Goal: Information Seeking & Learning: Check status

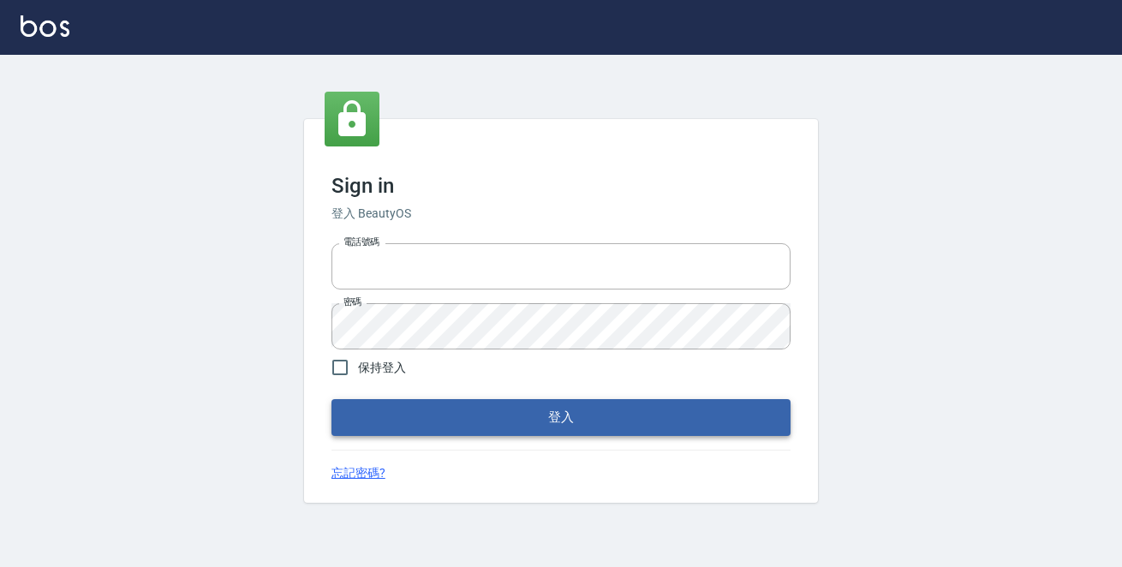
type input "0229470385"
click at [553, 422] on button "登入" at bounding box center [560, 417] width 459 height 36
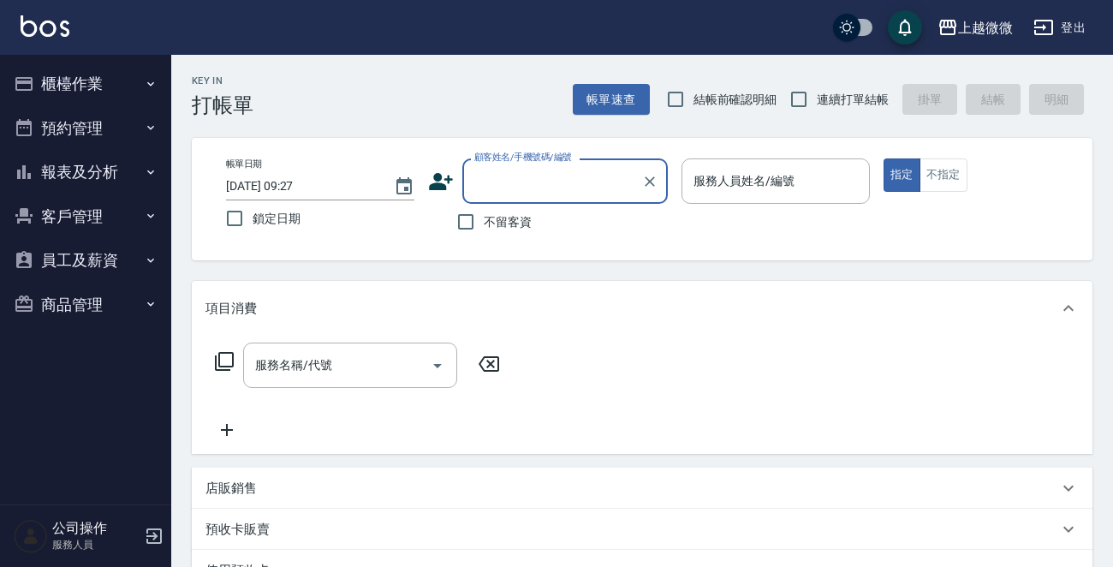
click at [93, 79] on button "櫃檯作業" at bounding box center [86, 84] width 158 height 45
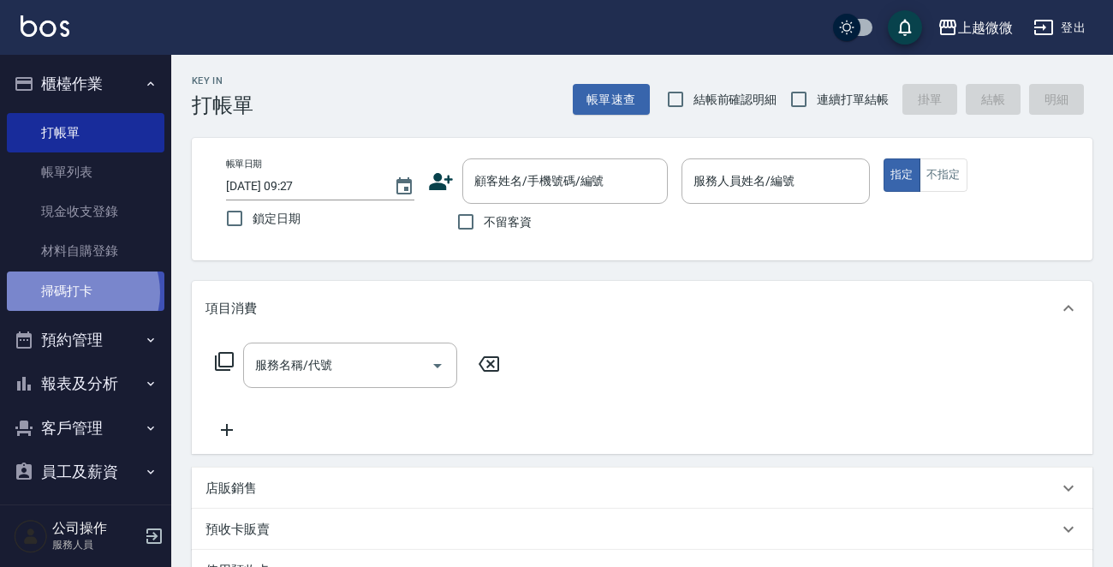
click at [77, 292] on link "掃碼打卡" at bounding box center [86, 290] width 158 height 39
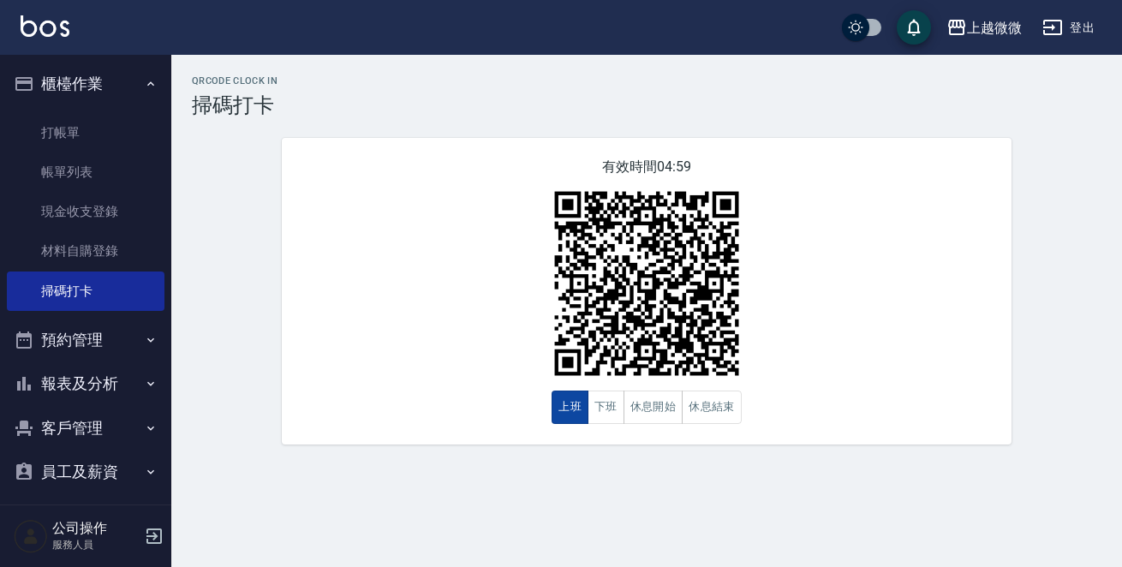
click at [569, 419] on button "上班" at bounding box center [569, 406] width 37 height 33
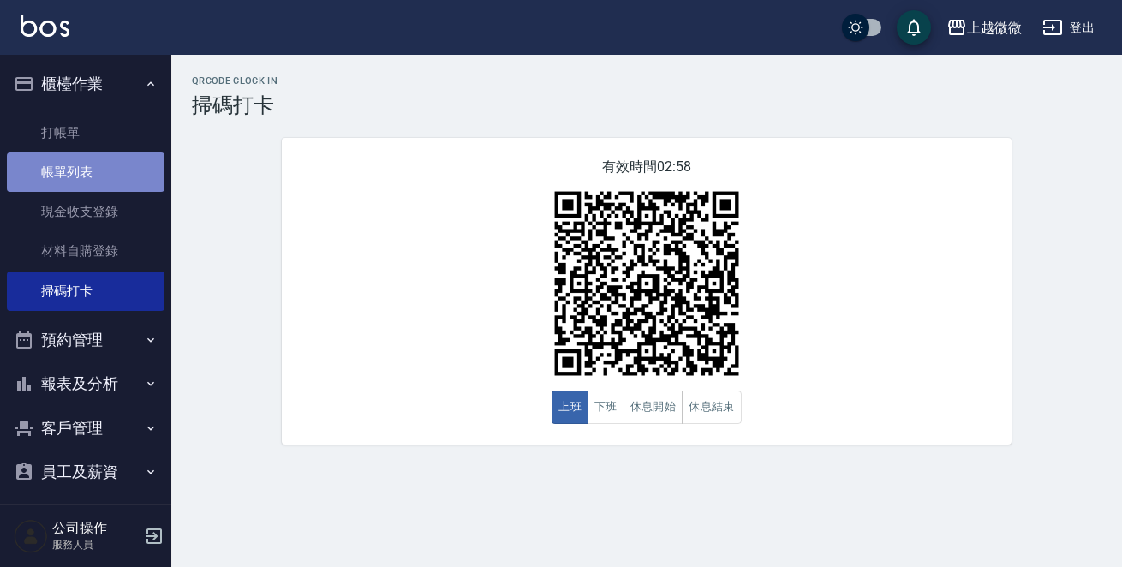
click at [132, 176] on link "帳單列表" at bounding box center [86, 171] width 158 height 39
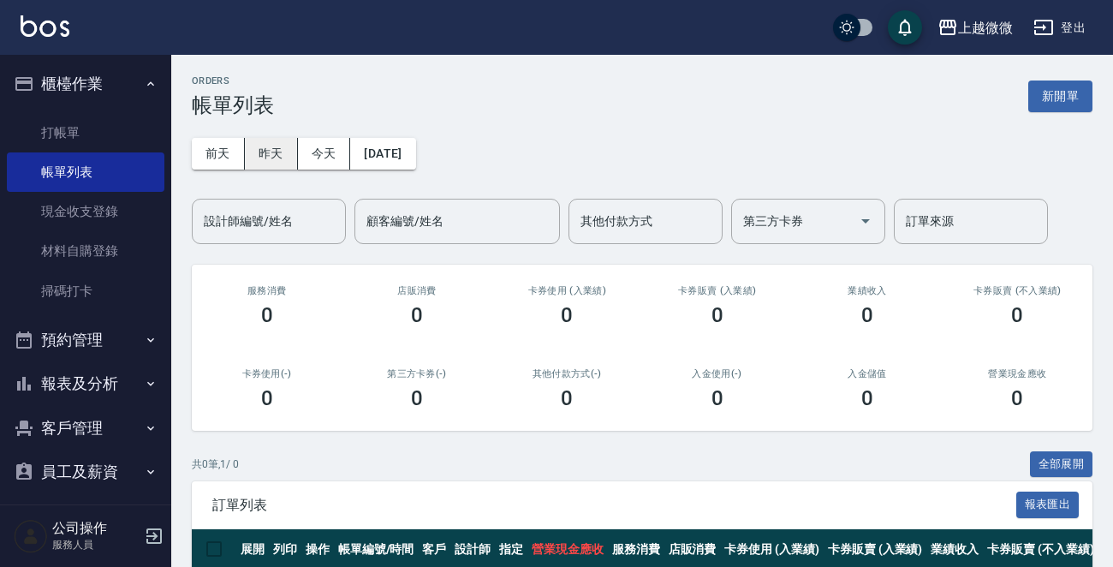
click at [259, 141] on button "昨天" at bounding box center [271, 154] width 53 height 32
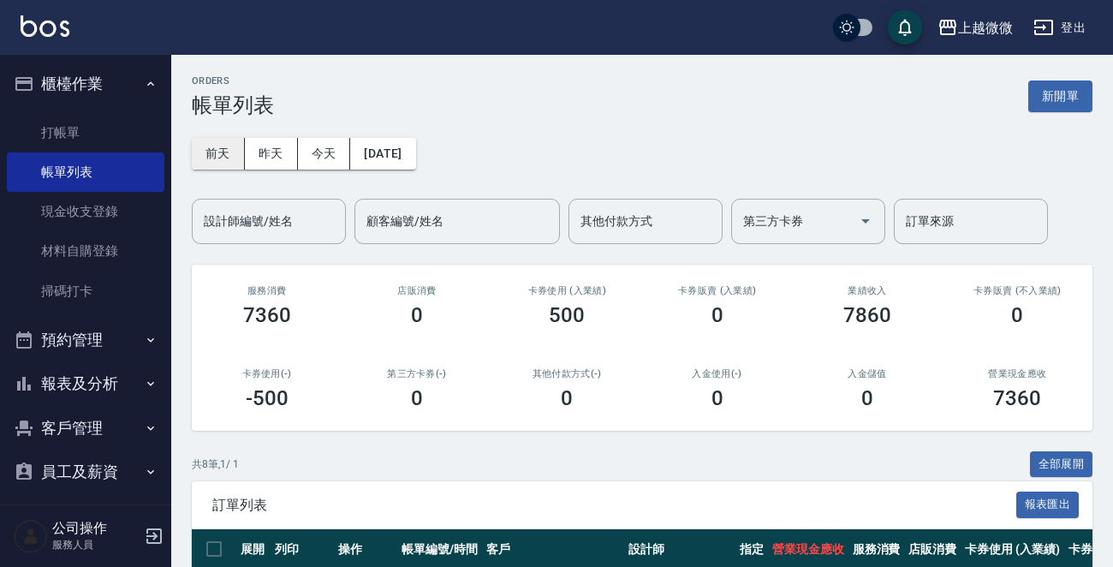
click at [213, 150] on button "前天" at bounding box center [218, 154] width 53 height 32
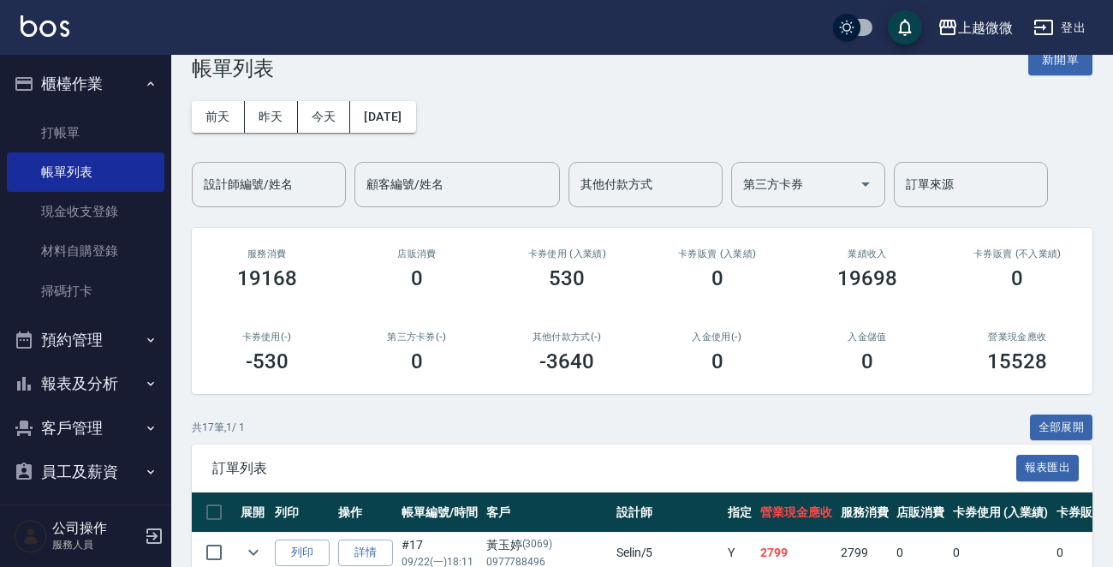
scroll to position [5, 0]
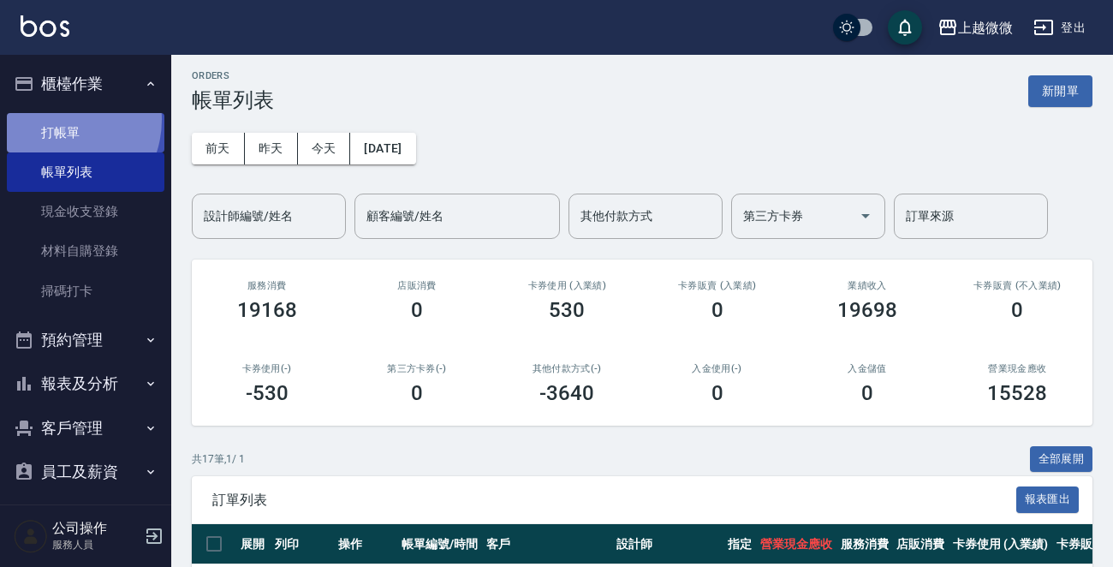
click at [59, 119] on link "打帳單" at bounding box center [86, 132] width 158 height 39
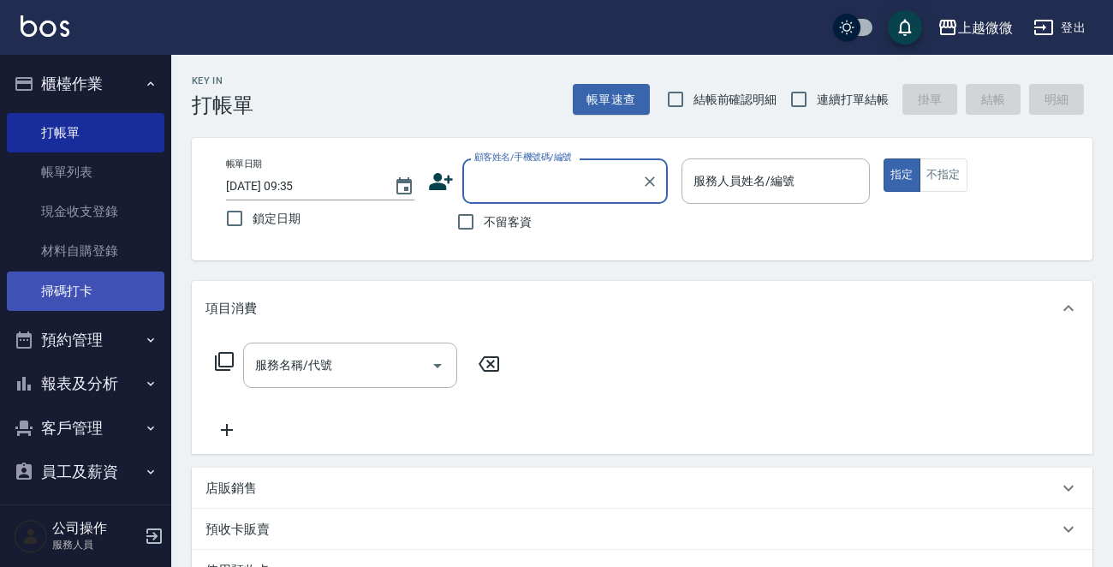
click at [110, 272] on link "掃碼打卡" at bounding box center [86, 290] width 158 height 39
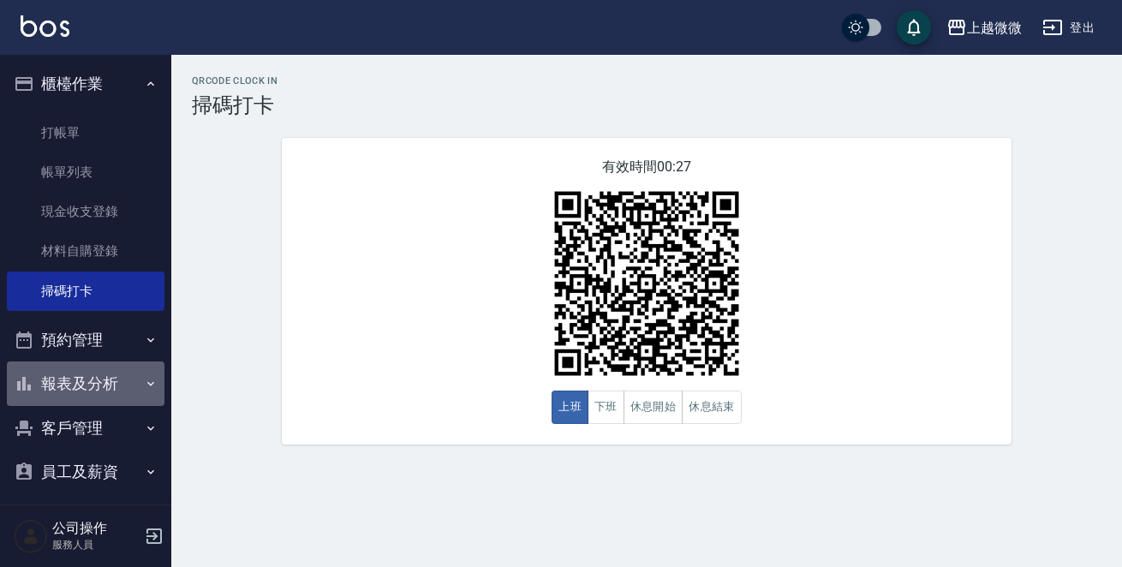
click at [116, 382] on button "報表及分析" at bounding box center [86, 383] width 158 height 45
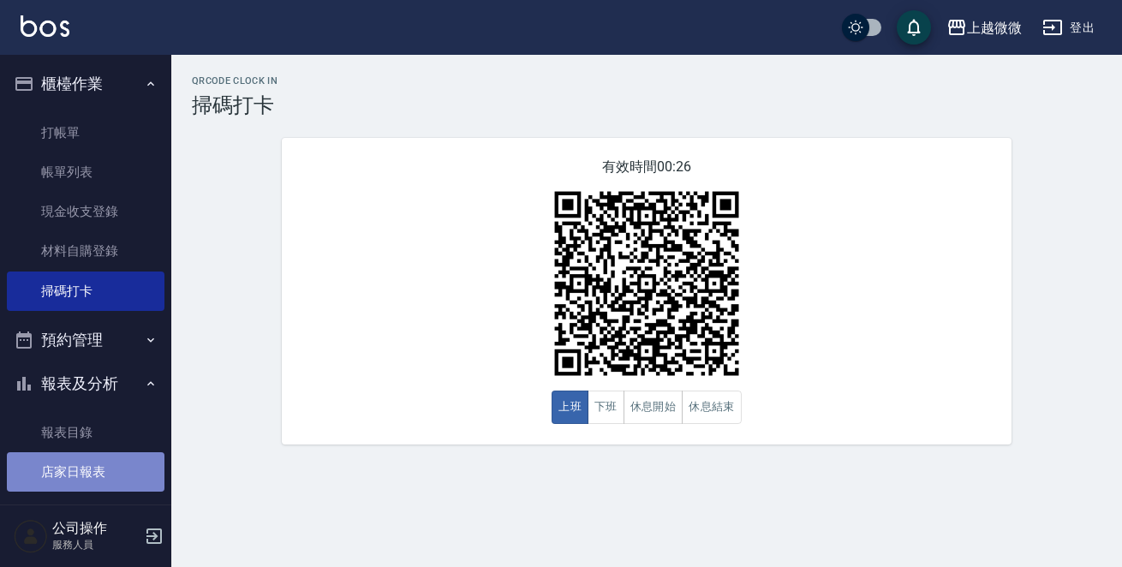
click at [93, 467] on link "店家日報表" at bounding box center [86, 471] width 158 height 39
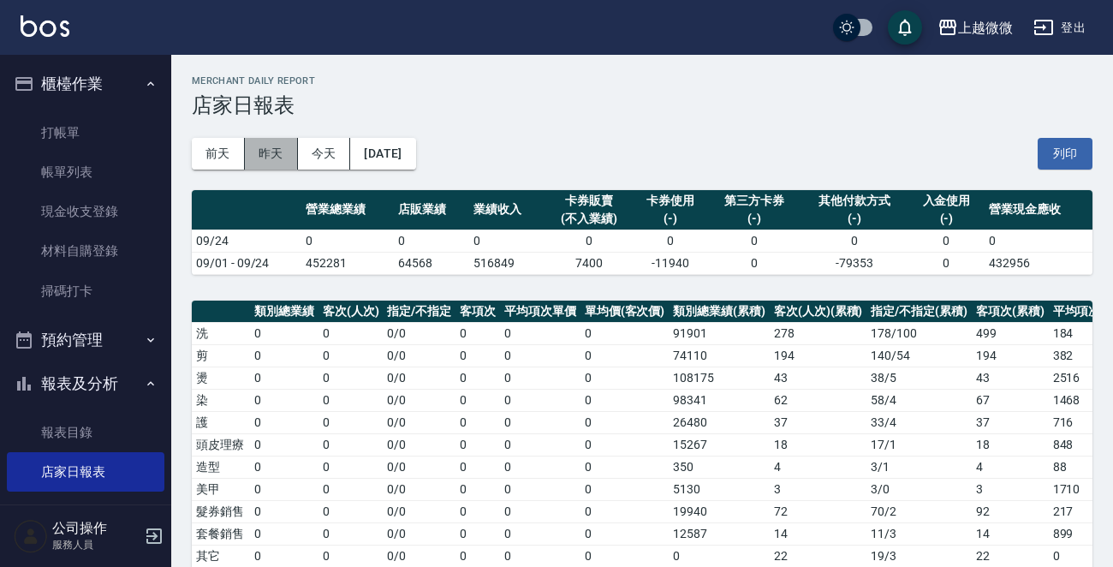
click at [257, 150] on button "昨天" at bounding box center [271, 154] width 53 height 32
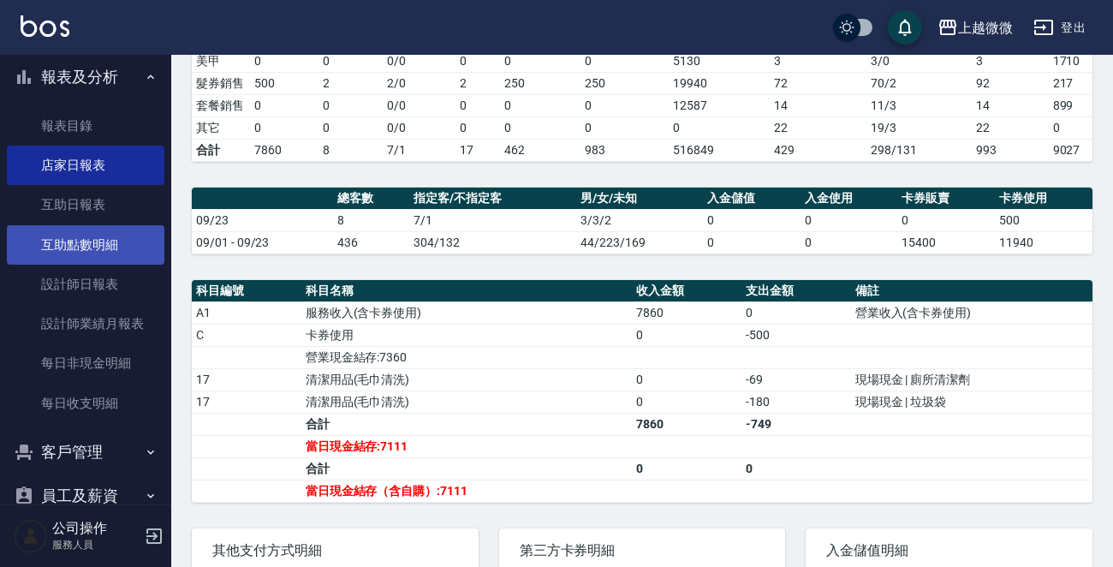
scroll to position [384, 0]
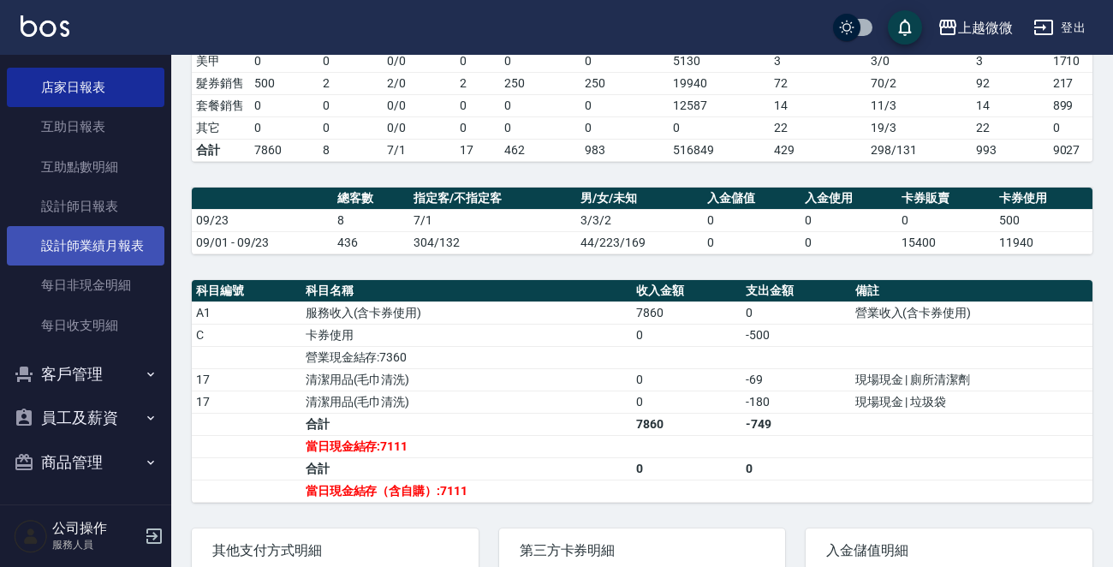
click at [94, 239] on link "設計師業績月報表" at bounding box center [86, 245] width 158 height 39
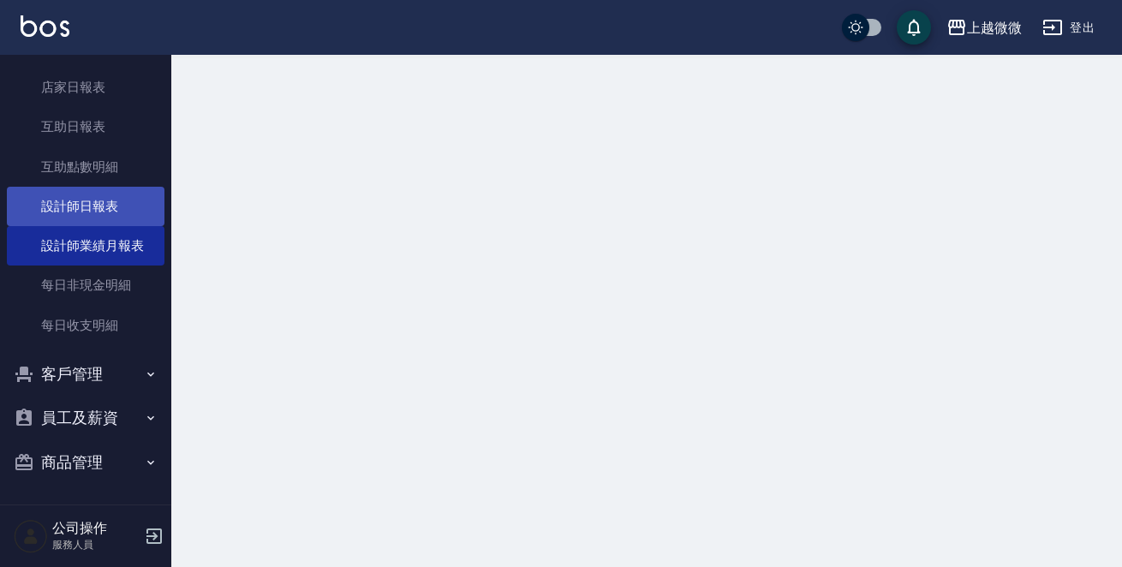
click at [98, 205] on link "設計師日報表" at bounding box center [86, 206] width 158 height 39
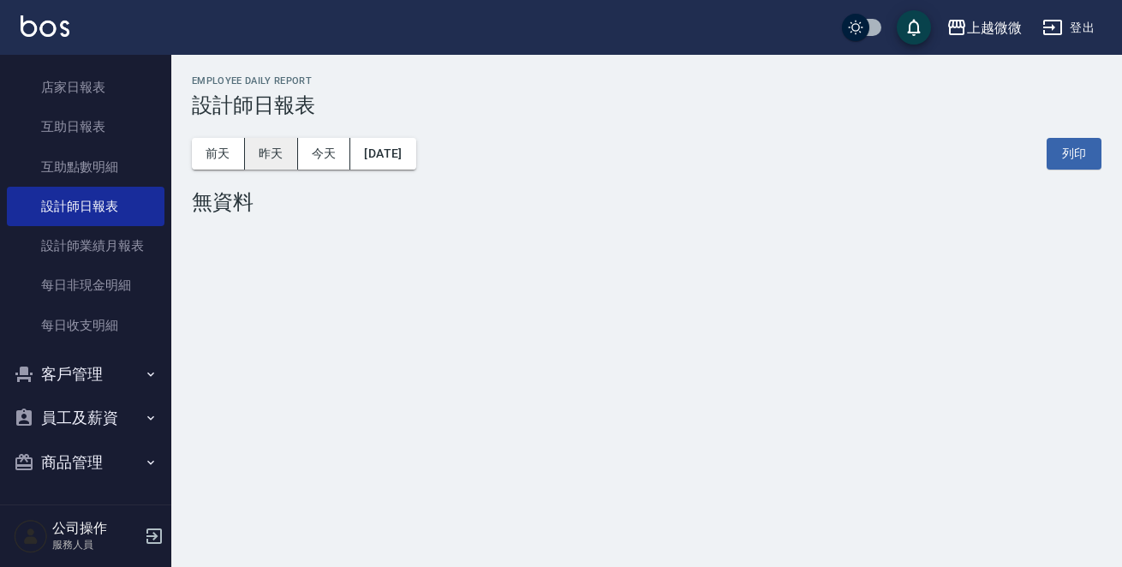
click at [265, 162] on button "昨天" at bounding box center [271, 154] width 53 height 32
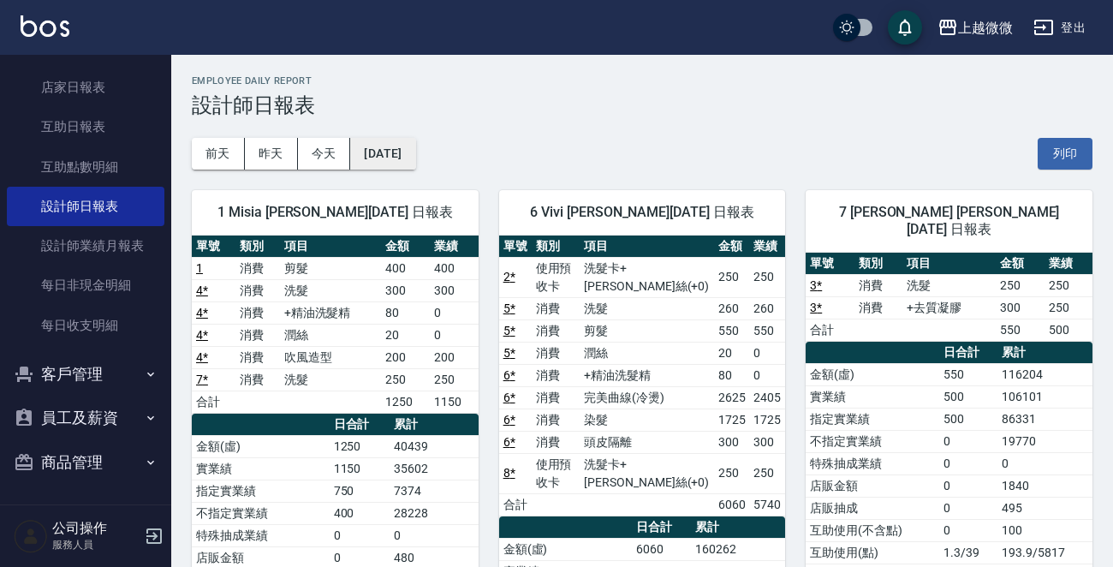
click at [399, 152] on button "[DATE]" at bounding box center [382, 154] width 65 height 32
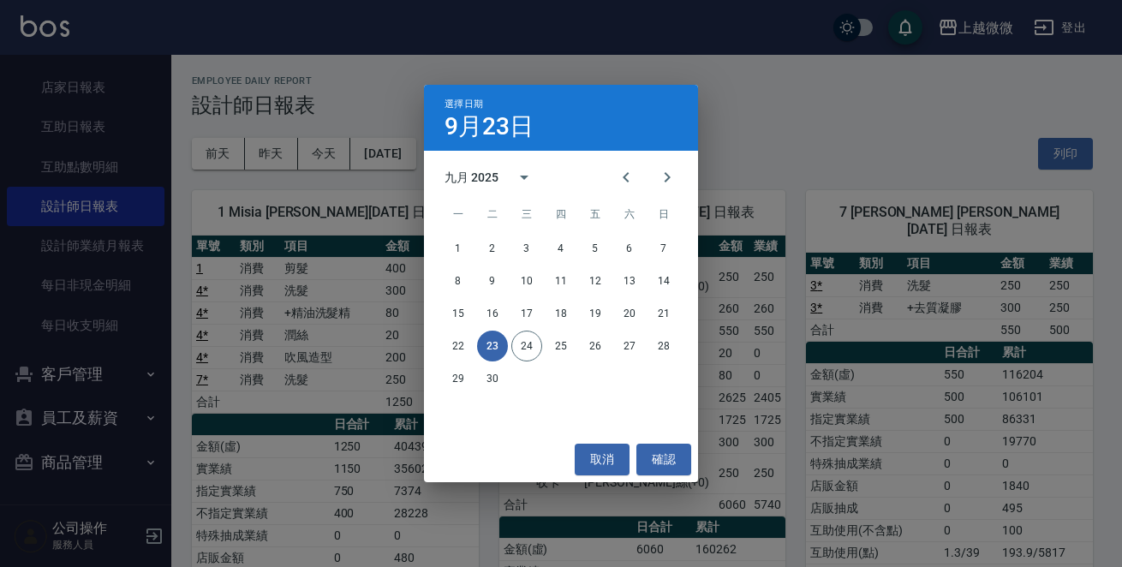
click at [775, 132] on div "選擇日期 [DATE] 九月 2025 一 二 三 四 五 六 日 1 2 3 4 5 6 7 8 9 10 11 12 13 14 15 16 17 18 …" at bounding box center [561, 283] width 1122 height 567
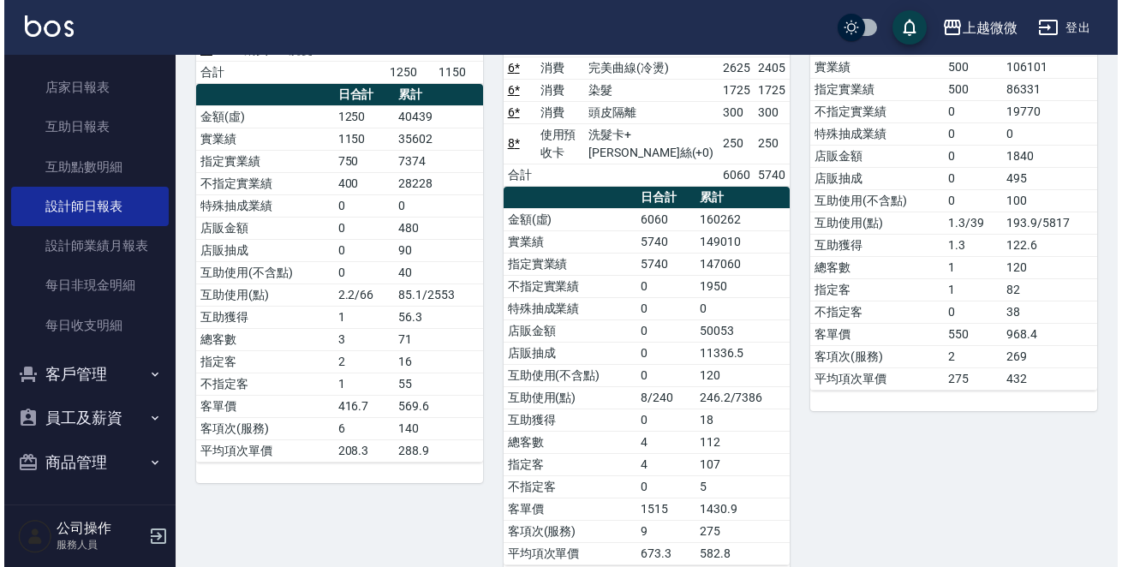
scroll to position [73, 0]
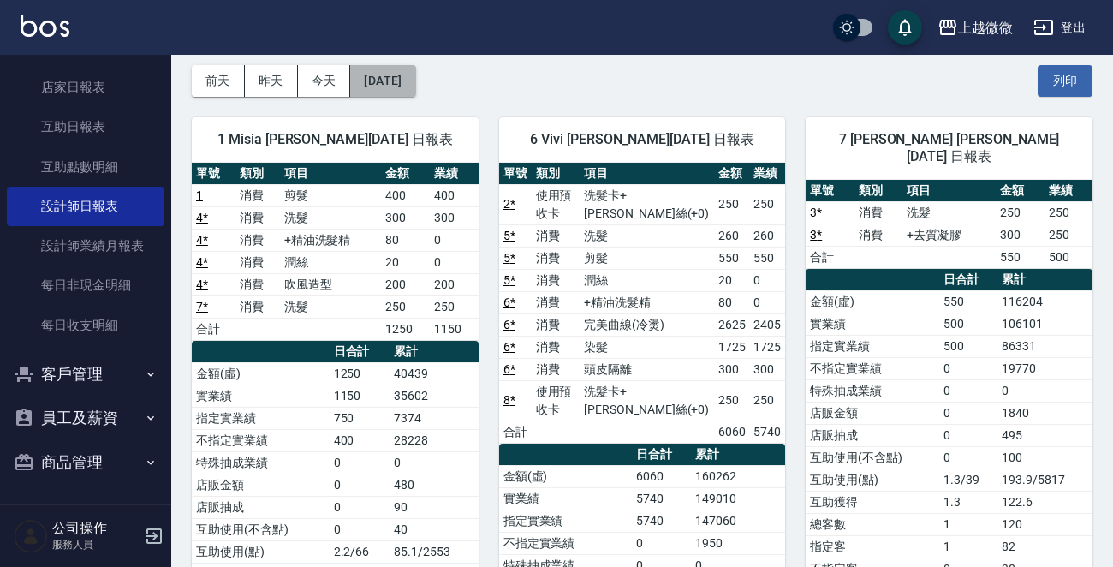
click at [413, 80] on button "[DATE]" at bounding box center [382, 81] width 65 height 32
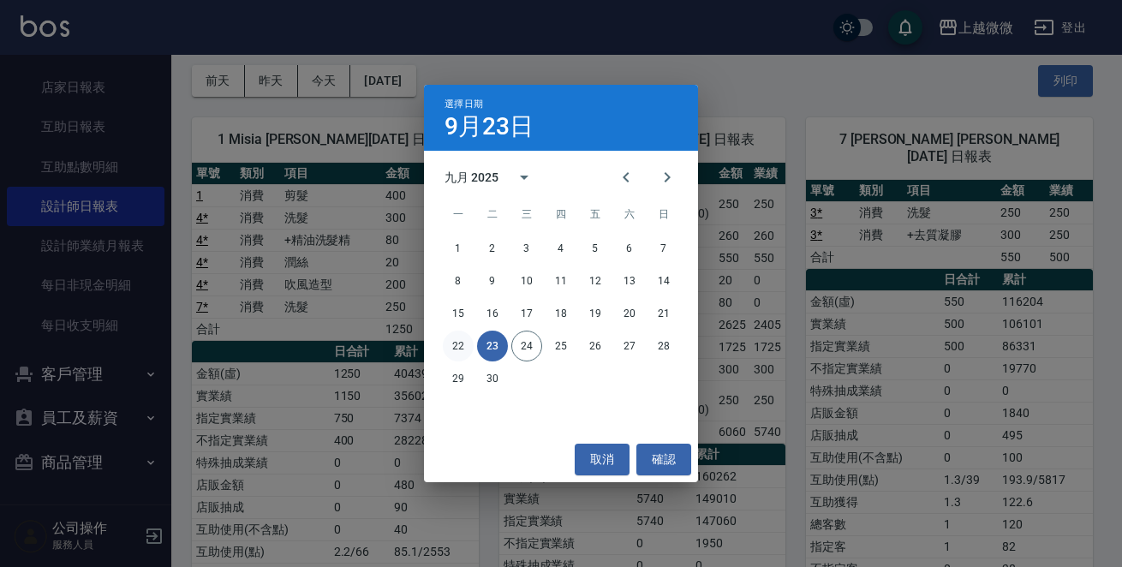
click at [456, 341] on button "22" at bounding box center [458, 345] width 31 height 31
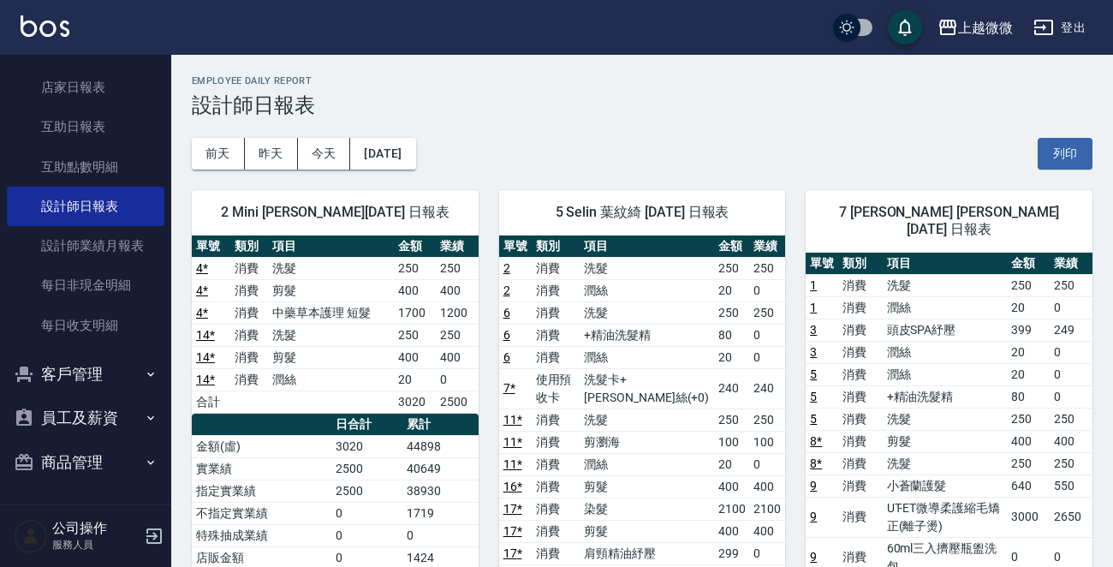
click at [51, 29] on img at bounding box center [45, 25] width 49 height 21
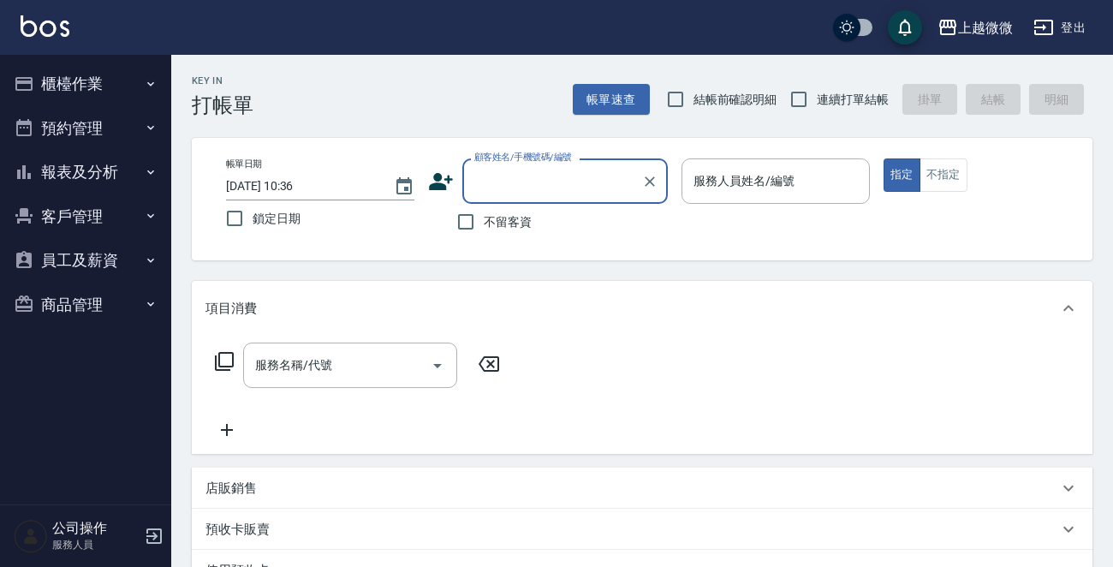
click at [136, 169] on button "報表及分析" at bounding box center [86, 172] width 158 height 45
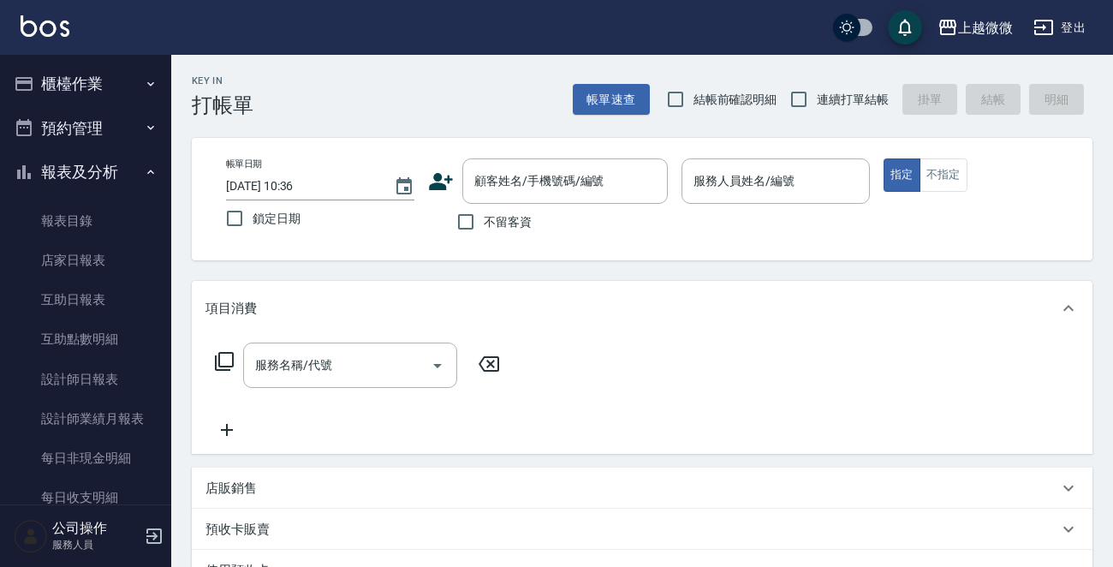
click at [144, 169] on icon "button" at bounding box center [151, 172] width 14 height 14
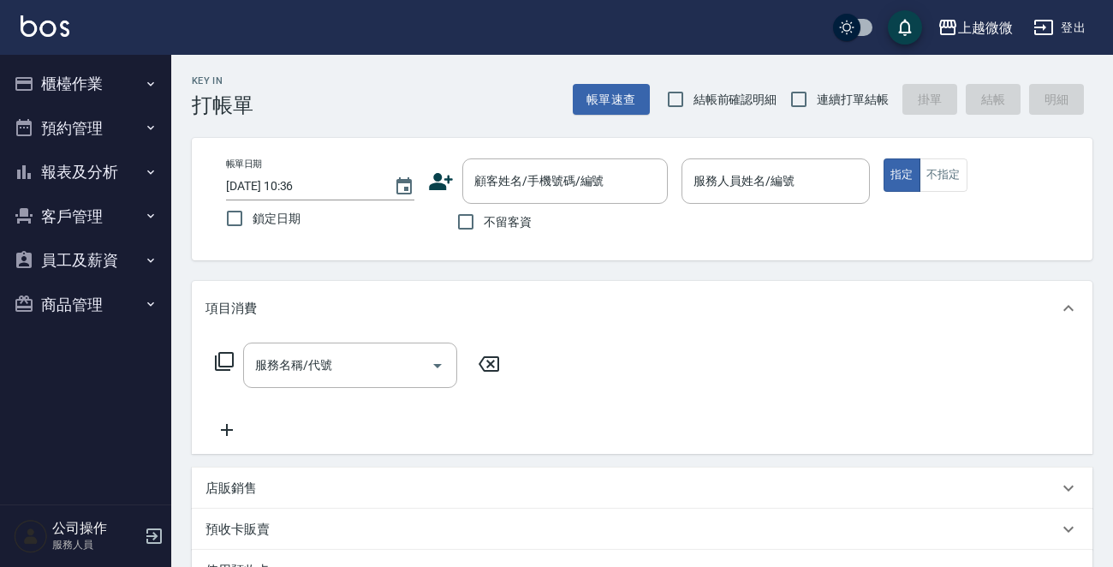
click at [128, 216] on button "客戶管理" at bounding box center [86, 216] width 158 height 45
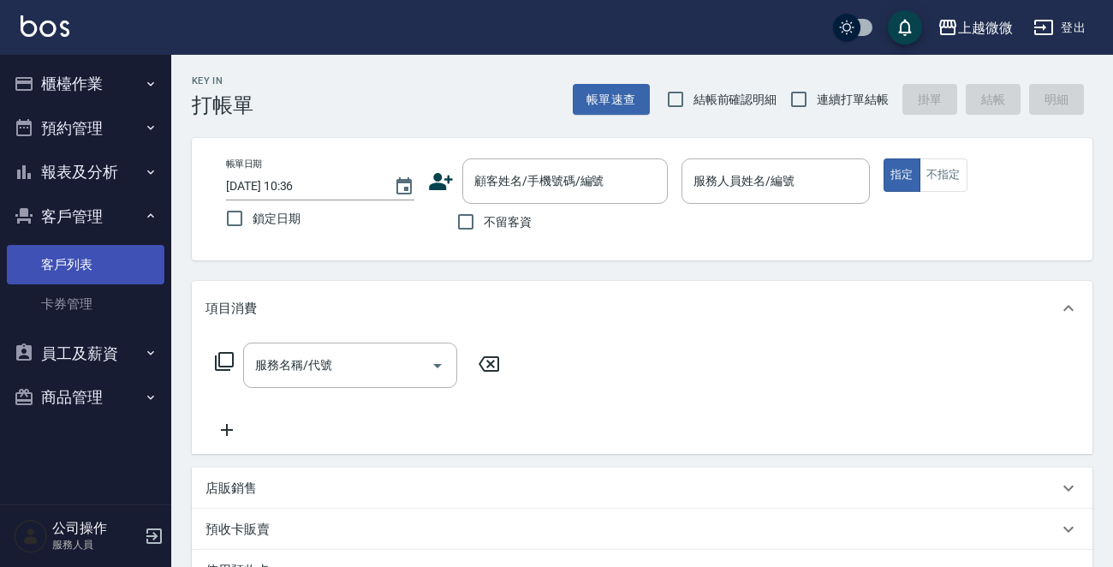
click at [116, 251] on link "客戶列表" at bounding box center [86, 264] width 158 height 39
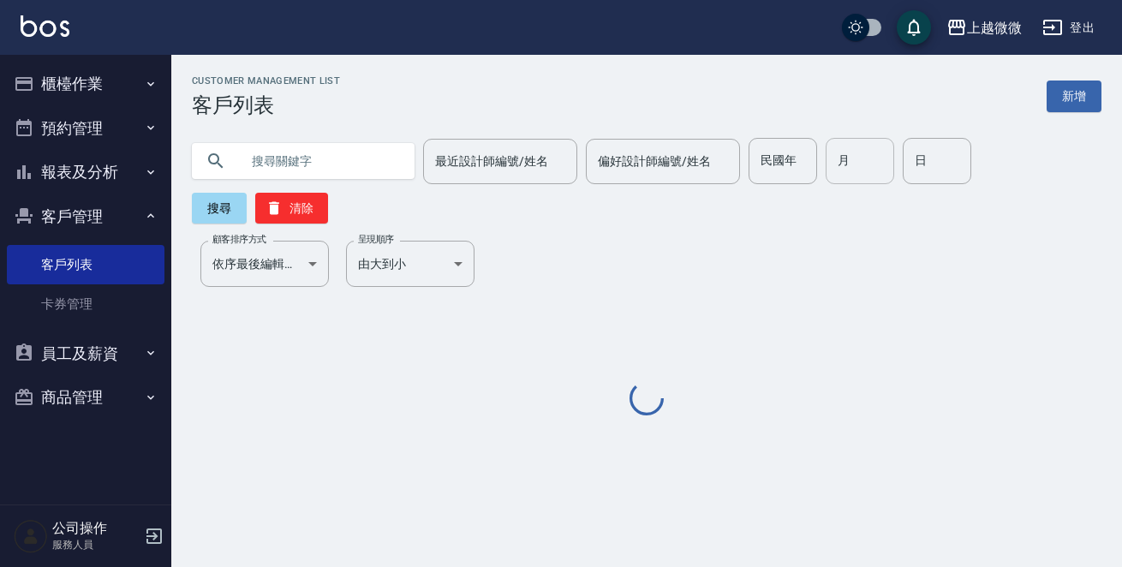
click at [854, 148] on input "月" at bounding box center [859, 161] width 68 height 46
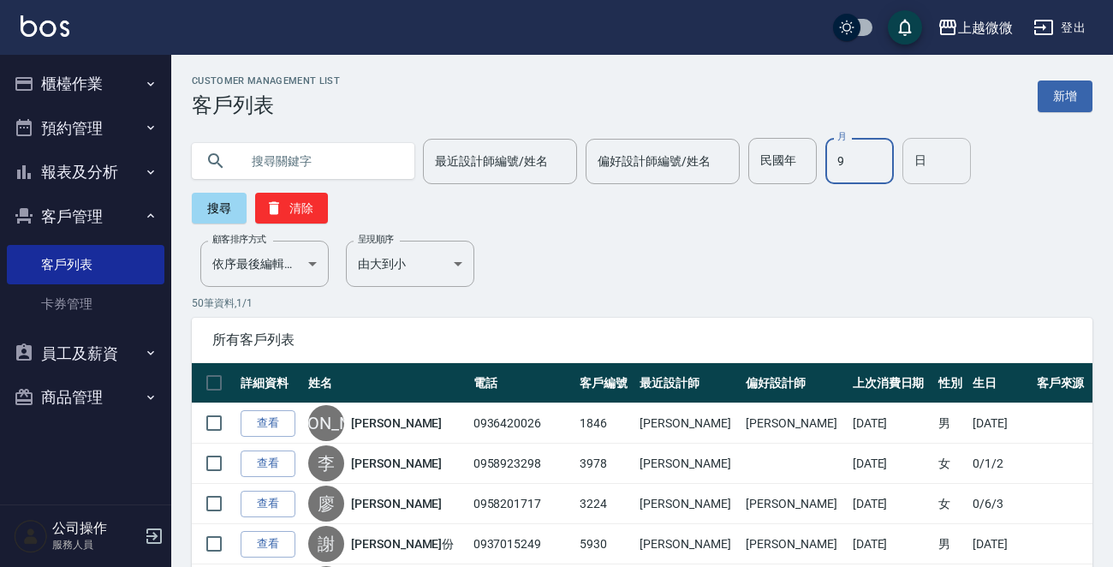
type input "9"
click at [902, 165] on input "日" at bounding box center [936, 161] width 68 height 46
click at [205, 200] on button "搜尋" at bounding box center [219, 208] width 55 height 31
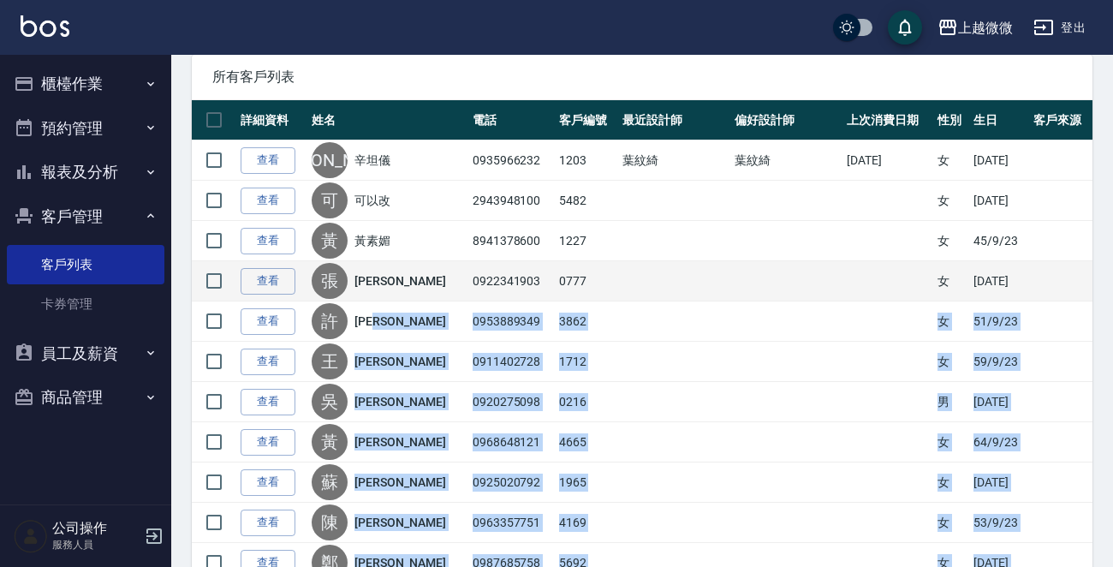
scroll to position [246, 0]
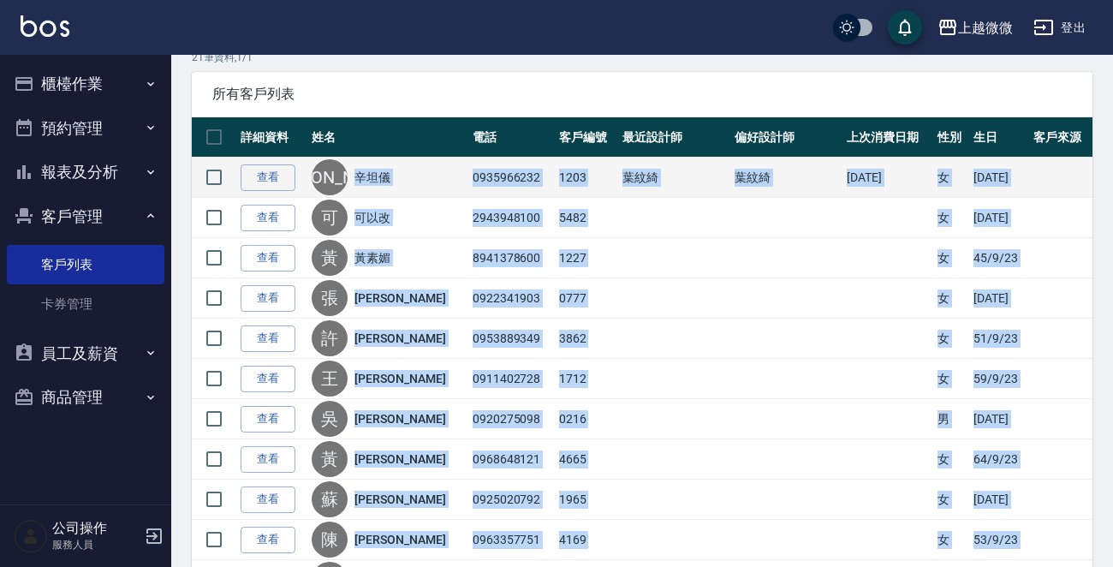
drag, startPoint x: 513, startPoint y: 467, endPoint x: 376, endPoint y: 179, distance: 318.6
copy tbody "lor 1422536487 8889 ips dol 1000/01/61 s 89/2/06 am c adi 5500327213 7480 e 05/…"
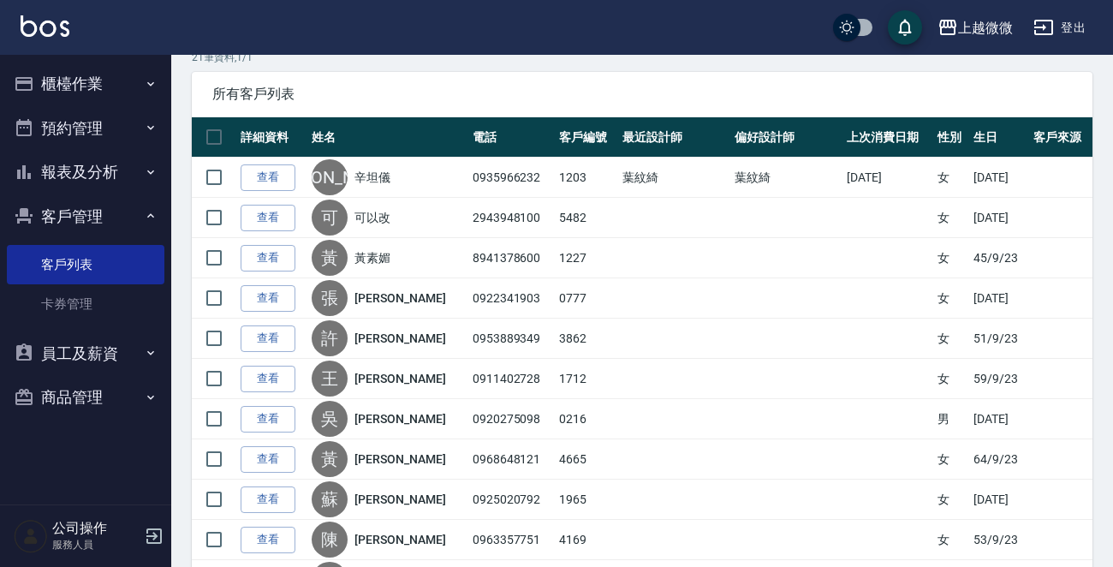
click at [573, 101] on span "所有客戶列表" at bounding box center [642, 94] width 860 height 17
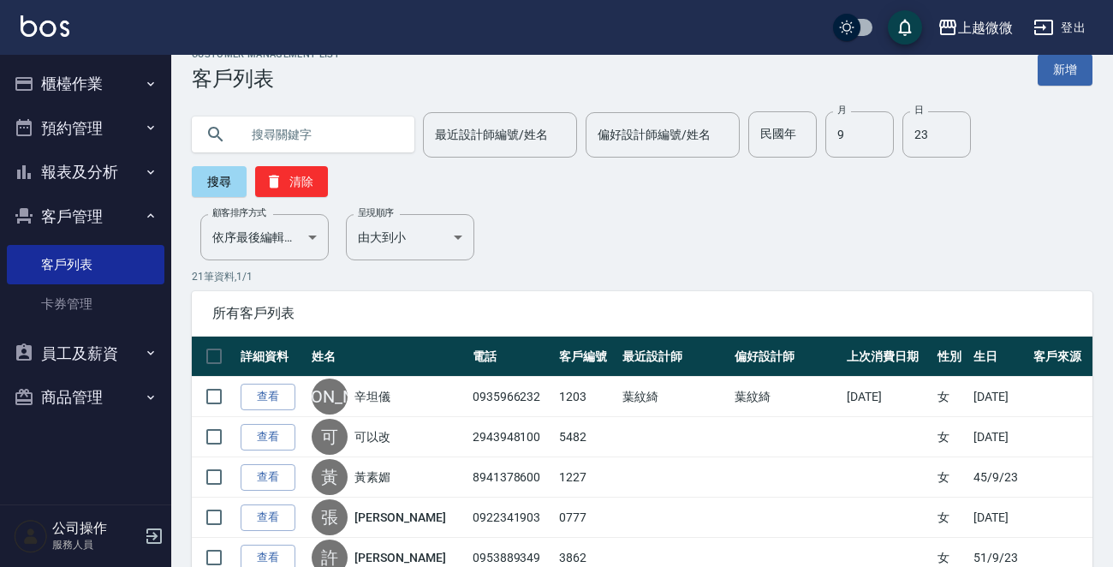
scroll to position [0, 0]
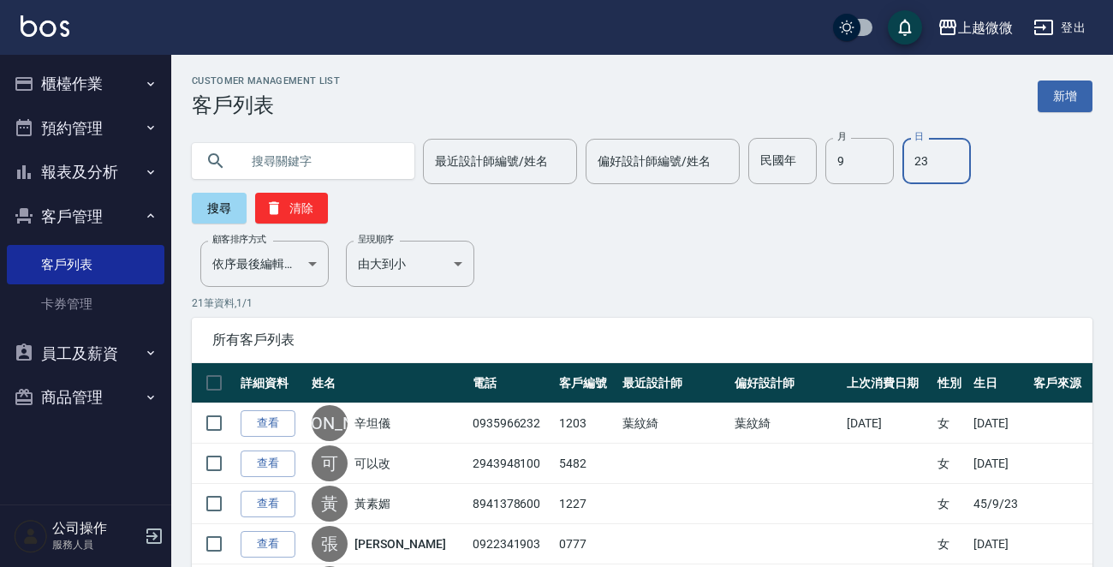
click at [909, 146] on input "23" at bounding box center [936, 161] width 68 height 46
click at [207, 207] on button "搜尋" at bounding box center [219, 208] width 55 height 31
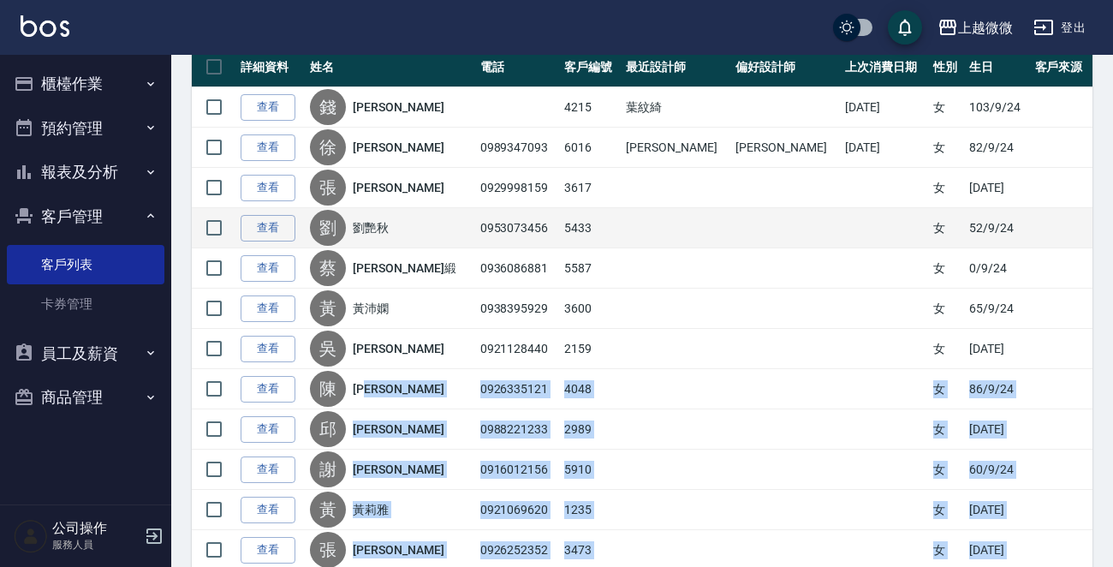
scroll to position [200, 0]
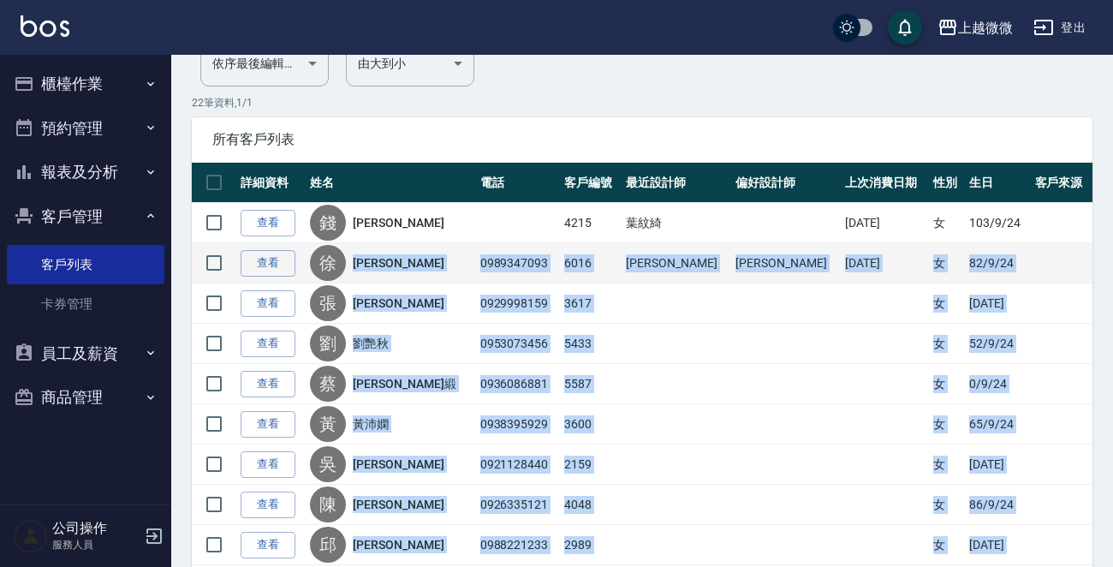
drag, startPoint x: 505, startPoint y: 467, endPoint x: 376, endPoint y: 256, distance: 247.9
copy tbody "lor 4123142730 7687 ips dol 5360/86/07 s 08/1/03 am c adi 2540333162 4288 e 04/…"
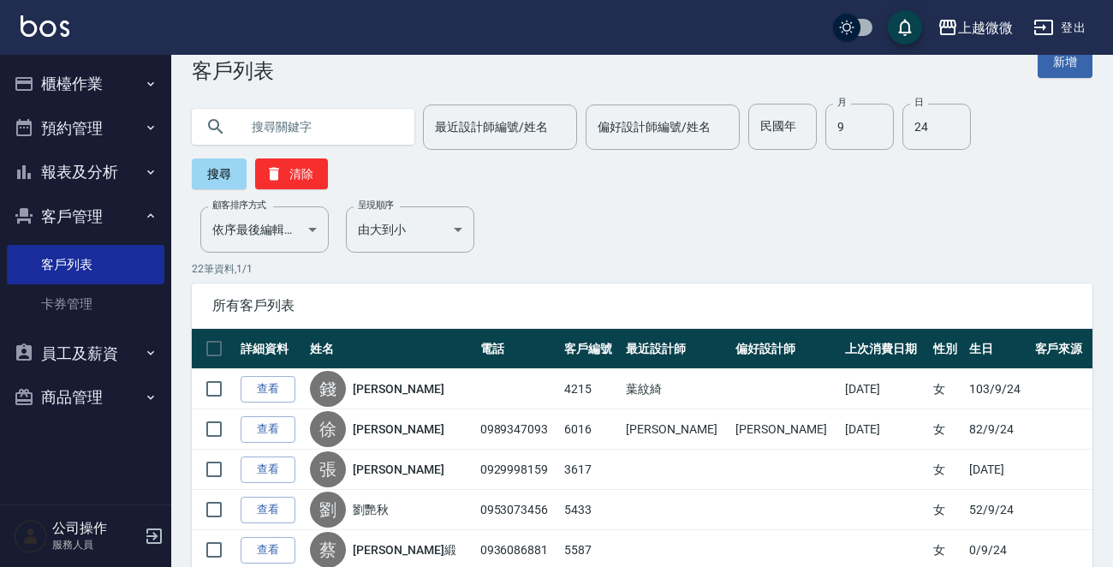
scroll to position [0, 0]
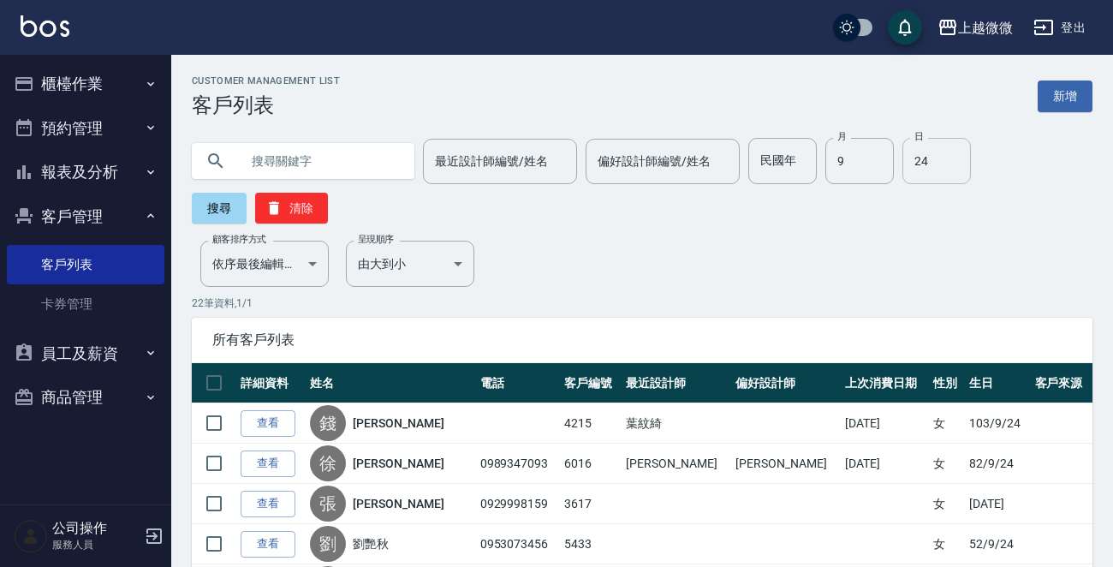
click at [949, 168] on input "24" at bounding box center [936, 161] width 68 height 46
type input "25"
click at [209, 201] on button "搜尋" at bounding box center [219, 208] width 55 height 31
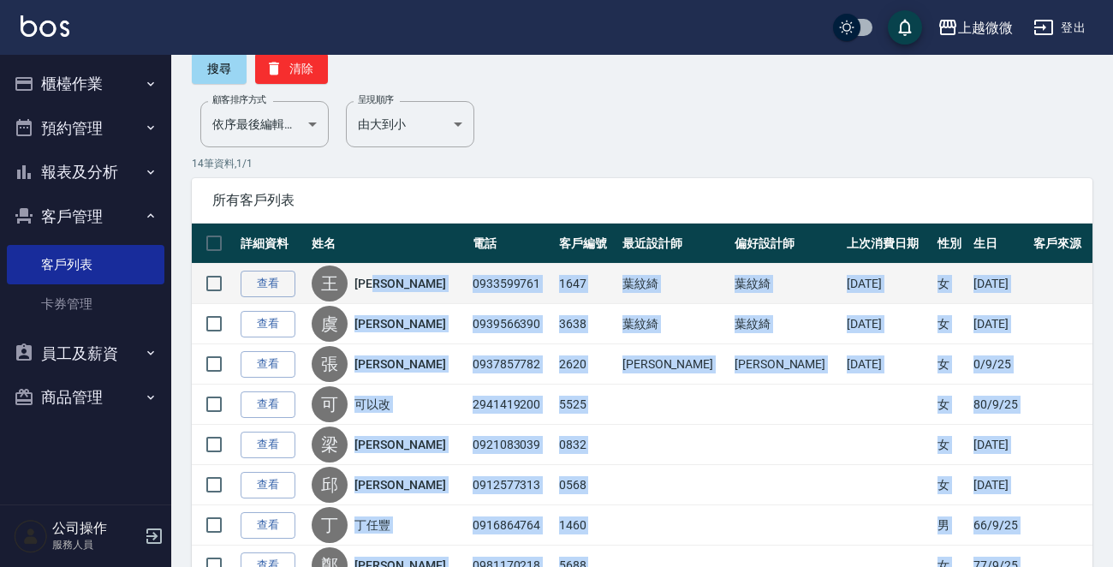
scroll to position [136, 0]
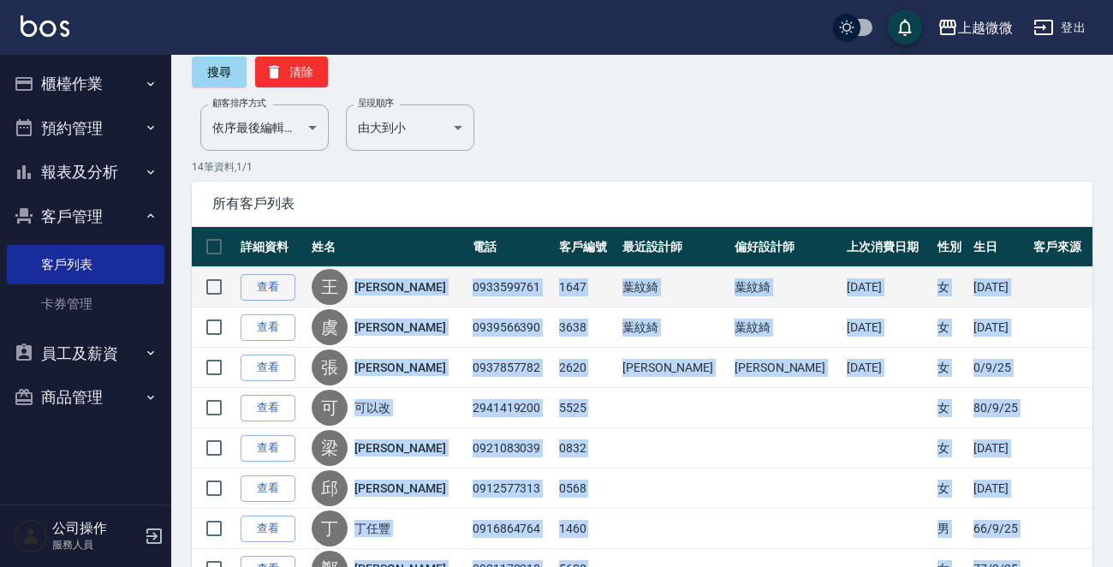
drag, startPoint x: 509, startPoint y: 469, endPoint x: 371, endPoint y: 287, distance: 228.6
click at [371, 287] on tbody "查看 [PERSON_NAME] 0933599761 1647 [PERSON_NAME] 葉紋綺 [DATE] 女 [DATE] 查看 [PERSON_N…" at bounding box center [642, 548] width 901 height 563
copy tbody "[PERSON_NAME]0933599761 1647 [PERSON_NAME] 葉紋綺 [DATE] 女 [DATE] 查看 [PERSON_NAME]…"
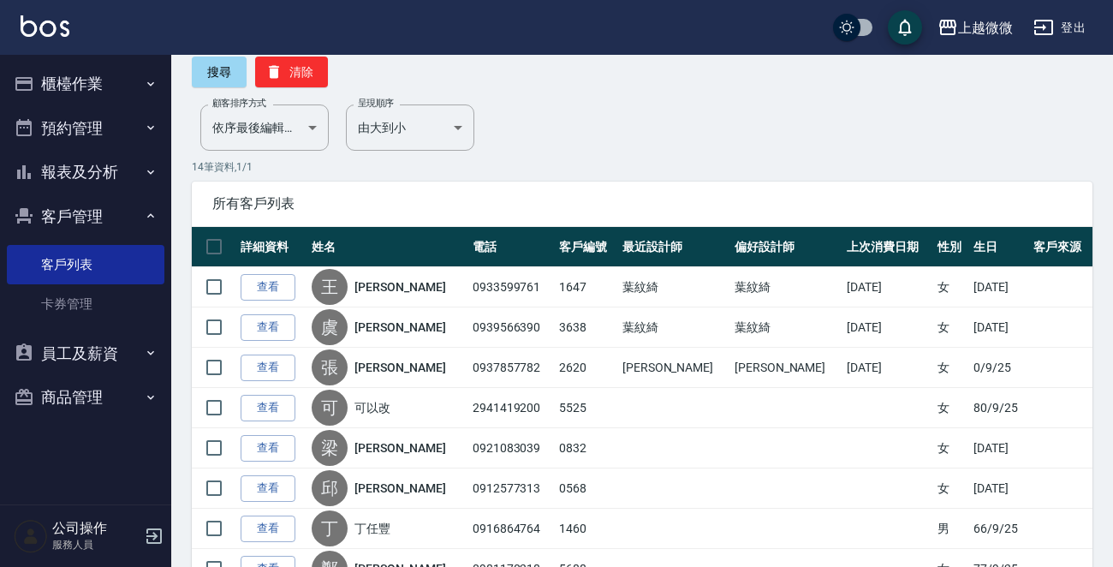
click at [616, 118] on div "Customer Management List 客戶列表 新增 最近設計師編號/姓名 最近設計師編號/姓名 偏好設計師編號/姓名 偏好設計師編號/姓名 民國…" at bounding box center [642, 414] width 942 height 951
click at [111, 176] on button "報表及分析" at bounding box center [86, 172] width 158 height 45
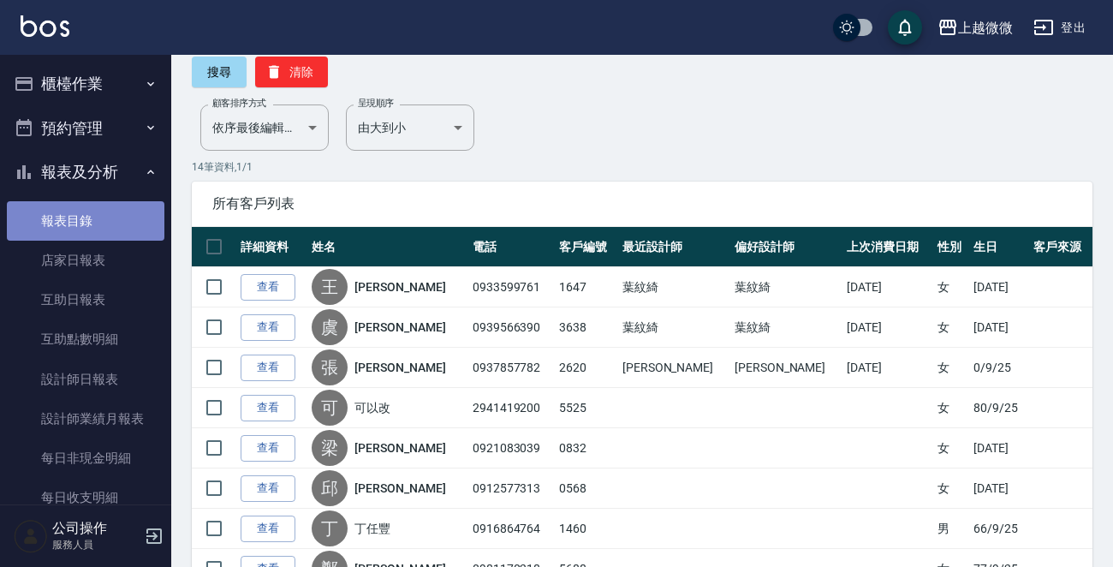
click at [86, 230] on link "報表目錄" at bounding box center [86, 220] width 158 height 39
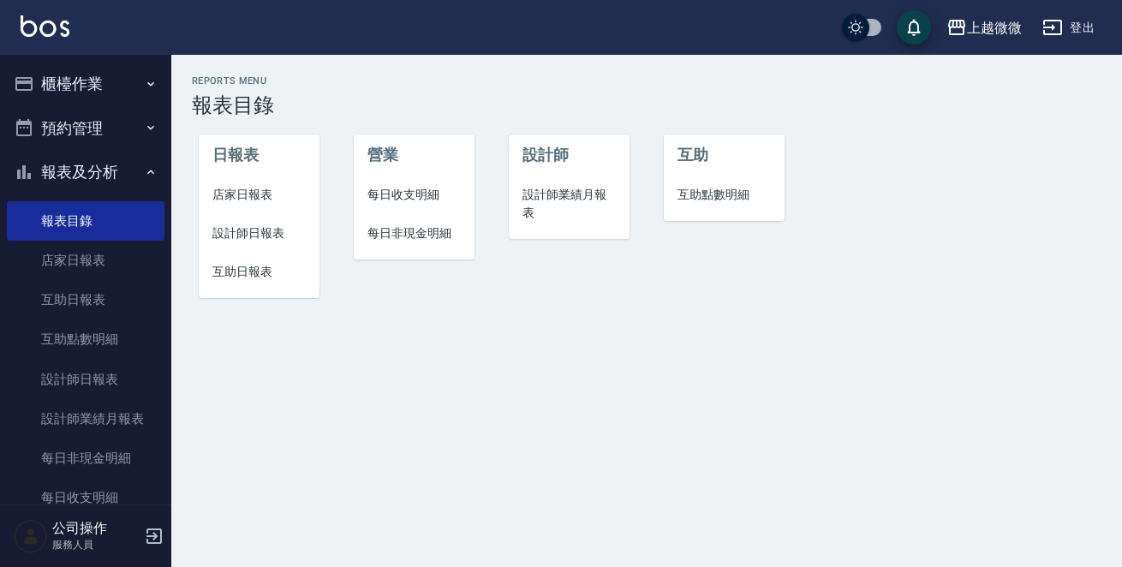
click at [269, 182] on li "店家日報表" at bounding box center [259, 195] width 121 height 39
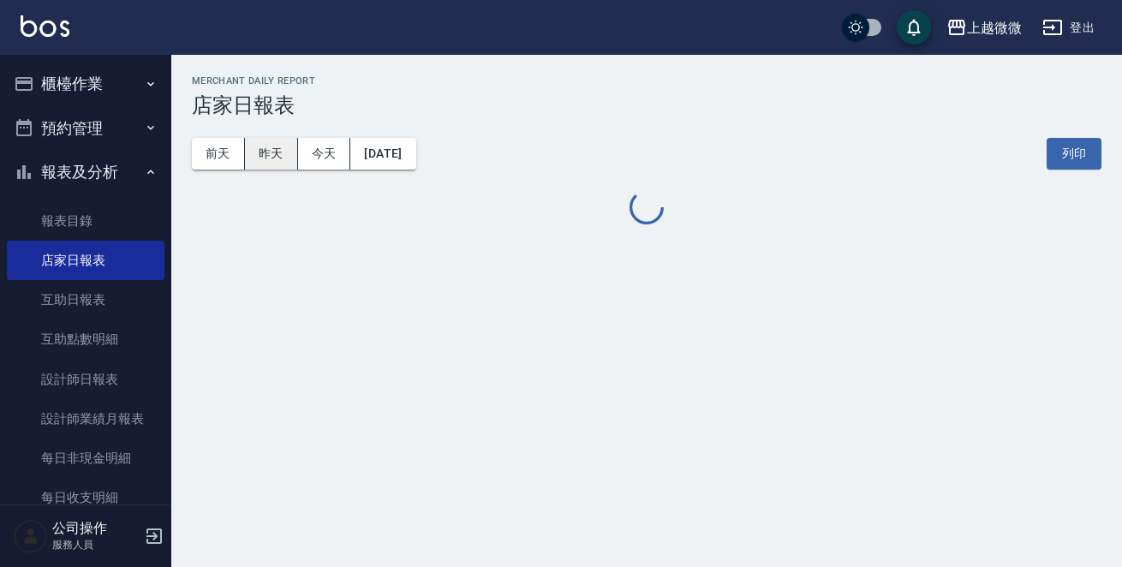
click at [274, 153] on button "昨天" at bounding box center [271, 154] width 53 height 32
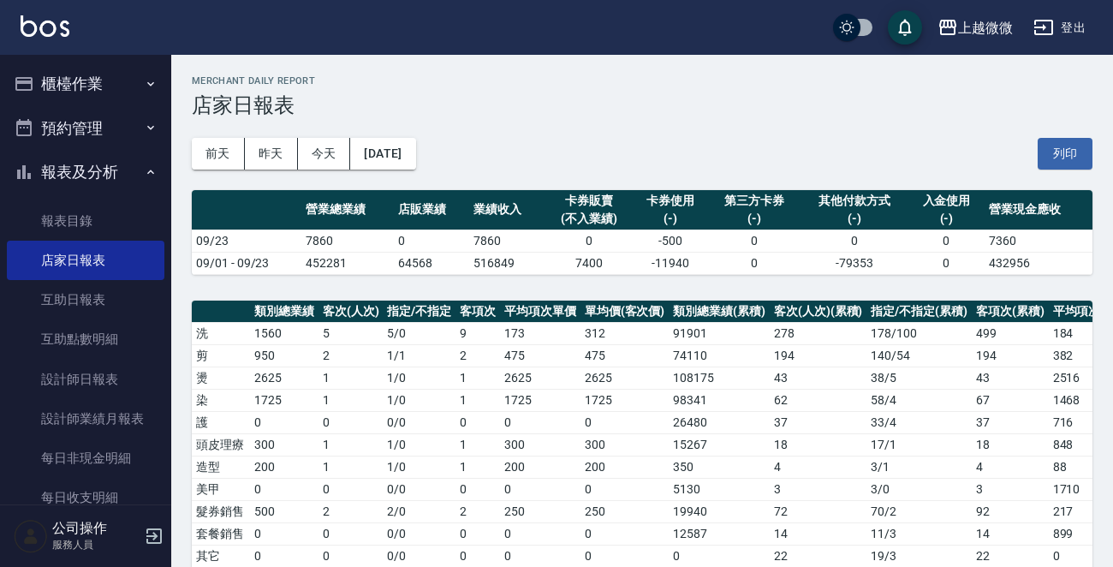
click at [103, 86] on button "櫃檯作業" at bounding box center [86, 84] width 158 height 45
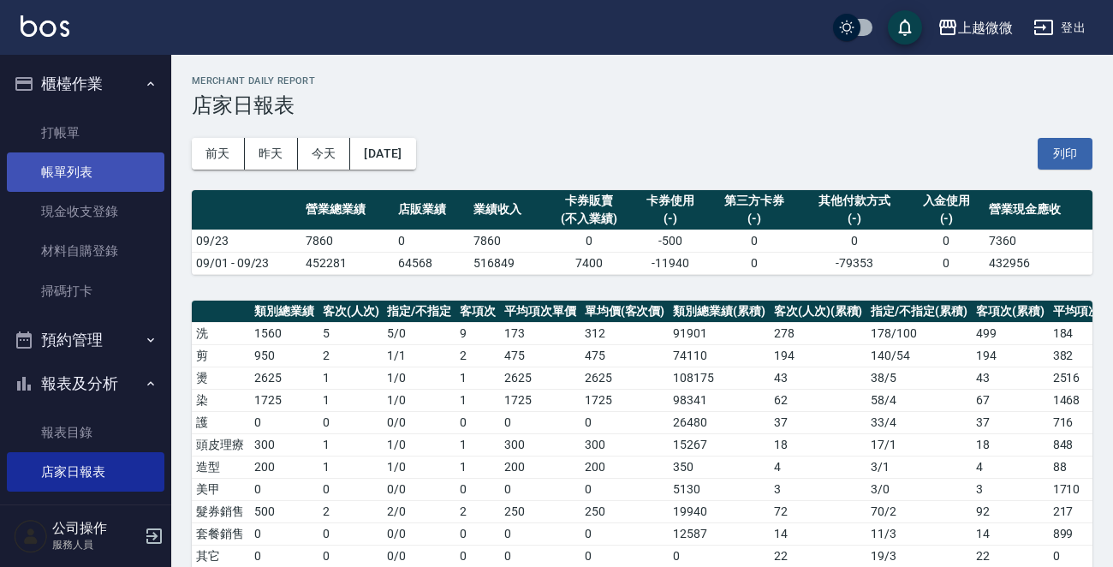
click at [64, 166] on link "帳單列表" at bounding box center [86, 171] width 158 height 39
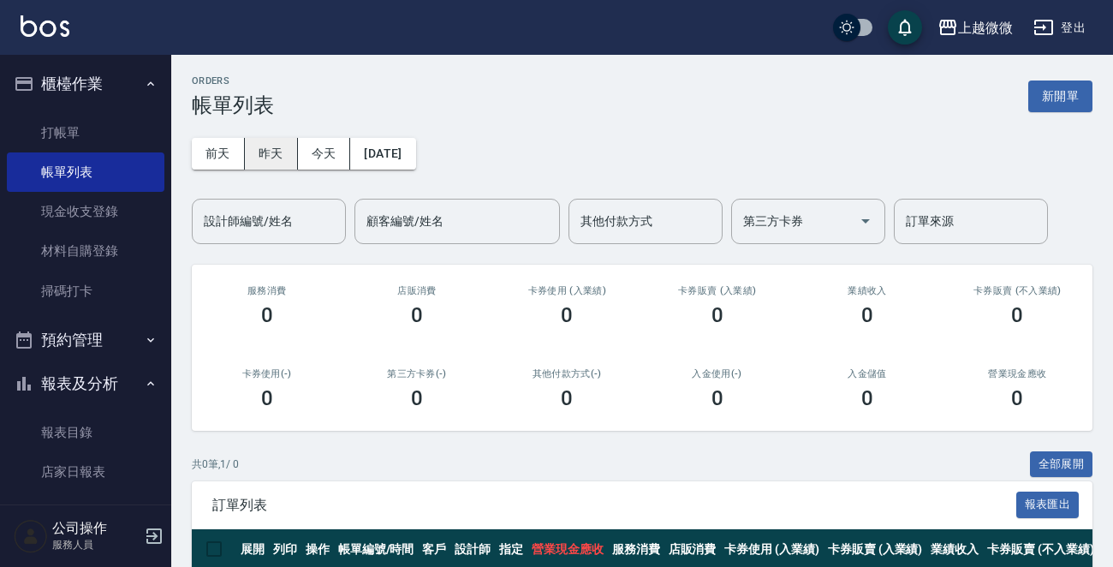
click at [281, 155] on button "昨天" at bounding box center [271, 154] width 53 height 32
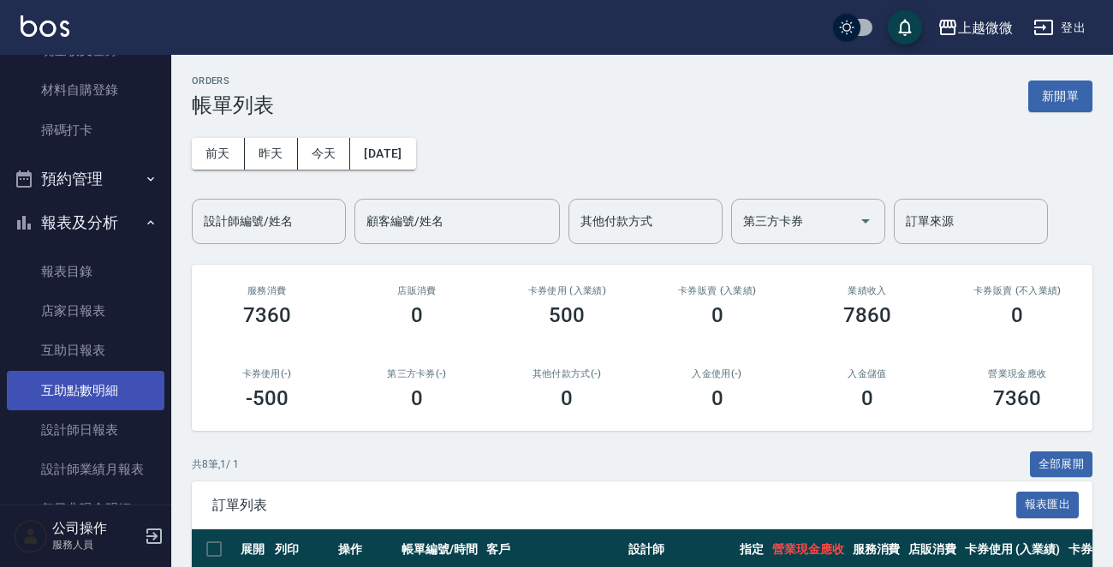
scroll to position [257, 0]
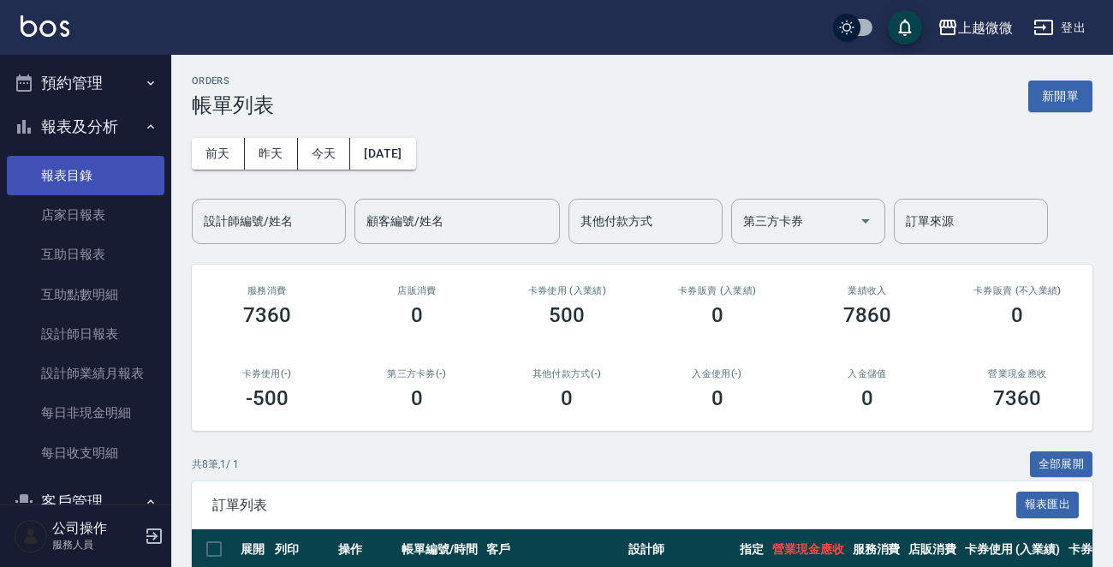
click at [81, 170] on link "報表目錄" at bounding box center [86, 175] width 158 height 39
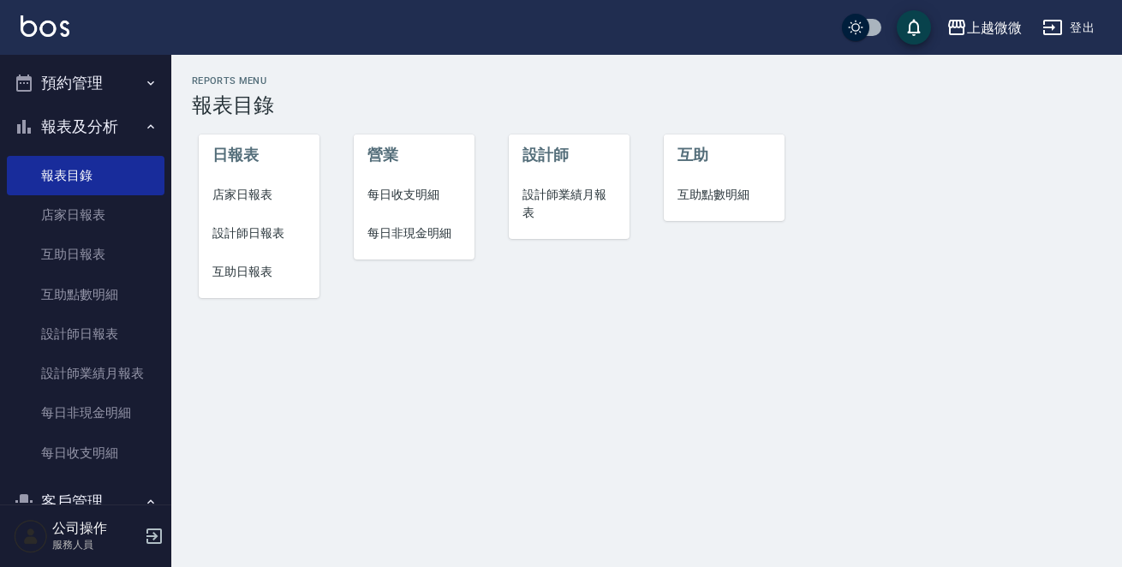
click at [248, 198] on span "店家日報表" at bounding box center [258, 195] width 93 height 18
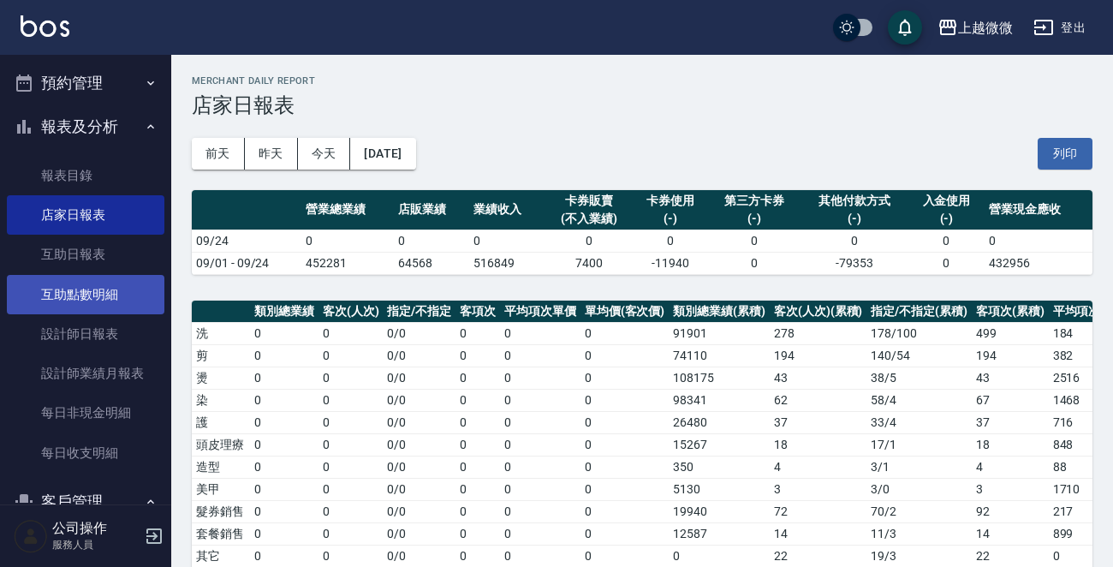
click at [104, 298] on link "互助點數明細" at bounding box center [86, 294] width 158 height 39
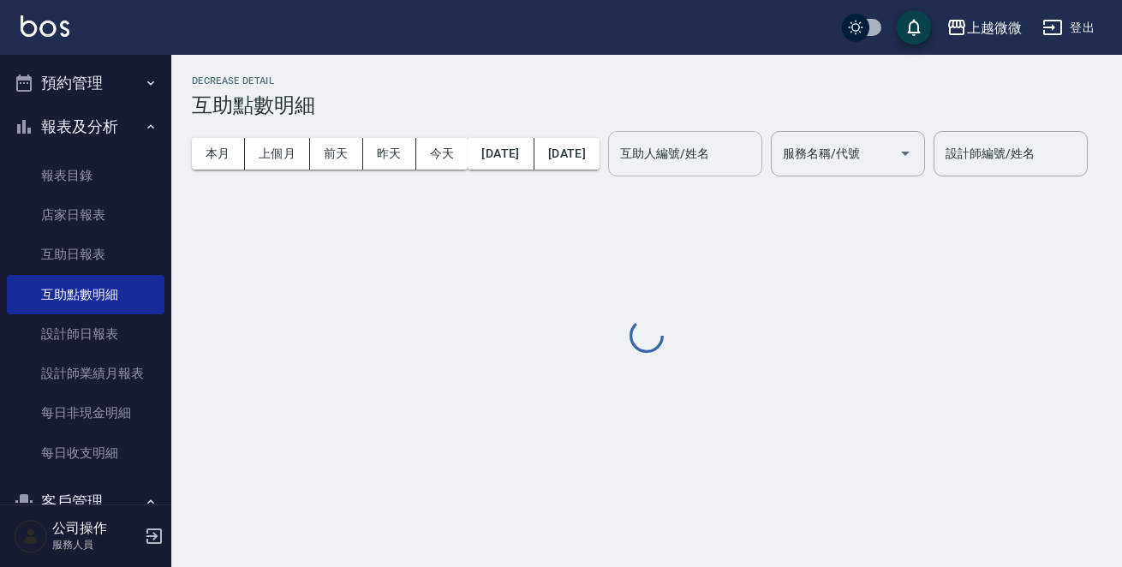
click at [754, 146] on input "互助人編號/姓名" at bounding box center [685, 154] width 139 height 30
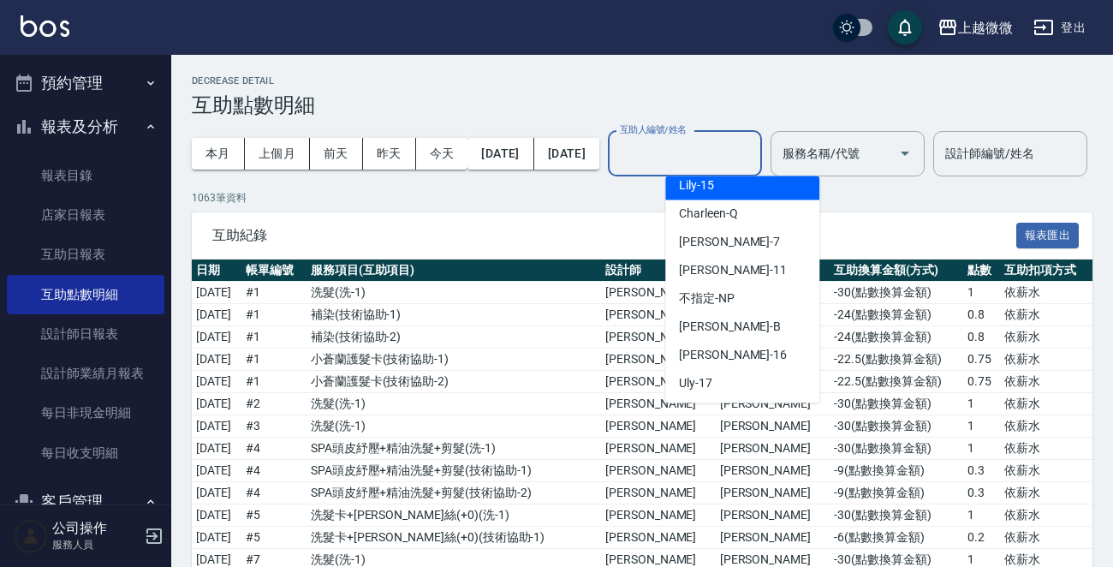
scroll to position [182, 0]
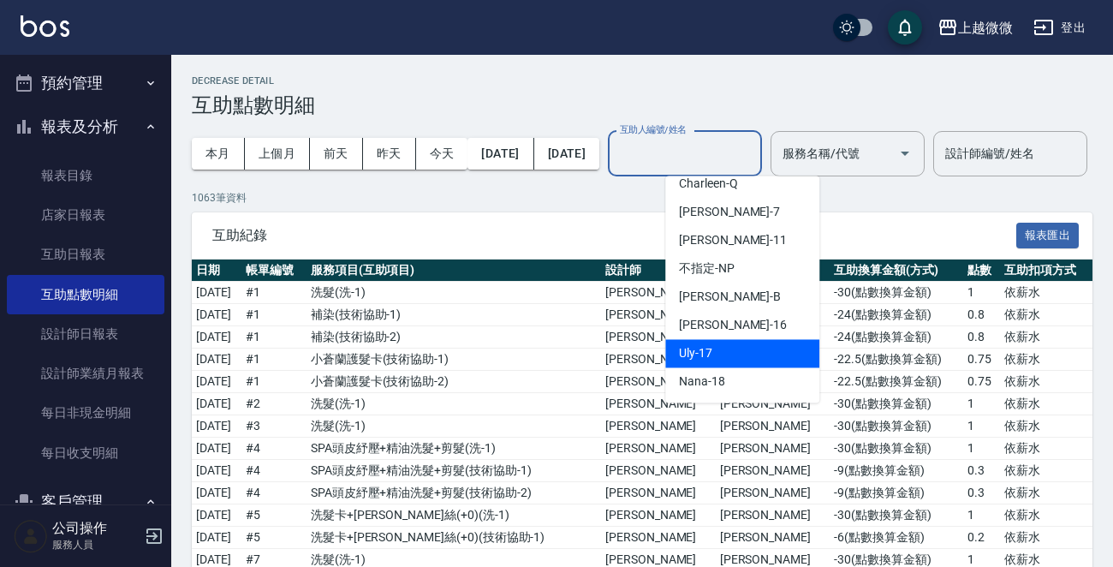
click at [749, 350] on div "Uly -17" at bounding box center [742, 353] width 154 height 28
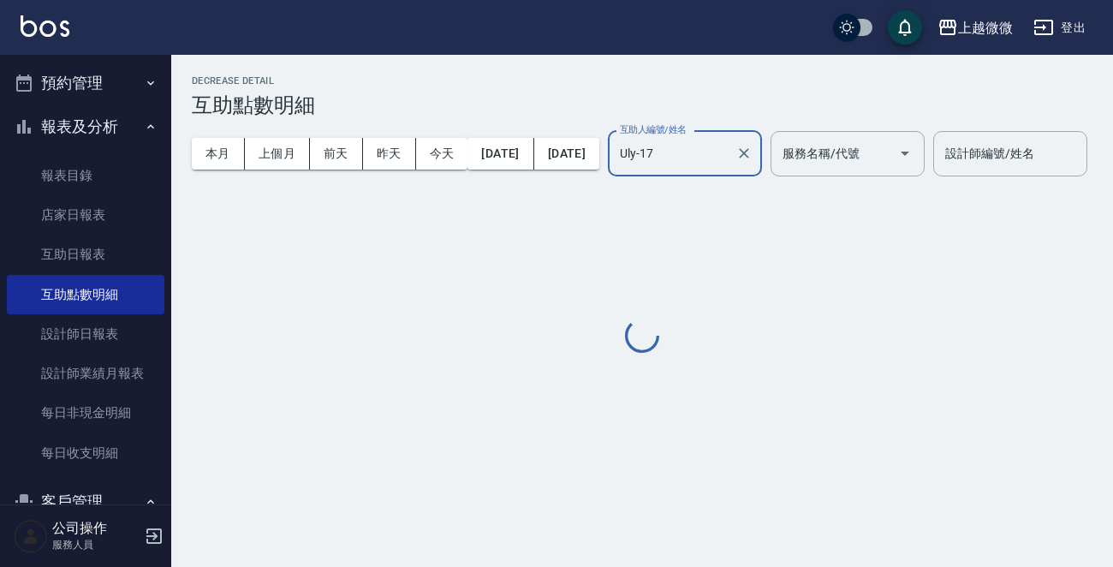
type input "Uly-17"
click at [891, 145] on input "服務名稱/代號" at bounding box center [834, 154] width 113 height 30
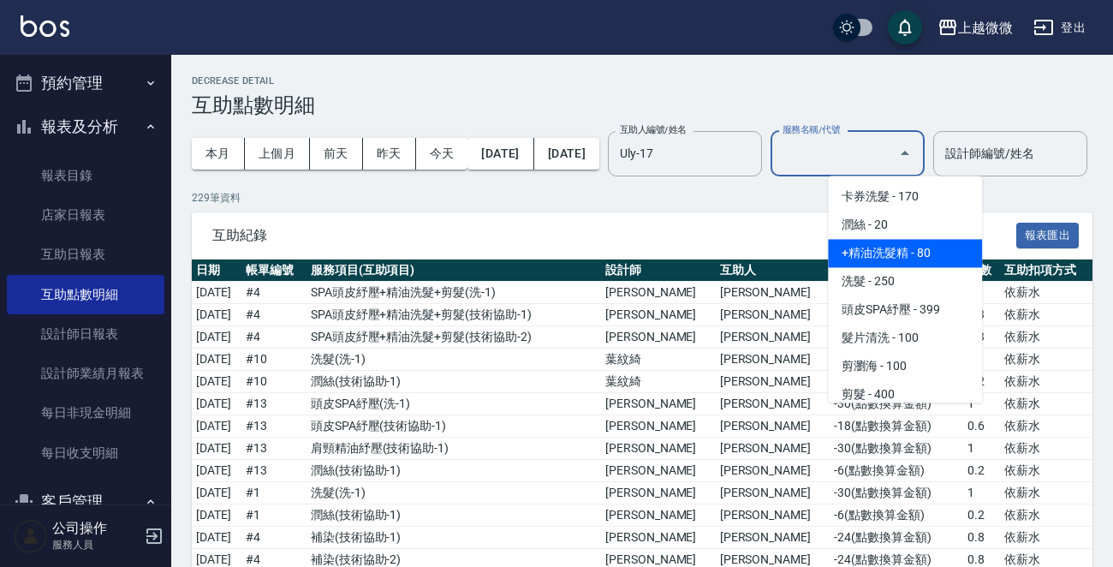
click at [915, 256] on span "+精油洗髮精 - 80" at bounding box center [905, 253] width 154 height 28
type input "+精油洗髮精(A02)"
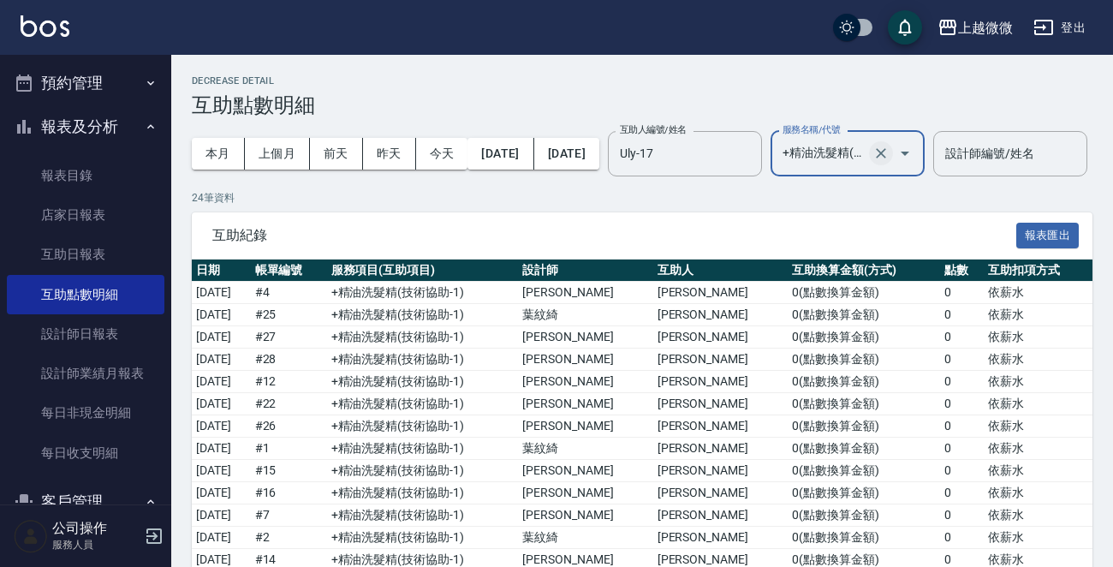
click at [890, 152] on icon "Clear" at bounding box center [880, 153] width 17 height 17
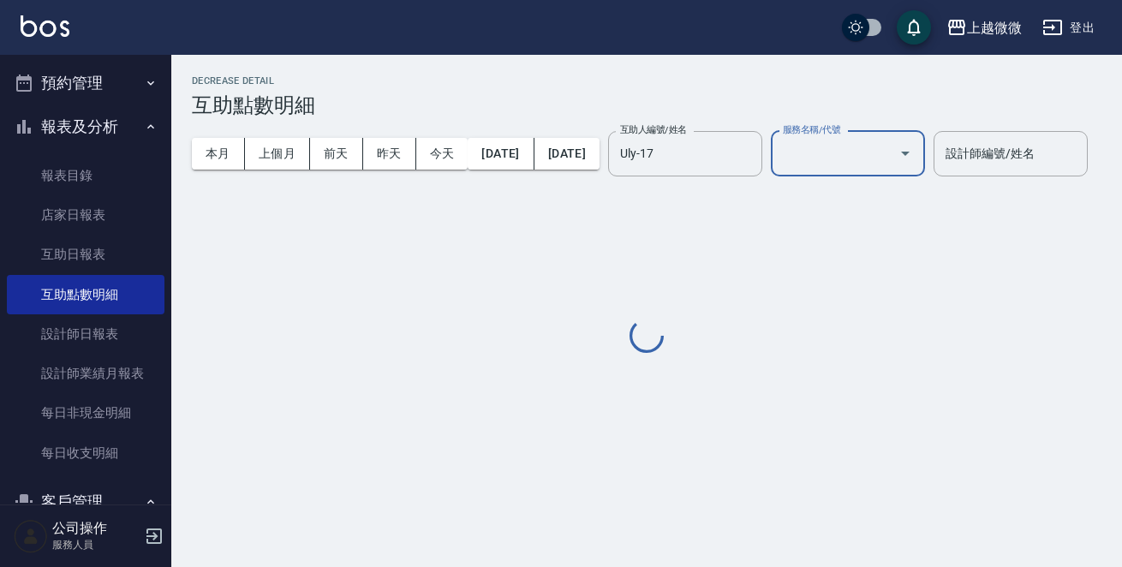
click at [891, 152] on input "服務名稱/代號" at bounding box center [834, 154] width 113 height 30
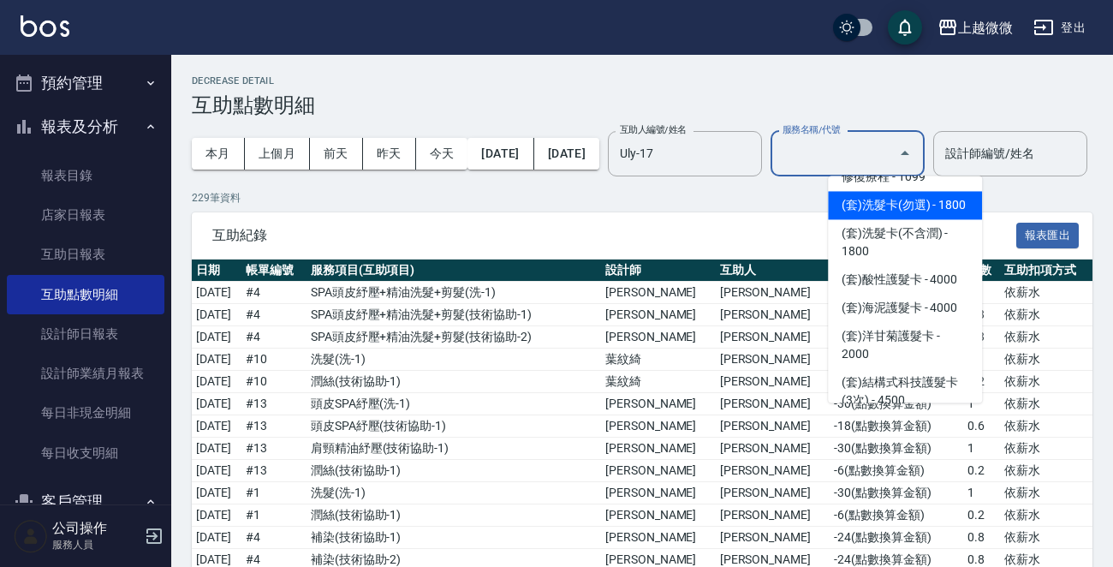
scroll to position [3082, 0]
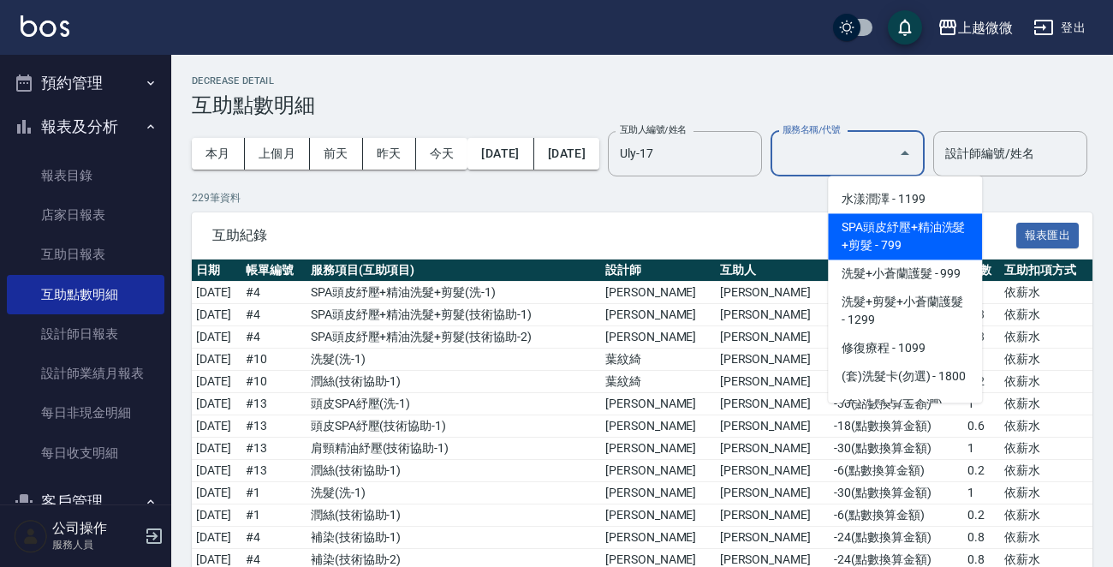
click at [717, 205] on p "229 筆資料" at bounding box center [642, 197] width 901 height 15
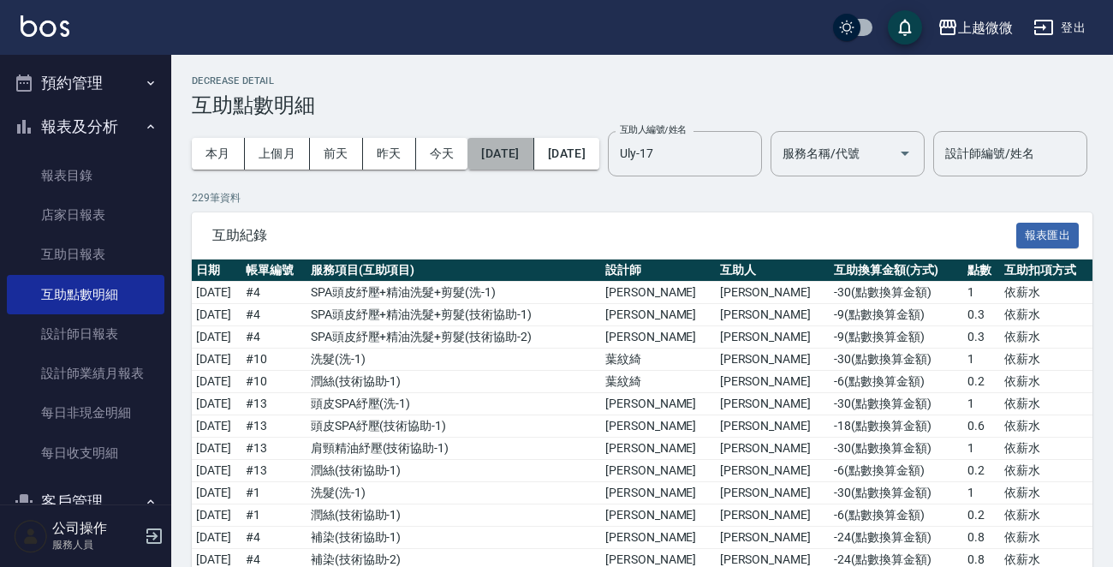
click at [518, 152] on button "[DATE]" at bounding box center [500, 154] width 66 height 32
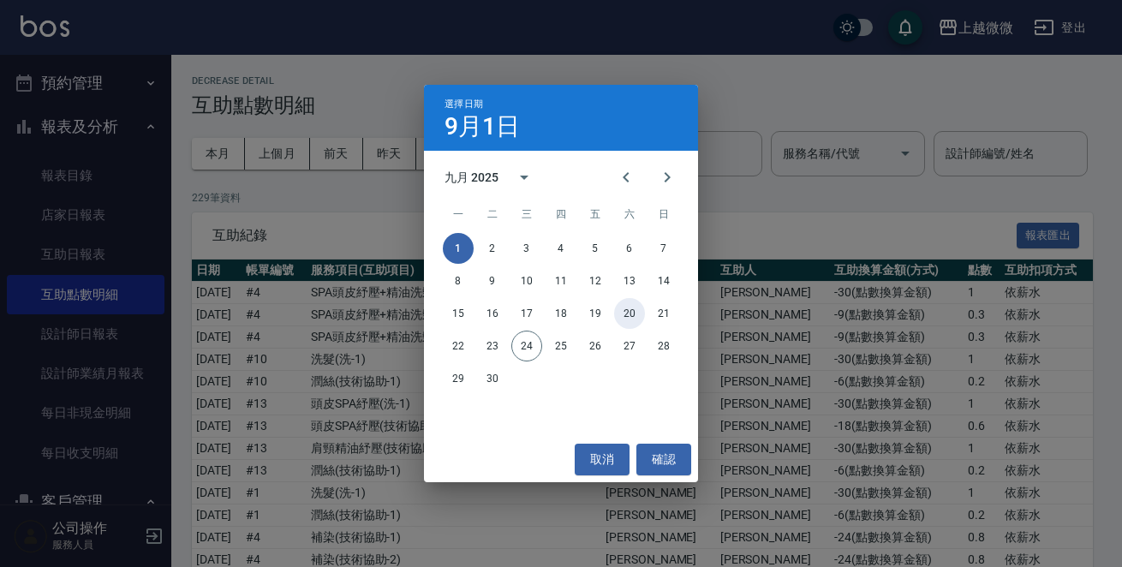
click at [628, 311] on button "20" at bounding box center [629, 313] width 31 height 31
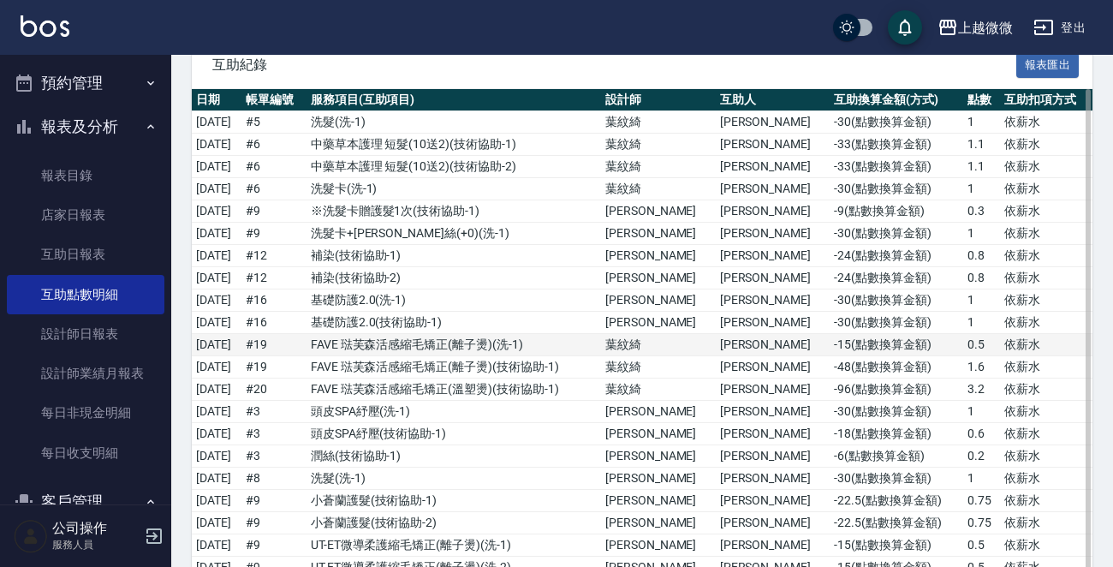
scroll to position [171, 0]
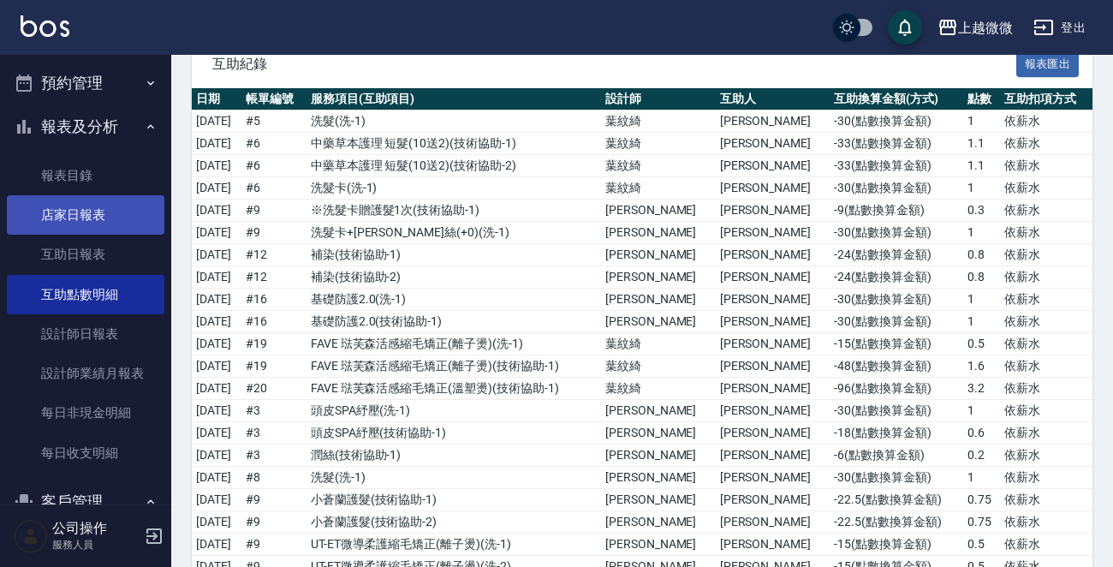
click at [63, 207] on link "店家日報表" at bounding box center [86, 214] width 158 height 39
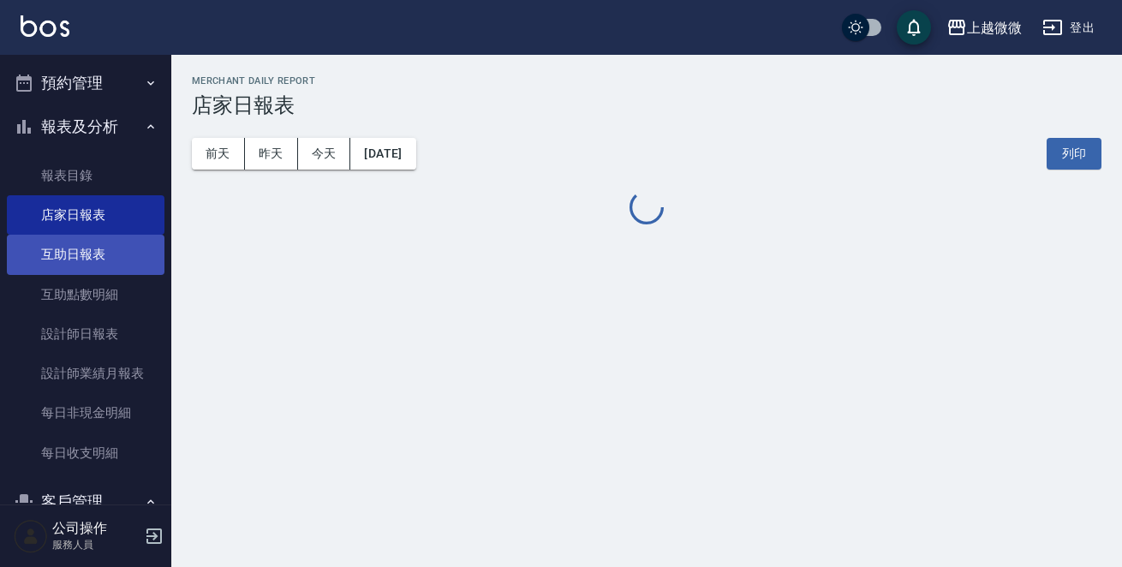
click at [80, 253] on link "互助日報表" at bounding box center [86, 254] width 158 height 39
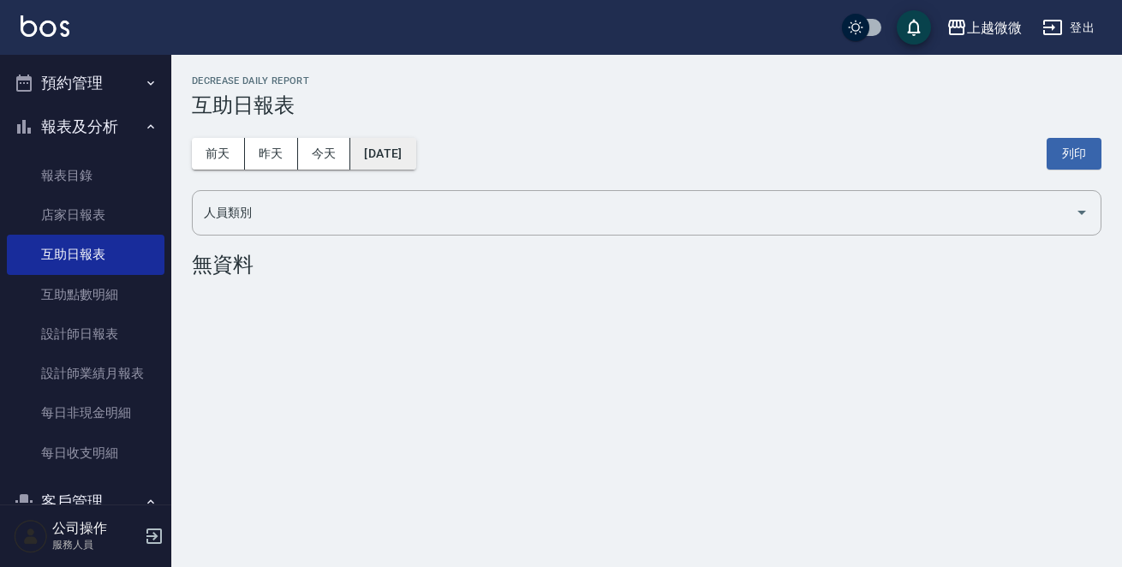
click at [378, 151] on button "[DATE]" at bounding box center [382, 154] width 65 height 32
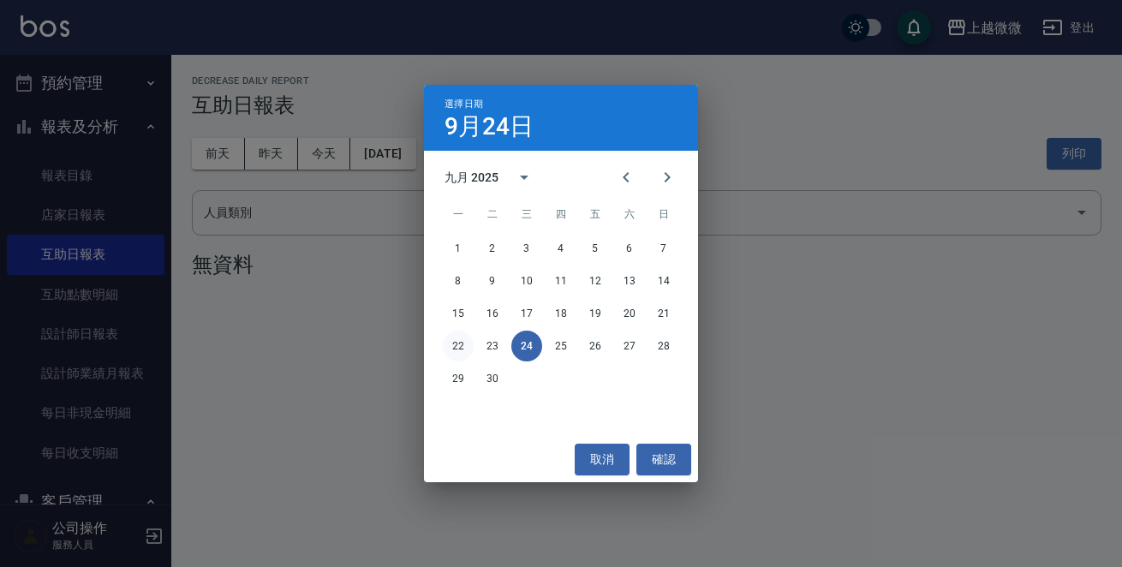
click at [454, 341] on button "22" at bounding box center [458, 345] width 31 height 31
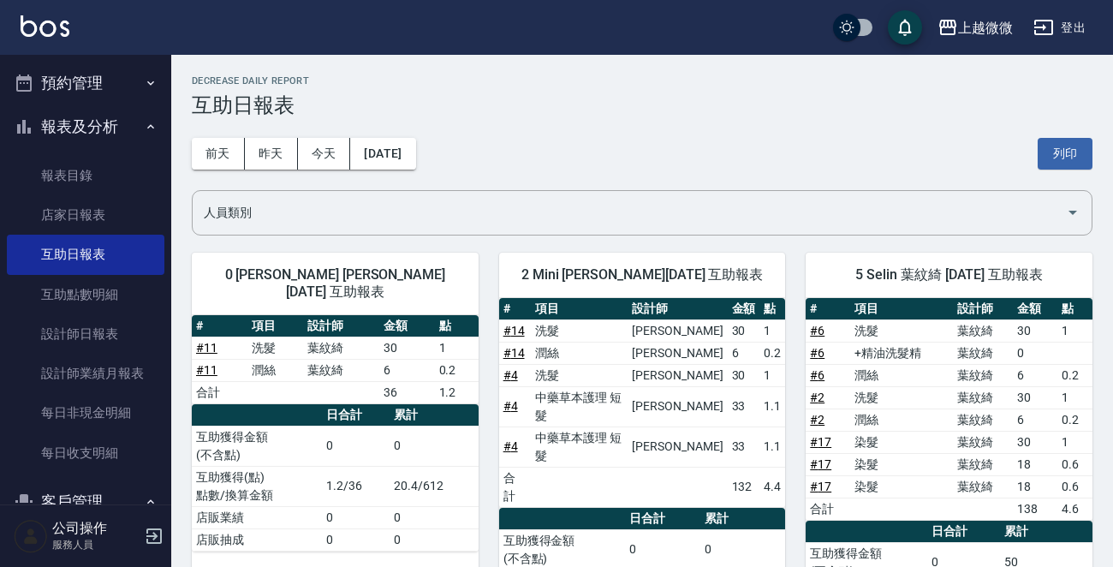
click at [382, 136] on div "[DATE] [DATE] [DATE] [DATE] 列印" at bounding box center [642, 153] width 901 height 73
click at [399, 149] on button "[DATE]" at bounding box center [382, 154] width 65 height 32
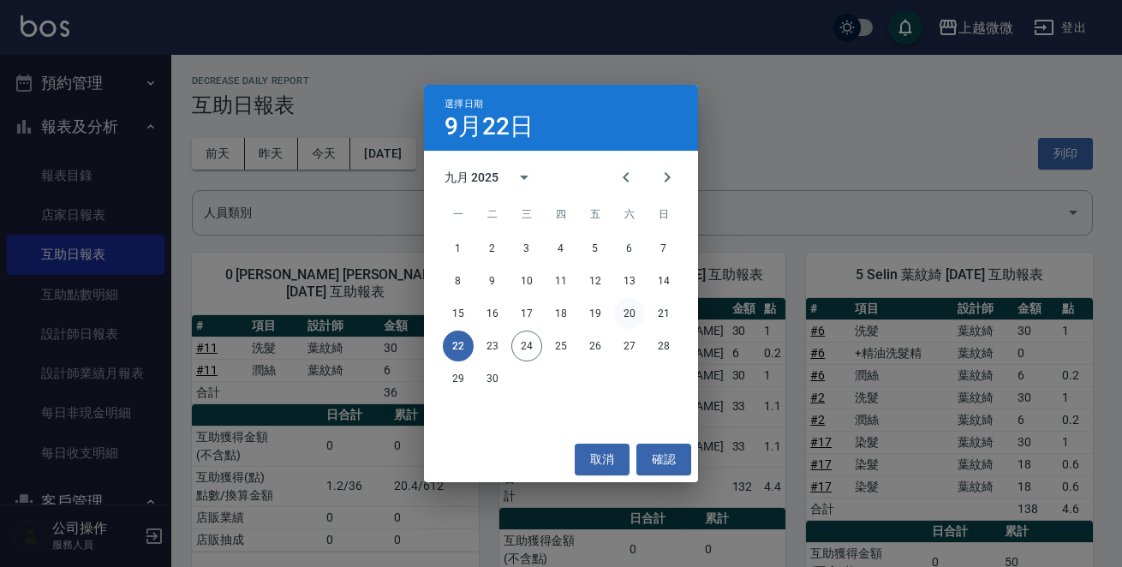
click at [624, 315] on button "20" at bounding box center [629, 313] width 31 height 31
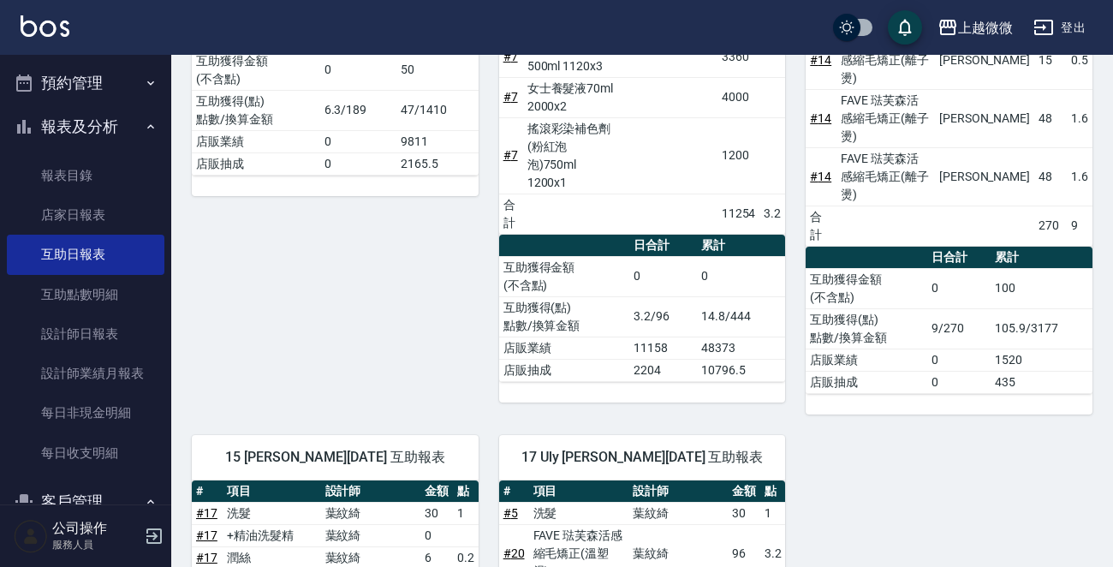
scroll to position [1199, 0]
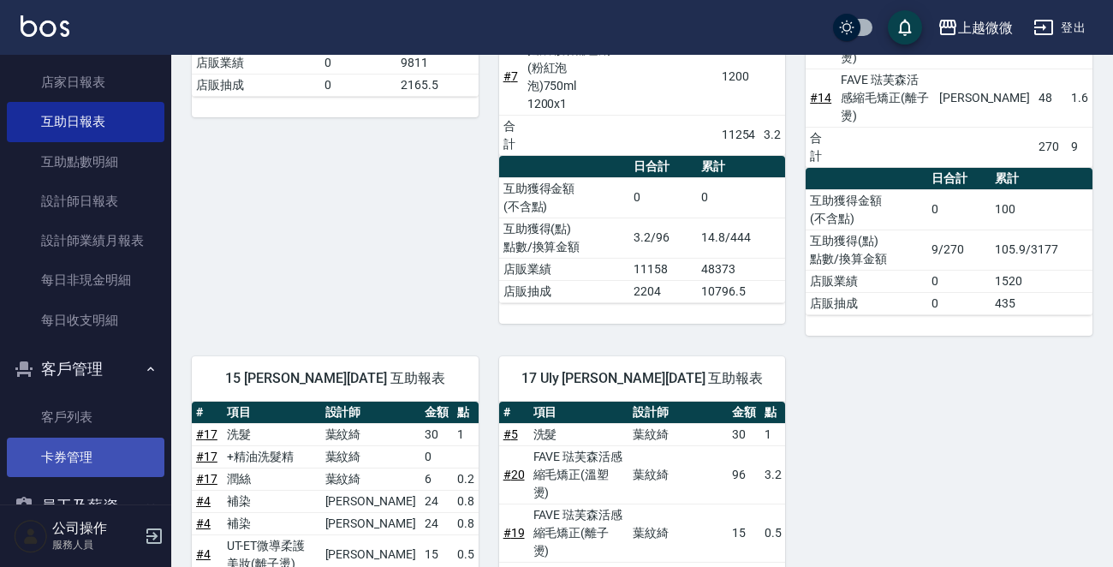
scroll to position [477, 0]
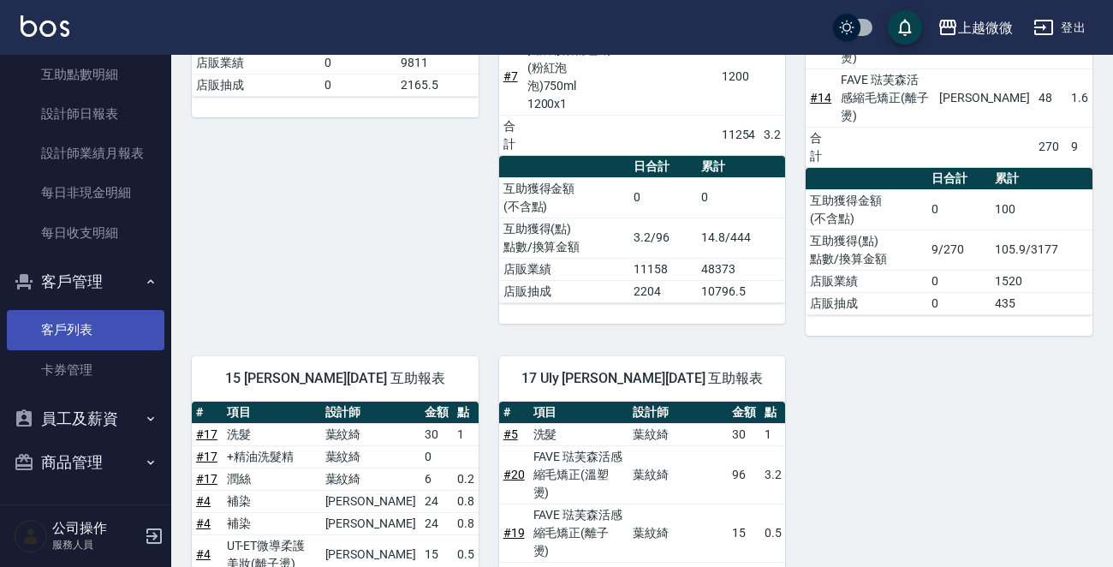
click at [86, 332] on link "客戶列表" at bounding box center [86, 329] width 158 height 39
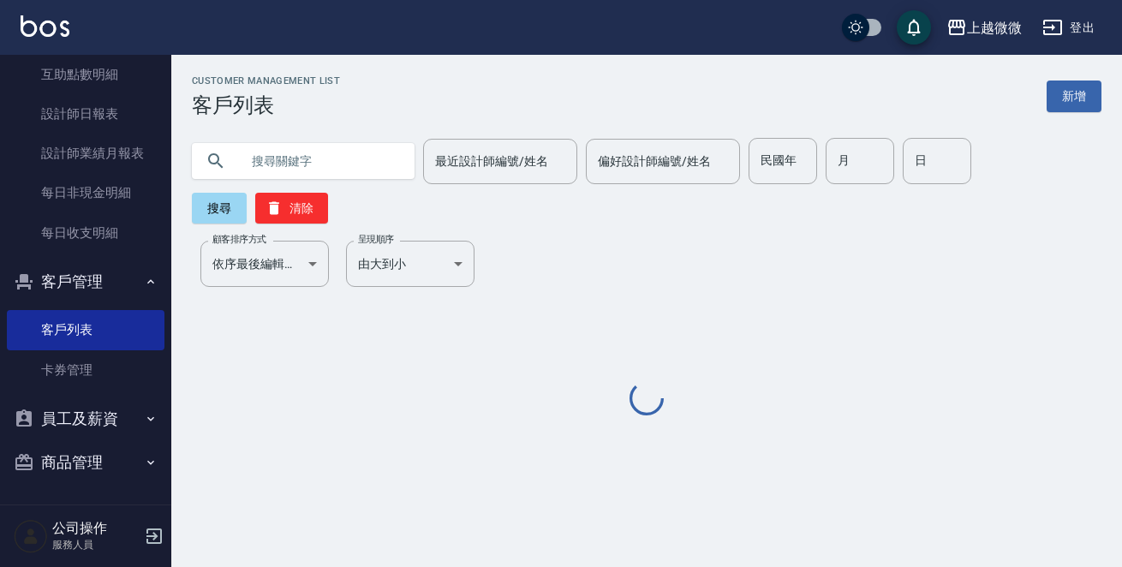
click at [325, 167] on input "text" at bounding box center [320, 161] width 161 height 46
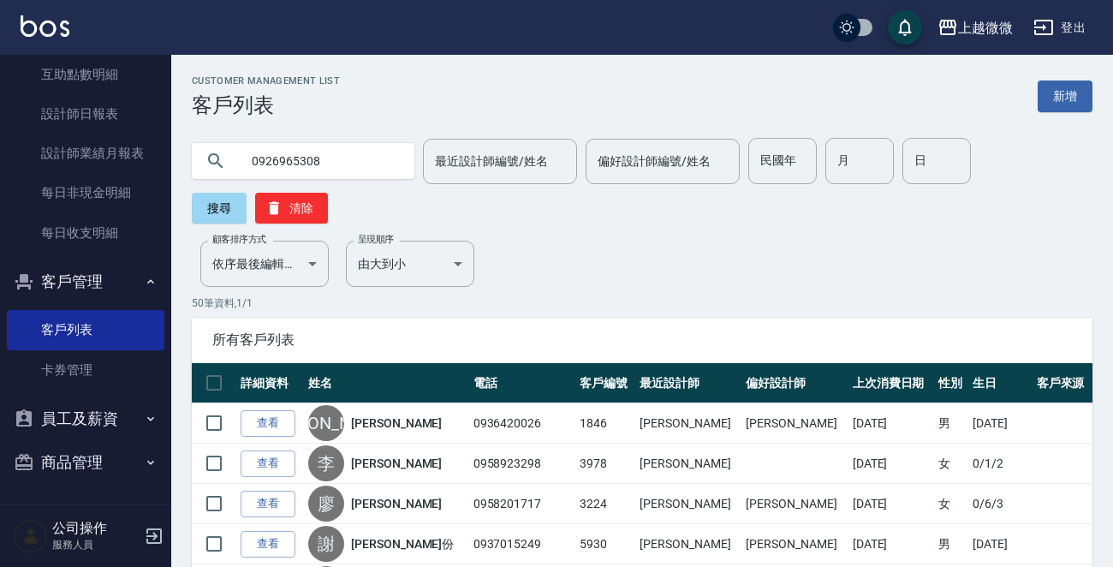
type input "0926965308"
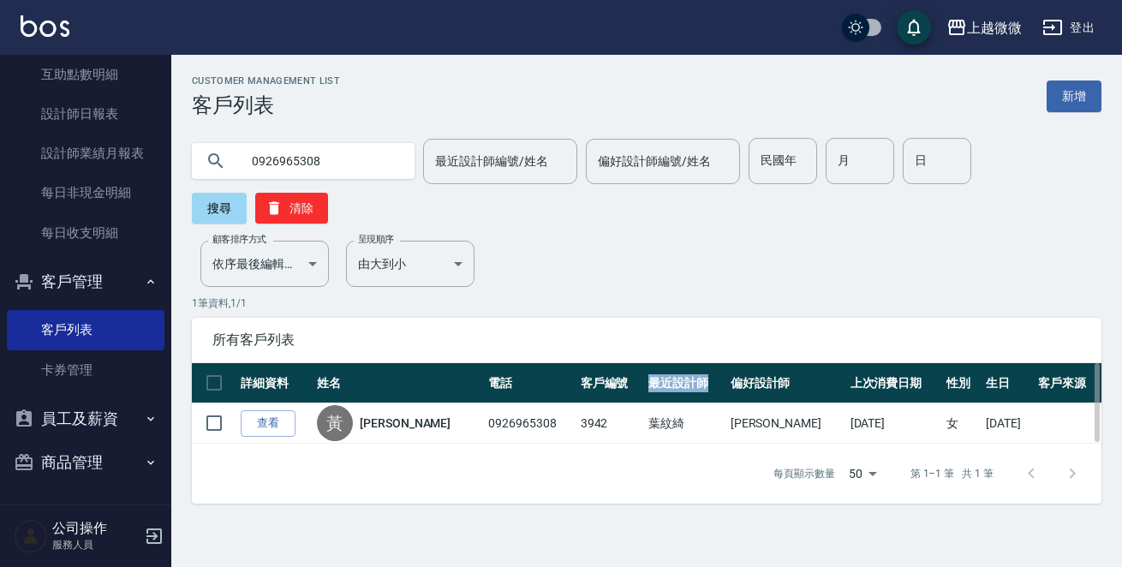
drag, startPoint x: 622, startPoint y: 338, endPoint x: 694, endPoint y: 338, distance: 71.9
click at [694, 363] on th "最近設計師" at bounding box center [685, 383] width 82 height 40
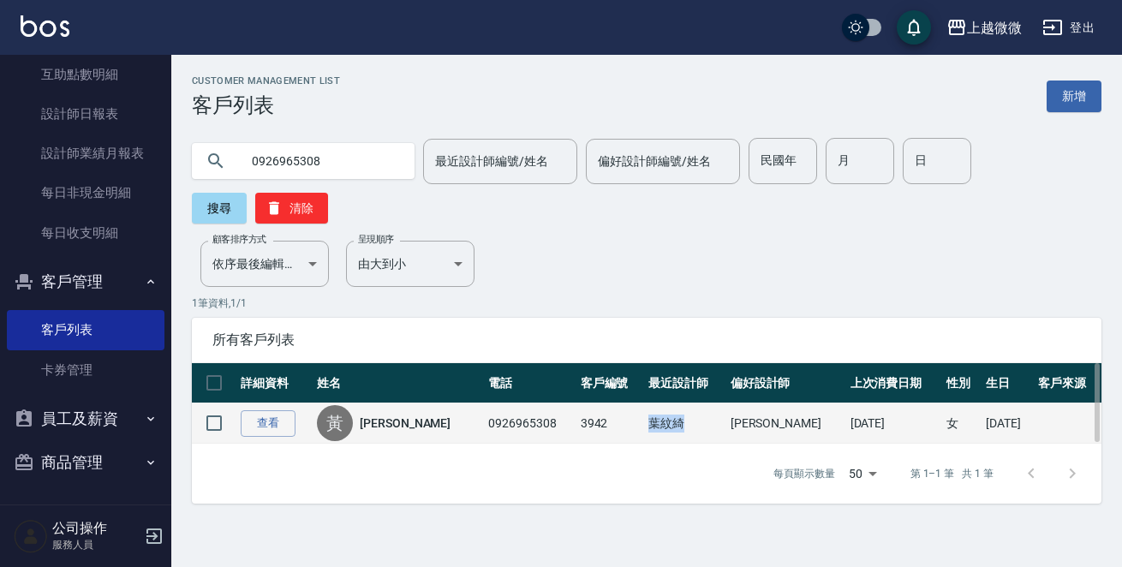
drag, startPoint x: 664, startPoint y: 378, endPoint x: 598, endPoint y: 388, distance: 67.6
click at [598, 403] on tr "查看 [PERSON_NAME] 0926965308 3942 [PERSON_NAME] [PERSON_NAME] [DATE] 女 [DATE]" at bounding box center [646, 423] width 909 height 40
click at [389, 414] on link "[PERSON_NAME]" at bounding box center [405, 422] width 91 height 17
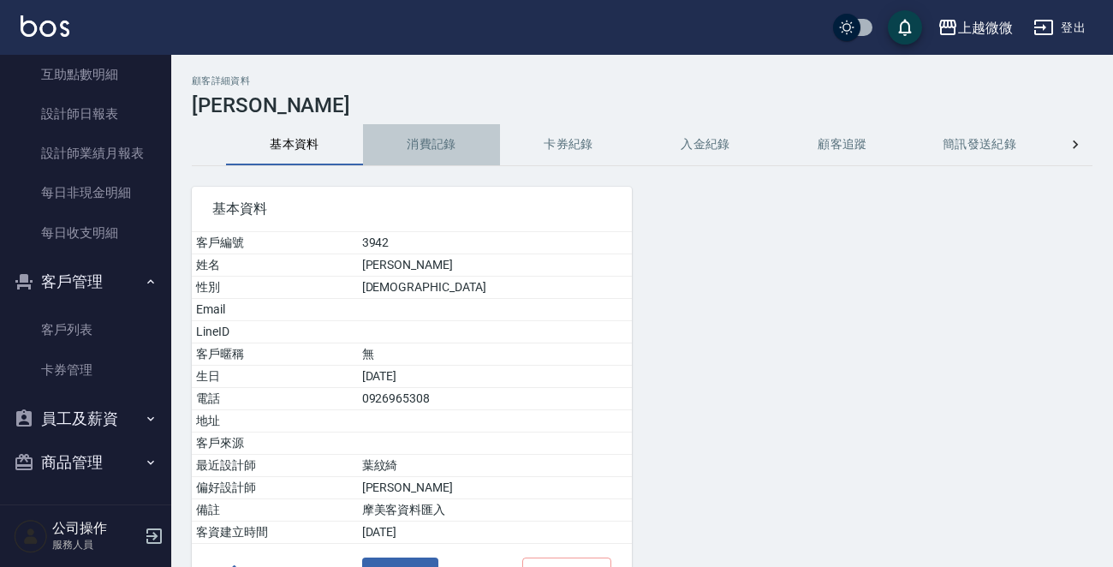
click at [427, 147] on button "消費記錄" at bounding box center [431, 144] width 137 height 41
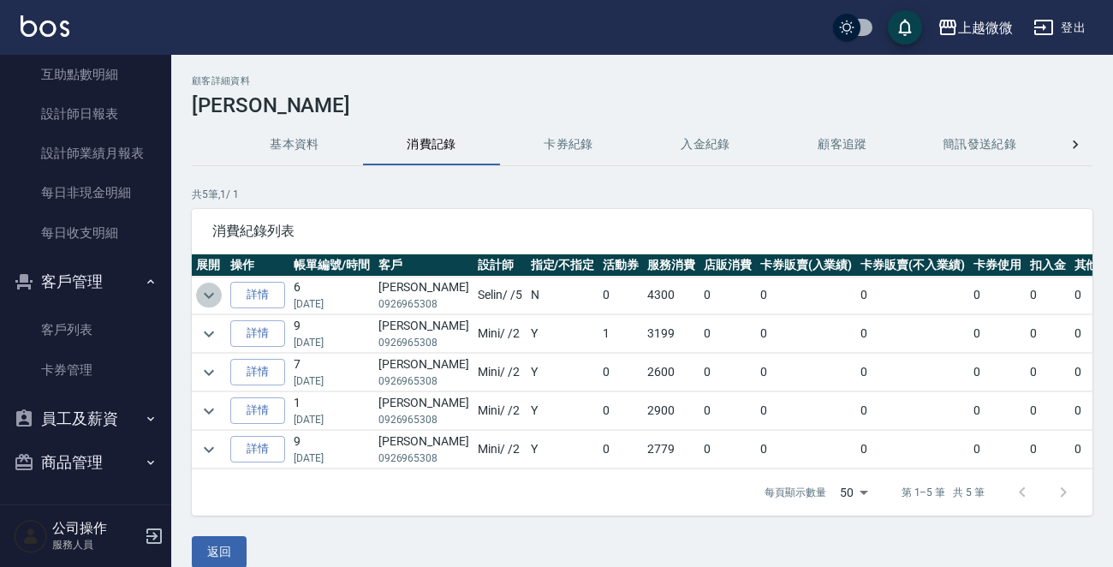
click at [201, 297] on icon "expand row" at bounding box center [209, 295] width 21 height 21
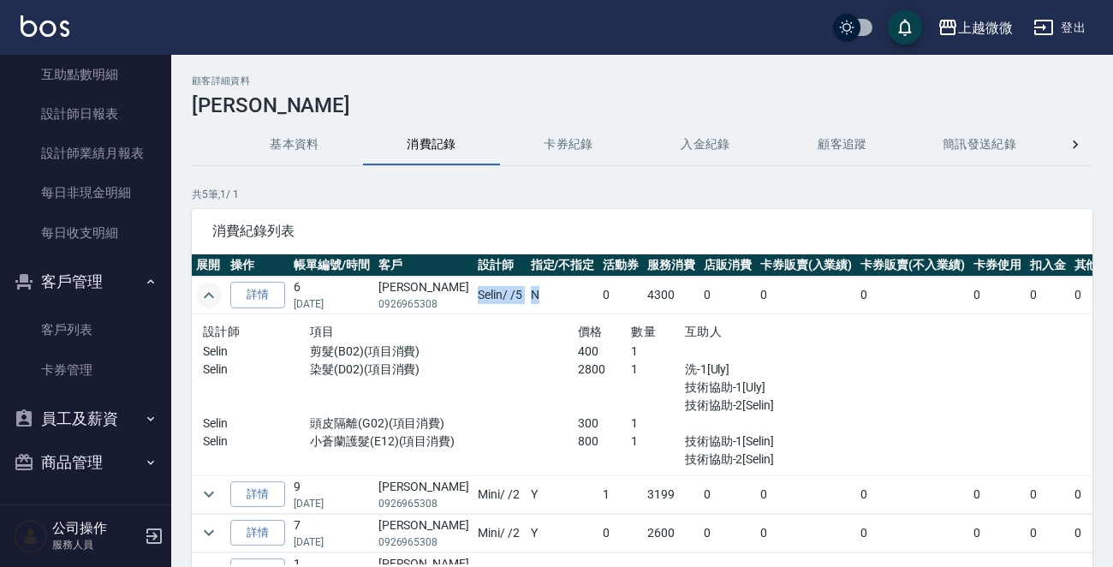
drag, startPoint x: 440, startPoint y: 292, endPoint x: 514, endPoint y: 296, distance: 73.8
click at [514, 296] on tr "詳情 6 [DATE] [PERSON_NAME]絢 0926965308 Selin / /5 N 0 4300 0 0 0 0 0 0 4300" at bounding box center [720, 296] width 1056 height 38
click at [473, 298] on td "Selin / /5" at bounding box center [499, 296] width 53 height 38
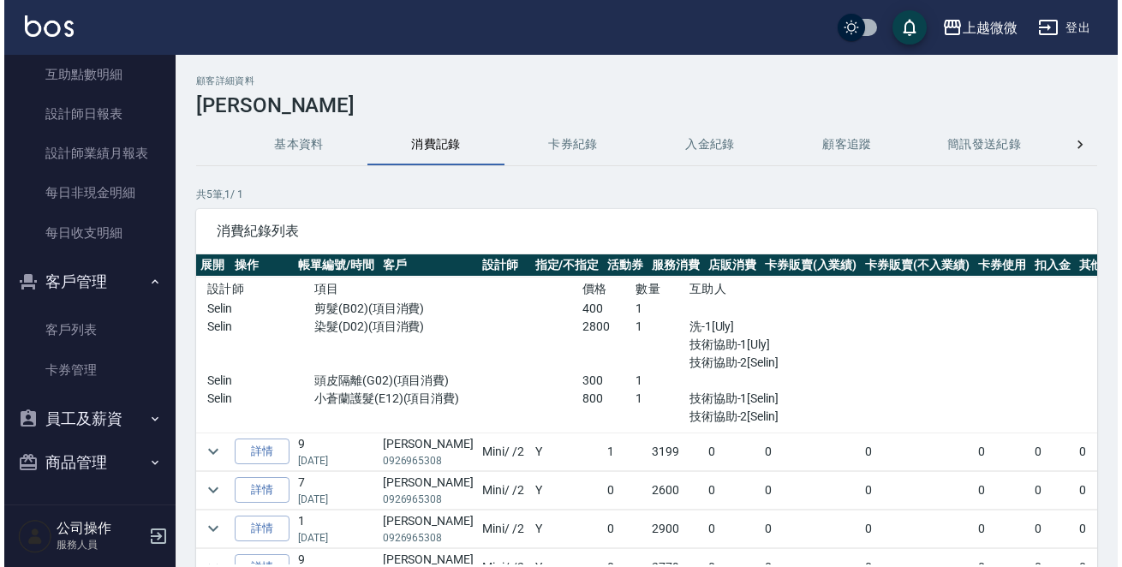
scroll to position [77, 0]
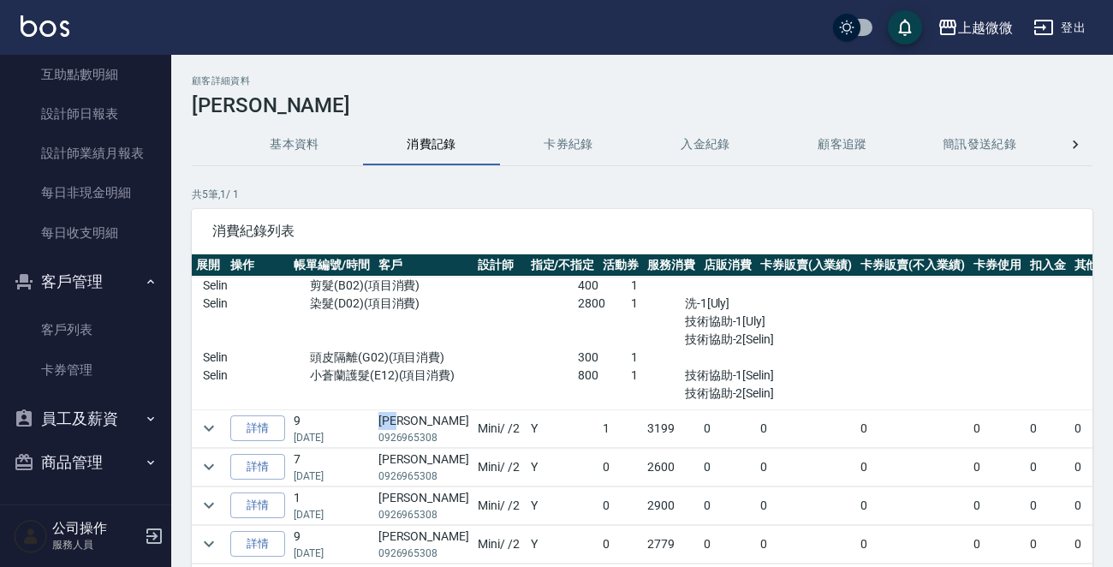
drag, startPoint x: 374, startPoint y: 407, endPoint x: 421, endPoint y: 408, distance: 47.1
click at [421, 409] on td "[PERSON_NAME]絢 0926965308" at bounding box center [423, 428] width 99 height 38
copy td "[PERSON_NAME]"
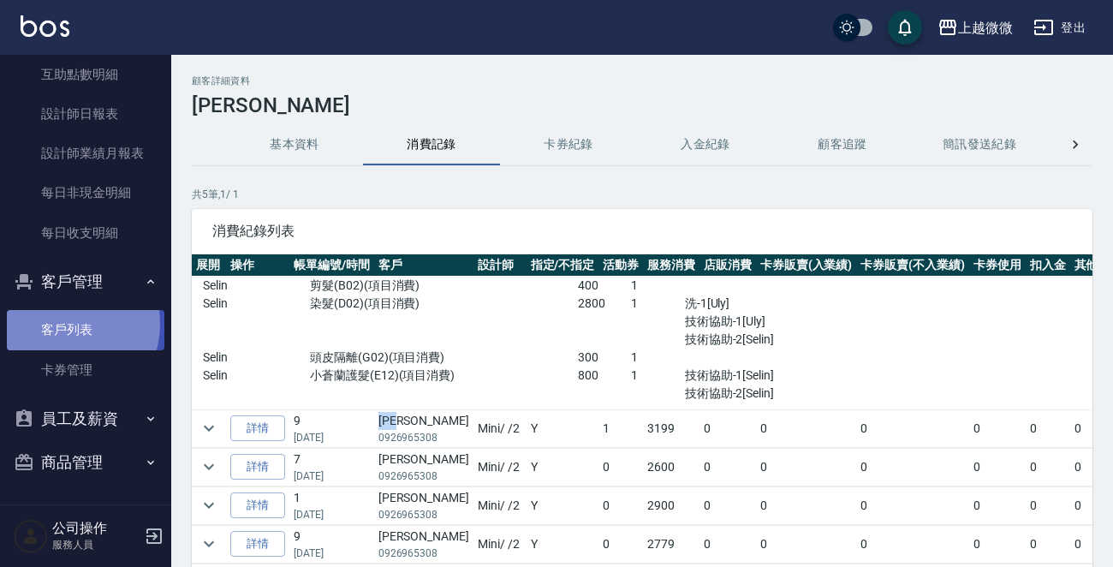
click at [67, 324] on link "客戶列表" at bounding box center [86, 329] width 158 height 39
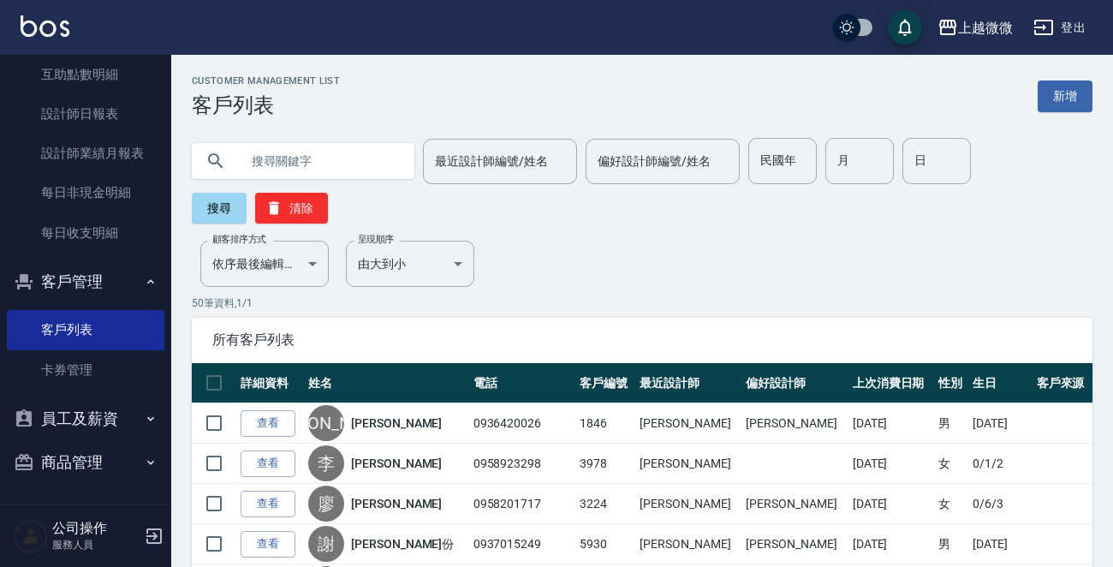
click at [308, 162] on input "text" at bounding box center [320, 161] width 161 height 46
paste input "[PERSON_NAME]"
type input "[PERSON_NAME]"
click at [219, 205] on button "搜尋" at bounding box center [219, 208] width 55 height 31
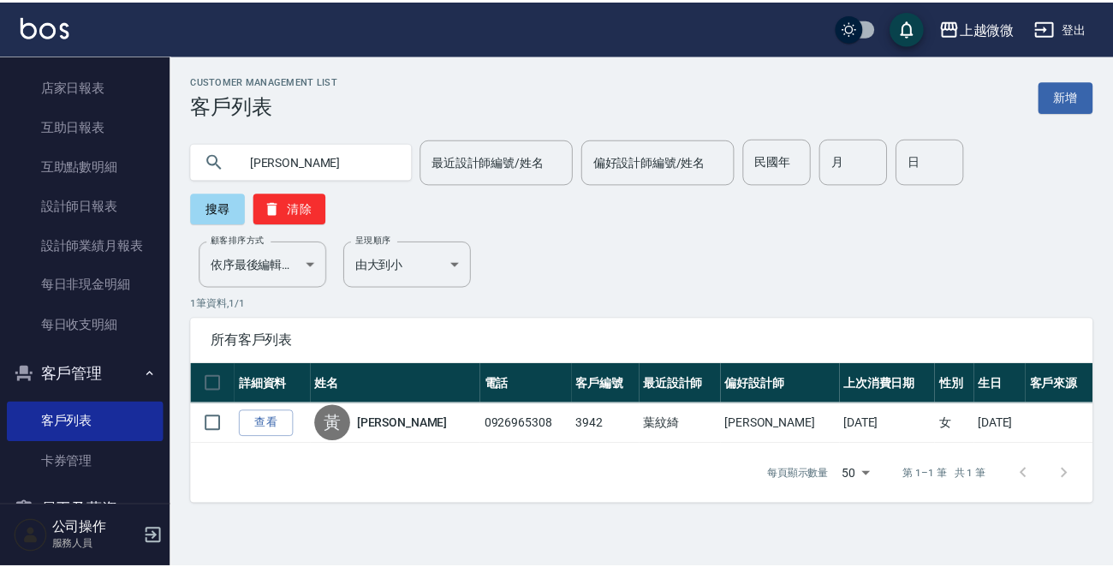
scroll to position [306, 0]
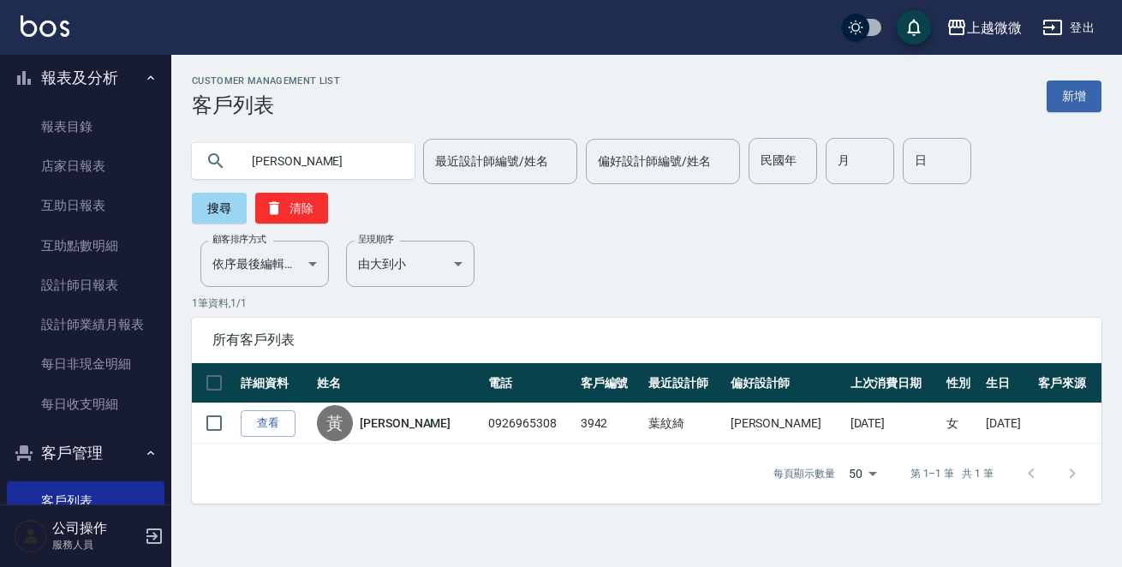
click at [47, 21] on img at bounding box center [45, 25] width 49 height 21
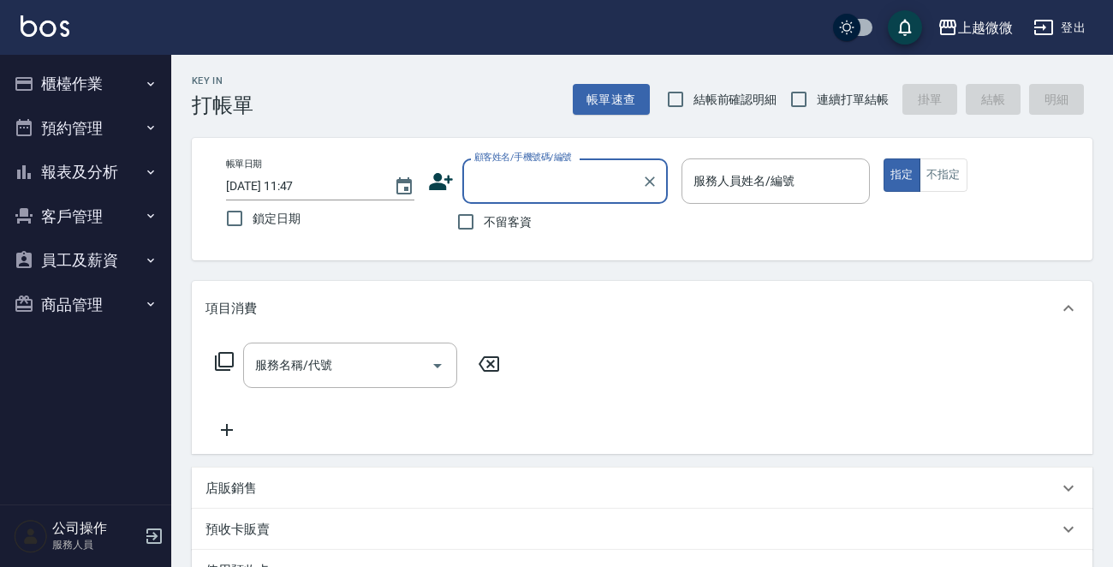
click at [90, 211] on button "客戶管理" at bounding box center [86, 216] width 158 height 45
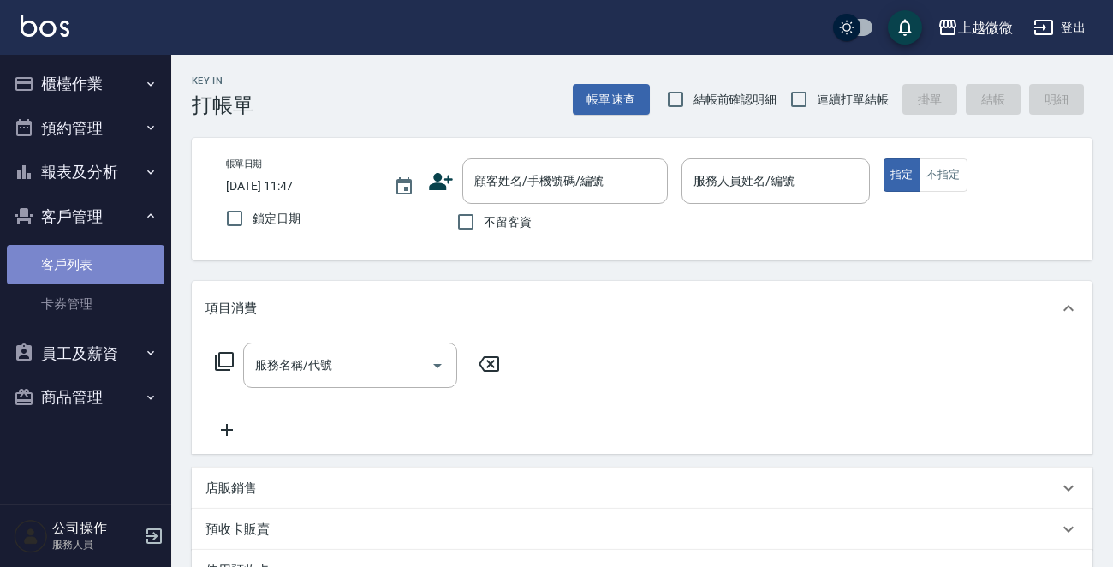
click at [79, 259] on link "客戶列表" at bounding box center [86, 264] width 158 height 39
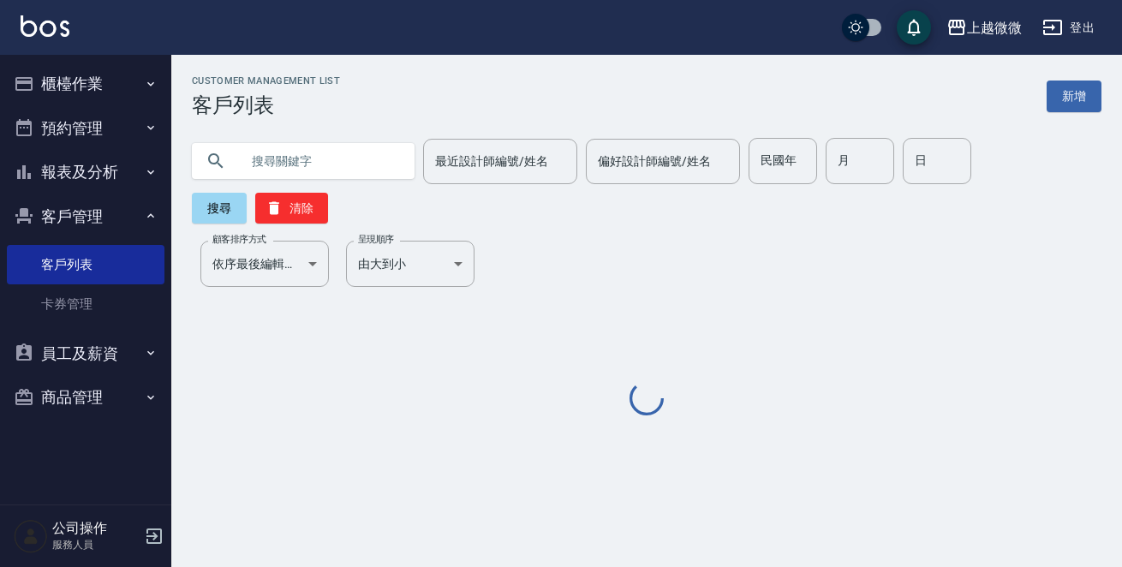
click at [300, 164] on input "text" at bounding box center [320, 161] width 161 height 46
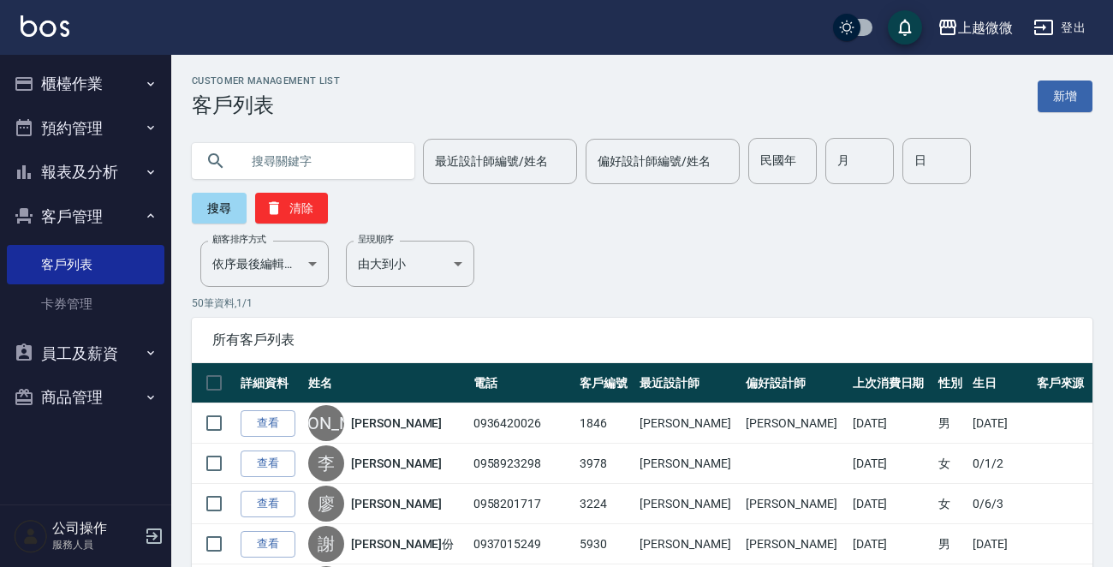
type input "ㄋ"
type input "1407"
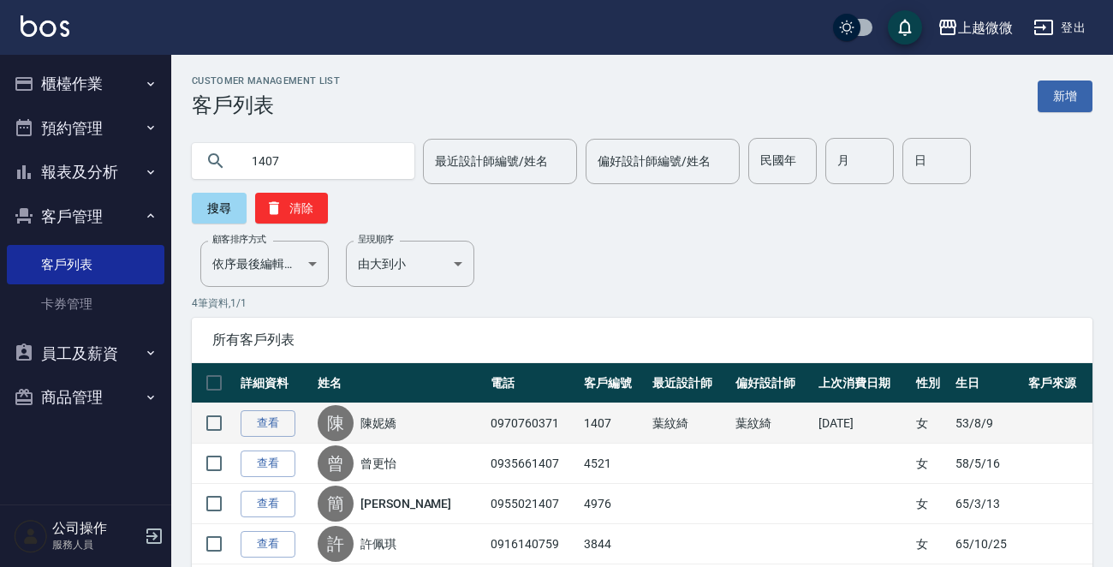
click at [380, 421] on link "陳妮嬌" at bounding box center [378, 422] width 36 height 17
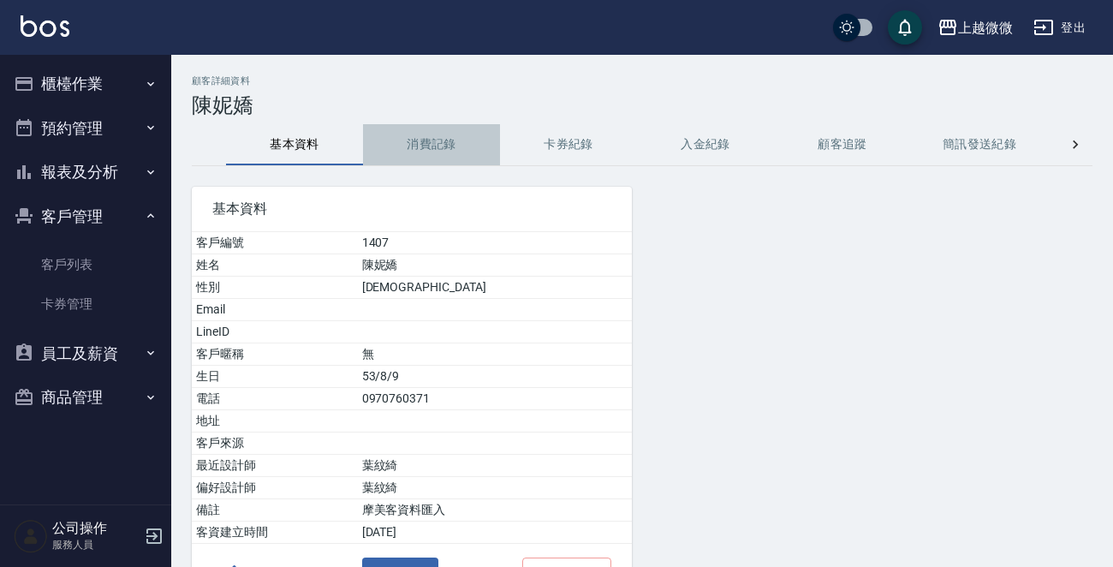
drag, startPoint x: 426, startPoint y: 138, endPoint x: 426, endPoint y: 161, distance: 23.1
click at [425, 139] on button "消費記錄" at bounding box center [431, 144] width 137 height 41
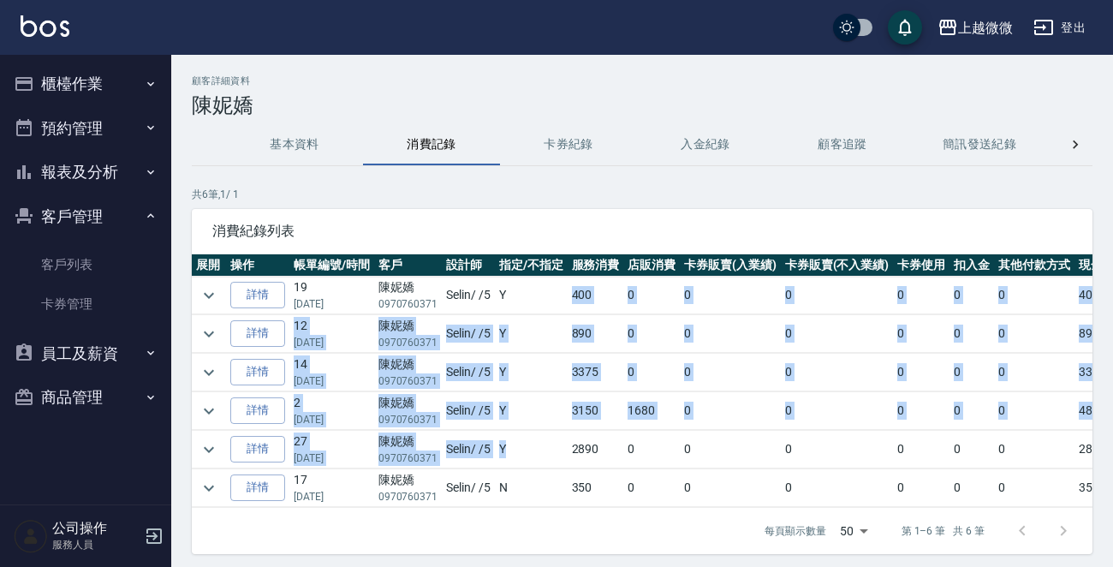
drag, startPoint x: 502, startPoint y: 451, endPoint x: 503, endPoint y: 295, distance: 156.7
click at [503, 295] on tbody "詳情 19 [DATE] [PERSON_NAME]0970760371 Selin / /5 Y 400 0 0 0 0 0 0 400 詳情 12 [DA…" at bounding box center [681, 392] width 979 height 231
click at [512, 393] on td "Y" at bounding box center [531, 411] width 73 height 38
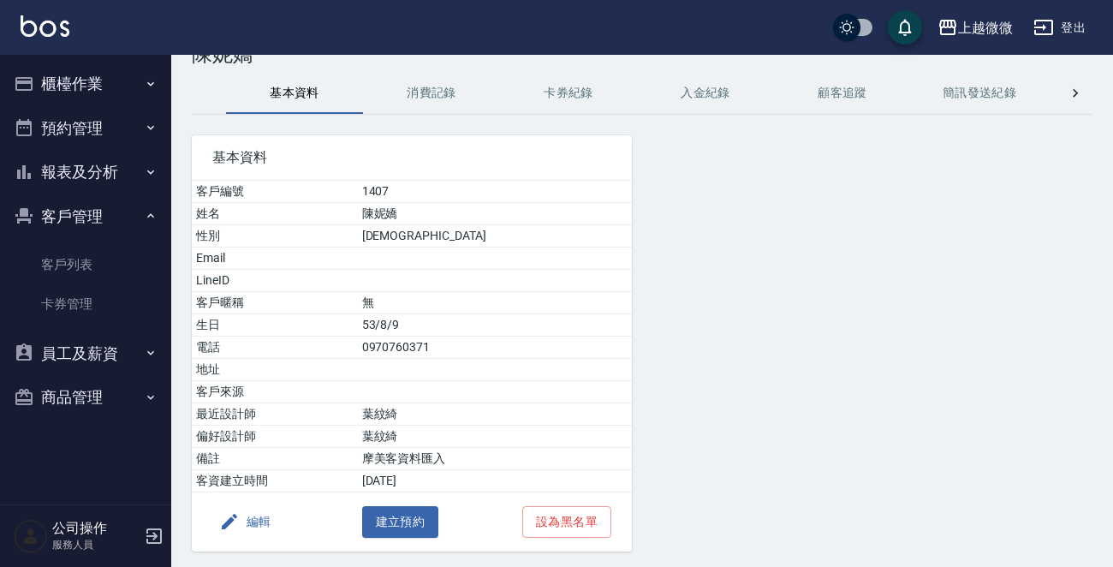
scroll to position [106, 0]
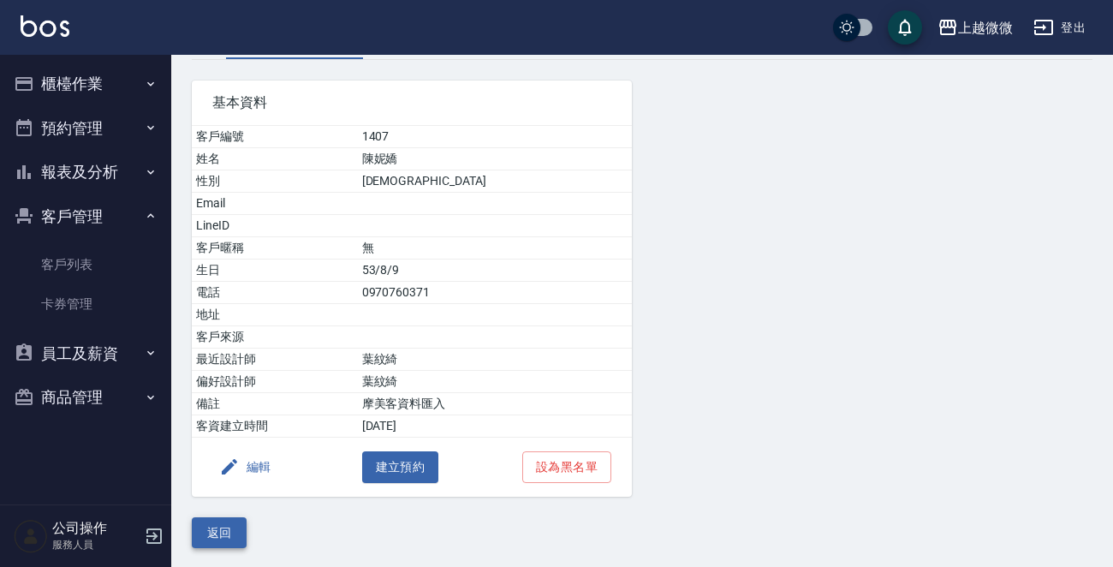
drag, startPoint x: 223, startPoint y: 515, endPoint x: 215, endPoint y: 504, distance: 12.8
click at [223, 517] on button "返回" at bounding box center [219, 533] width 55 height 32
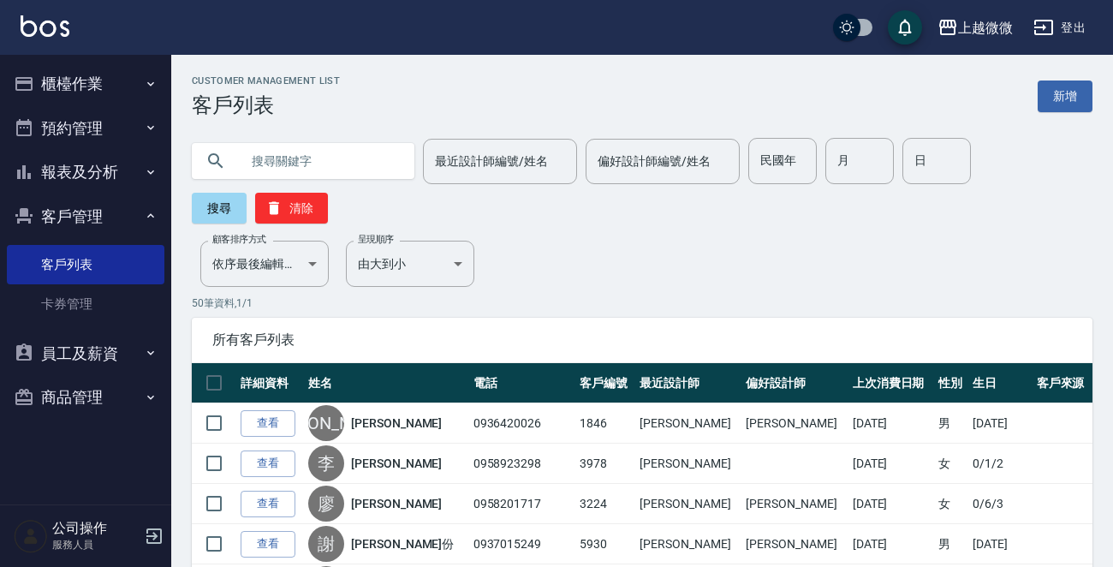
click at [329, 160] on input "text" at bounding box center [320, 161] width 161 height 46
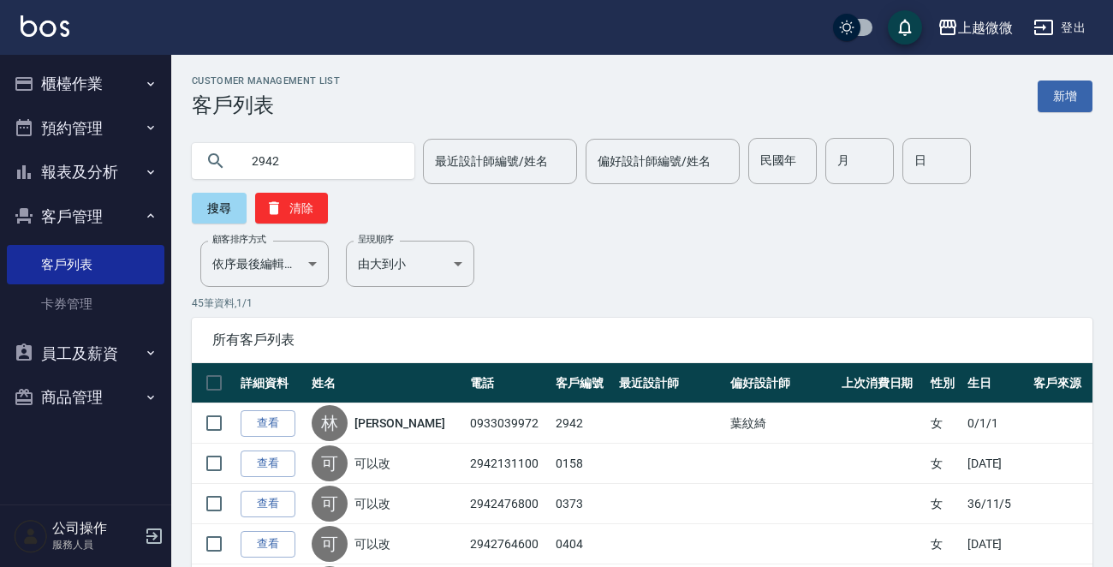
click at [257, 161] on input "2942" at bounding box center [320, 161] width 161 height 46
type input "3942"
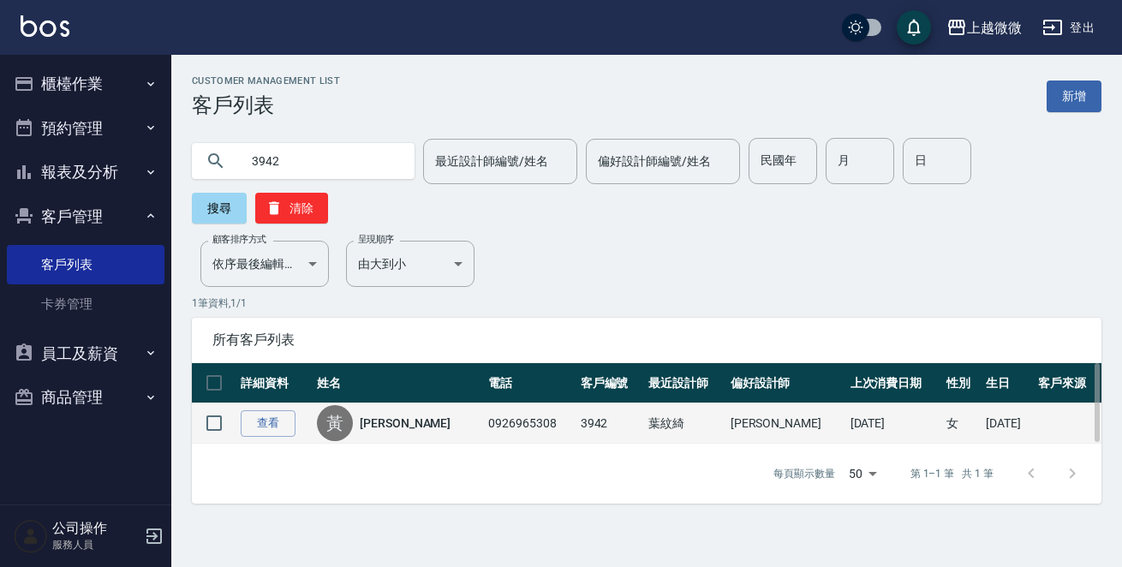
click at [391, 414] on link "[PERSON_NAME]" at bounding box center [405, 422] width 91 height 17
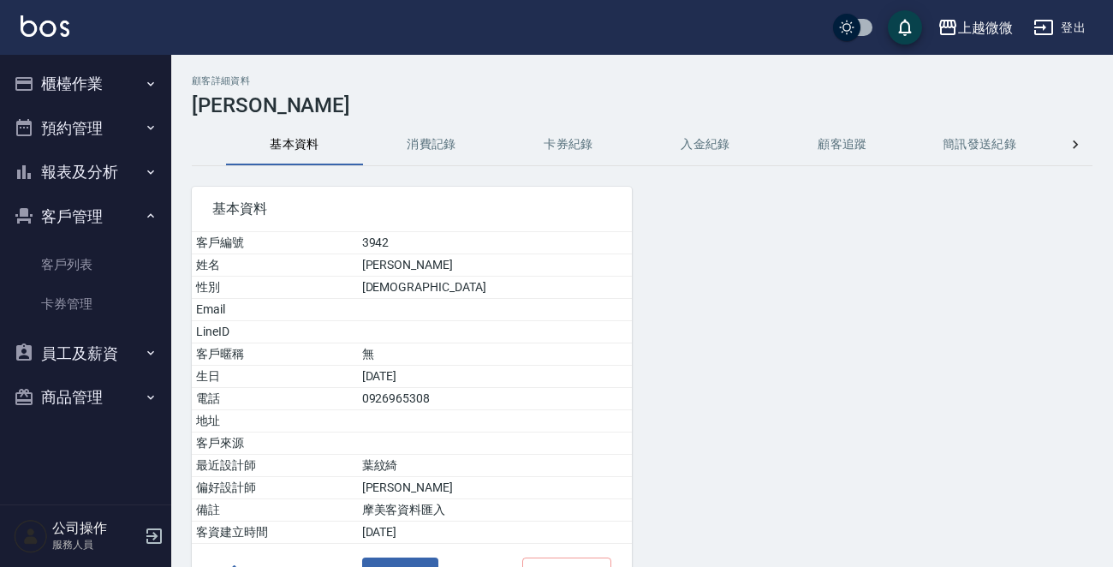
click at [419, 153] on button "消費記錄" at bounding box center [431, 144] width 137 height 41
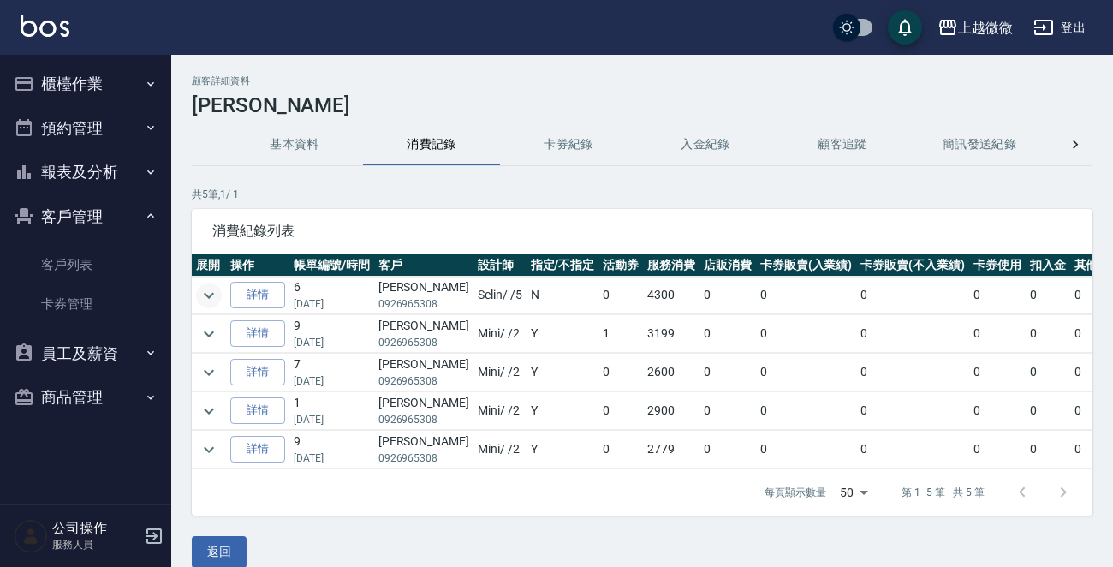
click at [203, 293] on icon "expand row" at bounding box center [209, 295] width 21 height 21
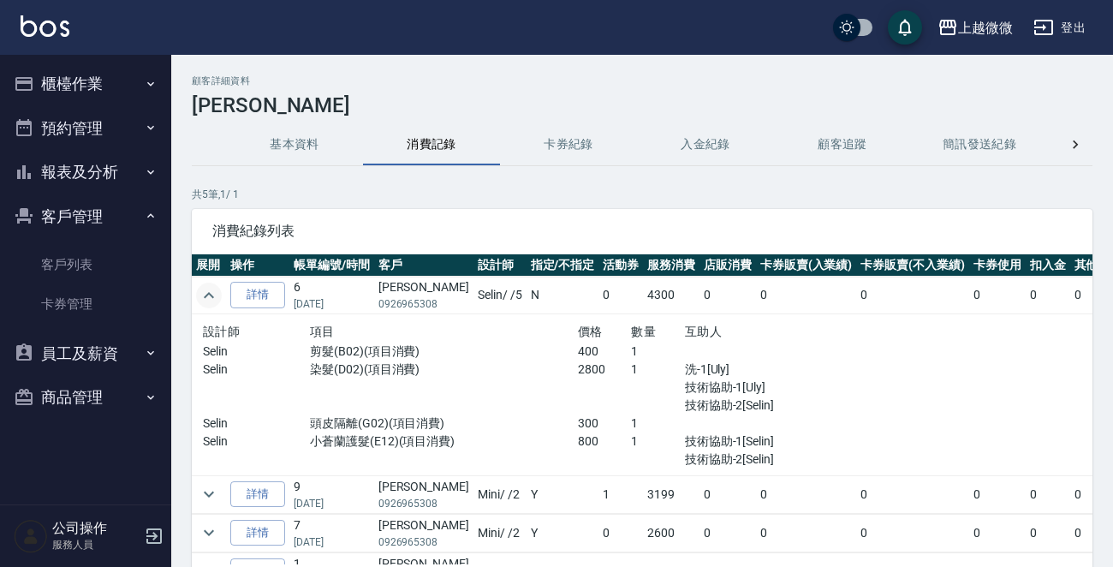
click at [211, 297] on icon "expand row" at bounding box center [209, 295] width 21 height 21
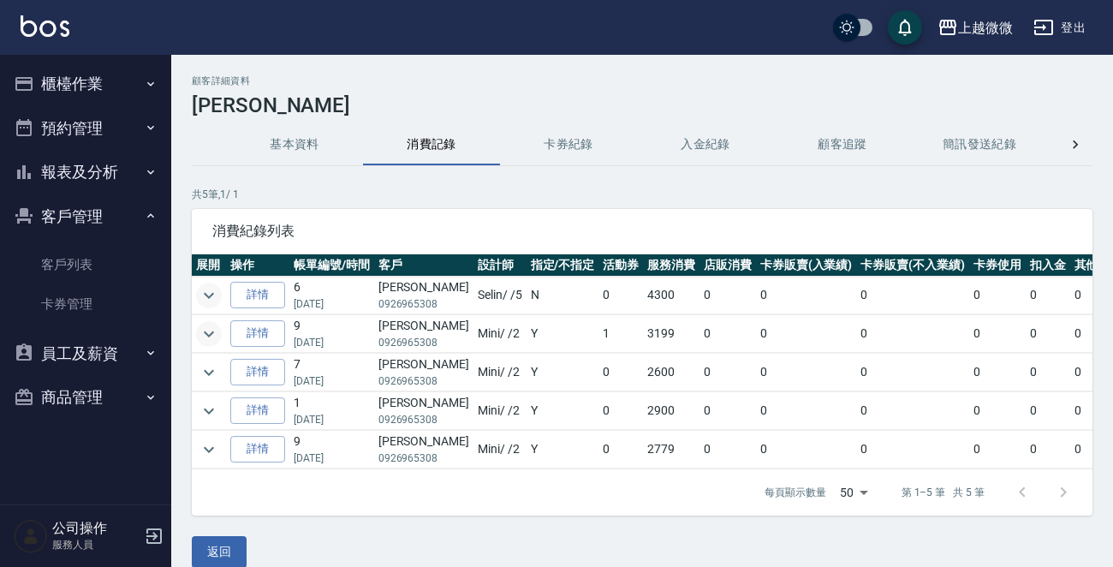
click at [213, 331] on icon "expand row" at bounding box center [209, 334] width 21 height 21
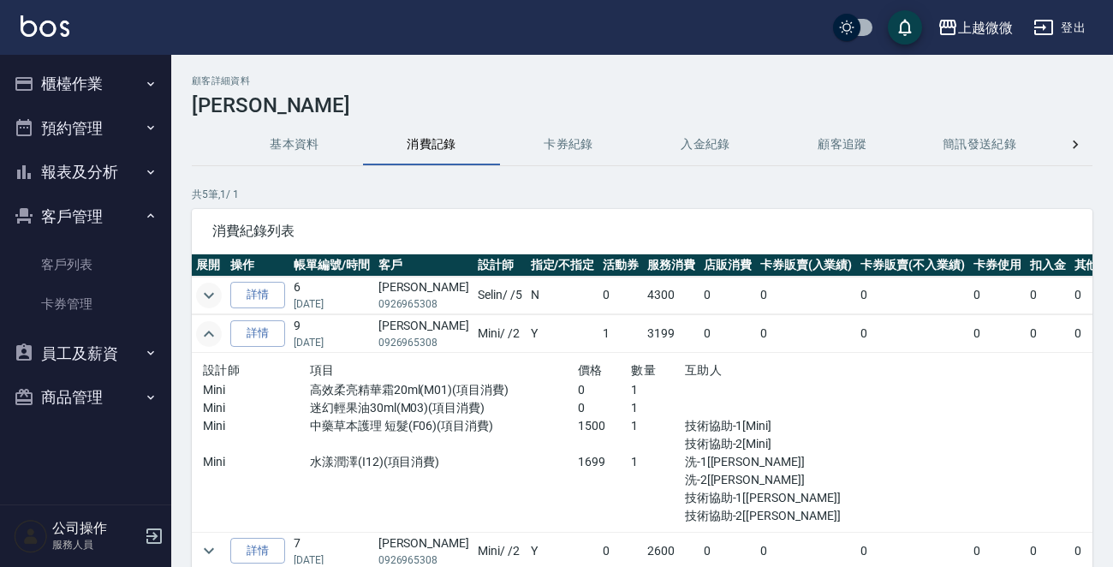
click at [283, 114] on h3 "[PERSON_NAME]" at bounding box center [642, 105] width 901 height 24
click at [288, 139] on button "基本資料" at bounding box center [294, 144] width 137 height 41
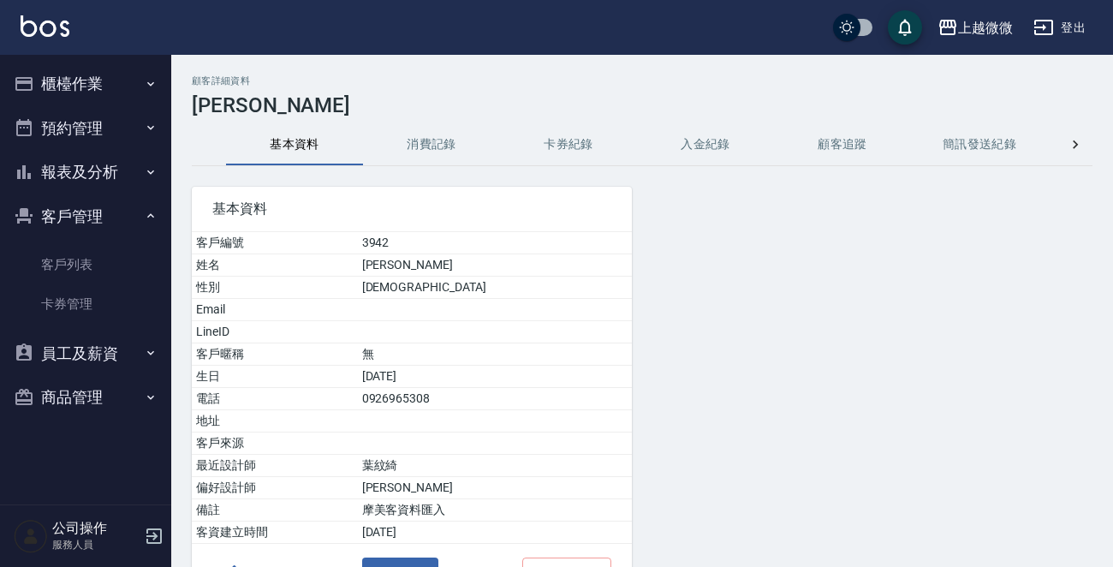
click at [41, 21] on img at bounding box center [45, 25] width 49 height 21
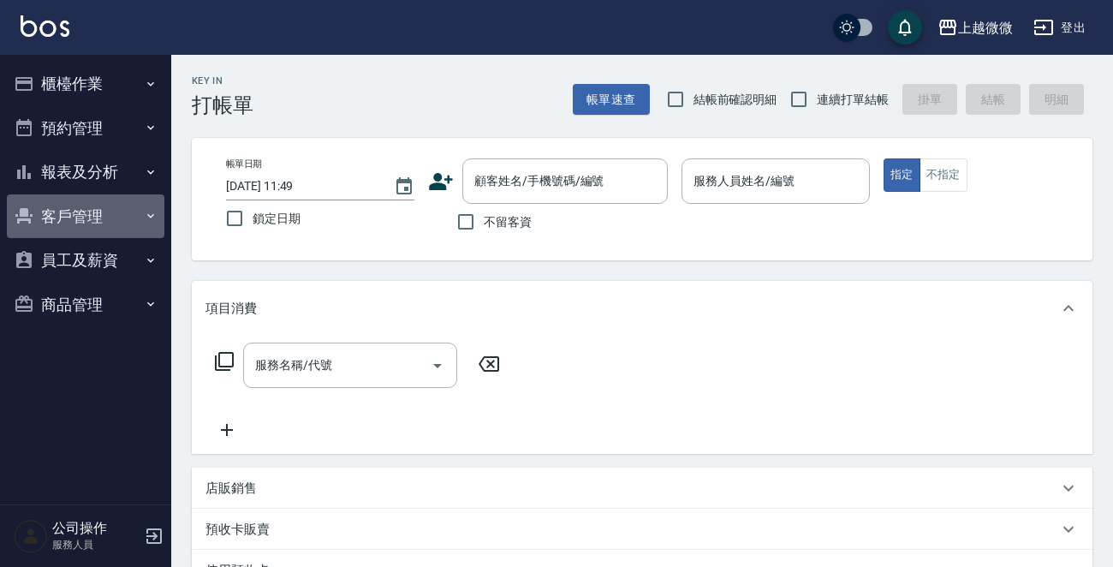
click at [102, 207] on button "客戶管理" at bounding box center [86, 216] width 158 height 45
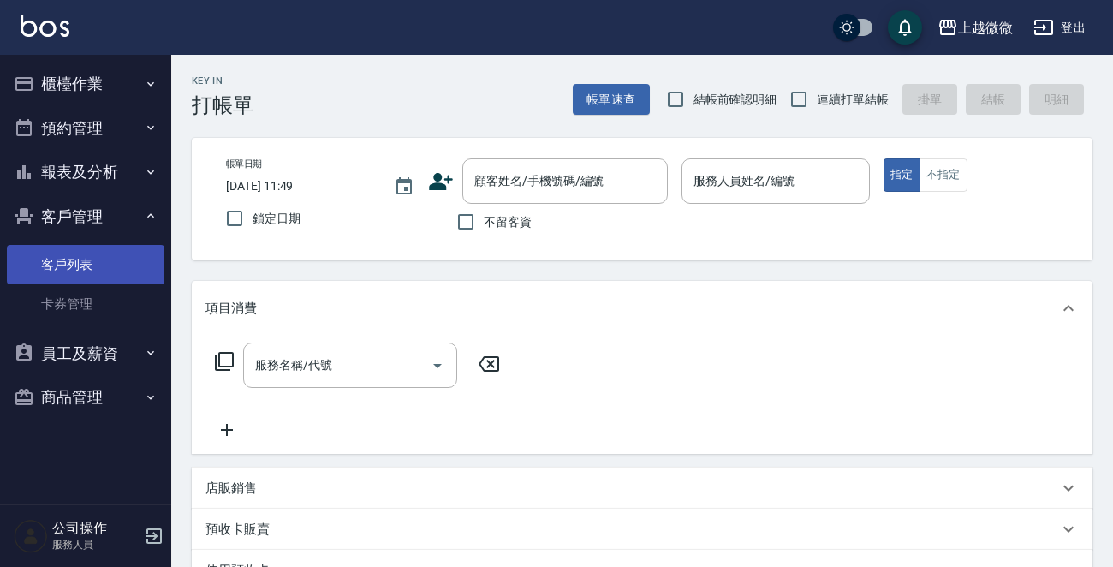
click at [106, 258] on link "客戶列表" at bounding box center [86, 264] width 158 height 39
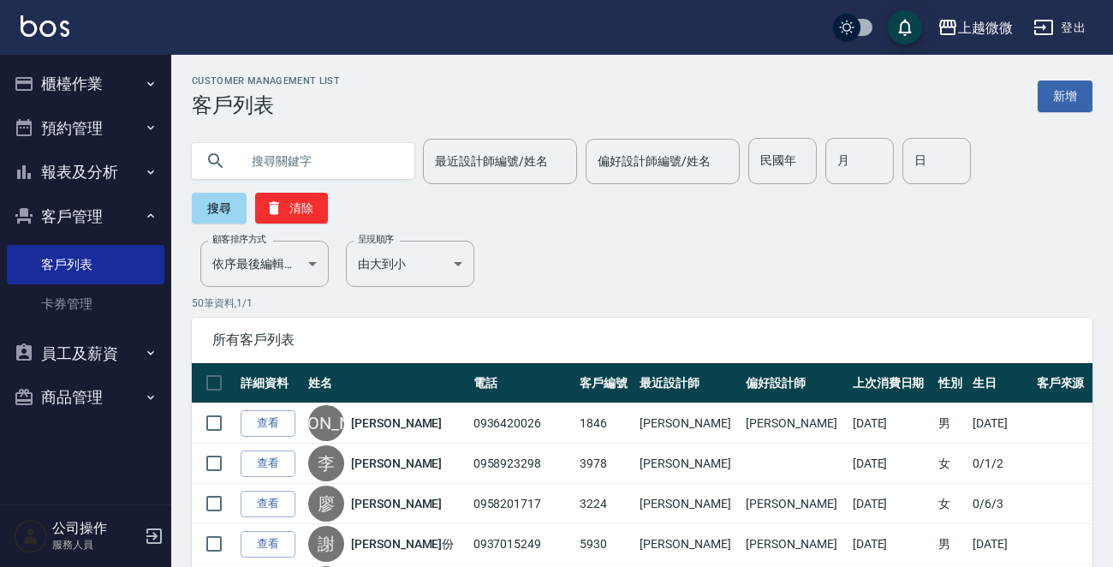
click at [829, 146] on div "月 月" at bounding box center [859, 161] width 68 height 46
type input "9"
click at [924, 162] on input "日" at bounding box center [936, 161] width 68 height 46
type input "23"
click at [216, 205] on button "搜尋" at bounding box center [219, 208] width 55 height 31
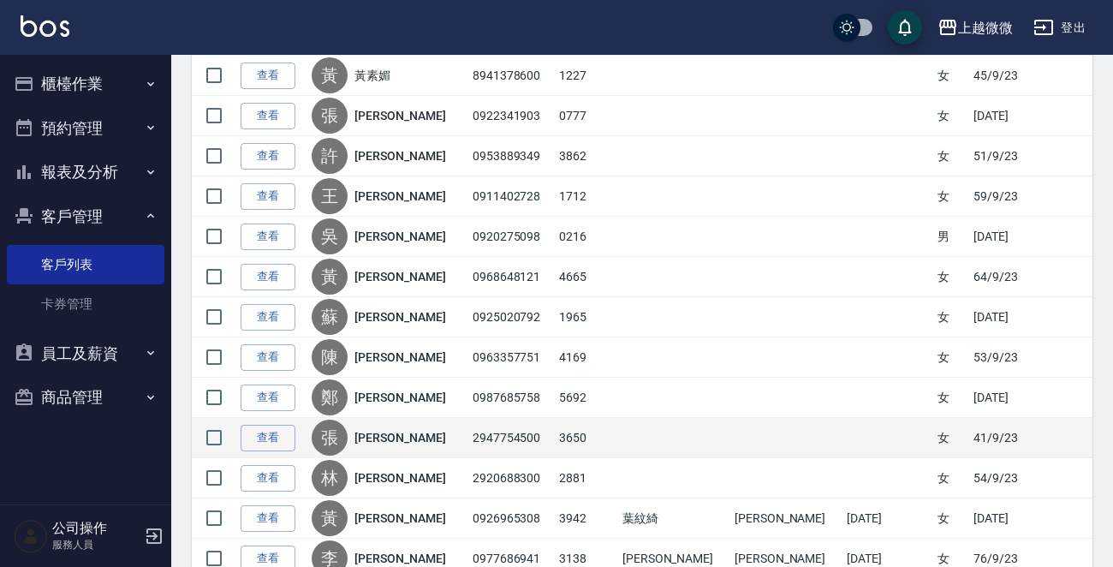
scroll to position [514, 0]
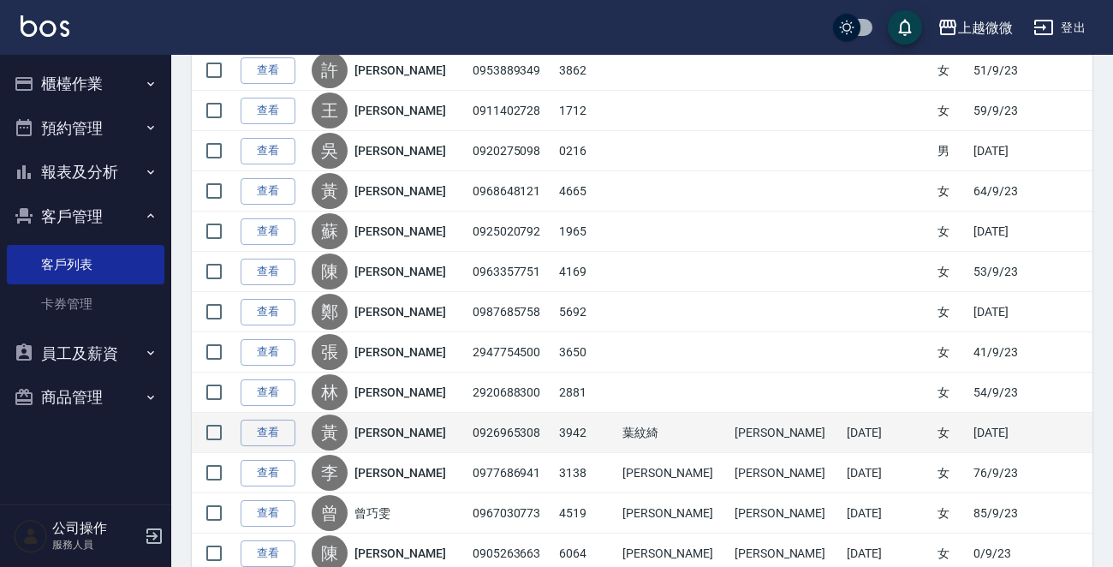
click at [384, 424] on link "[PERSON_NAME]" at bounding box center [399, 432] width 91 height 17
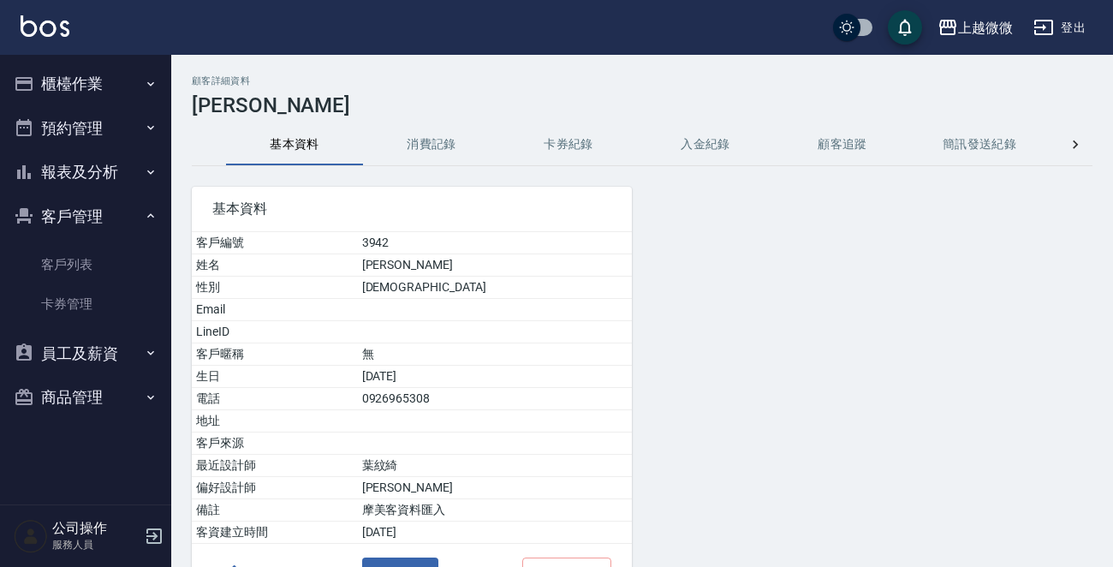
click at [415, 148] on button "消費記錄" at bounding box center [431, 144] width 137 height 41
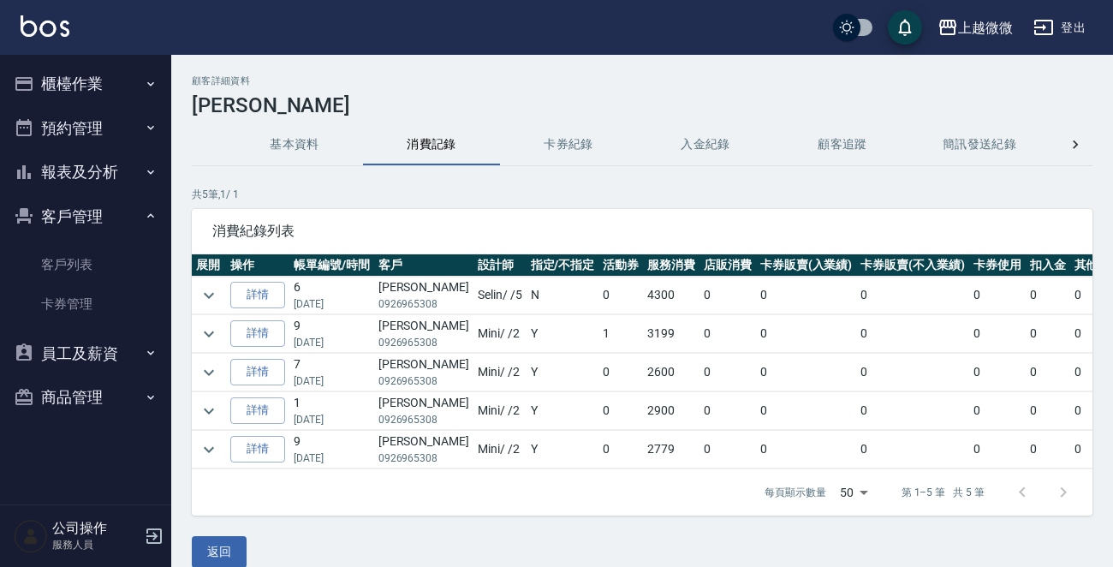
scroll to position [33, 0]
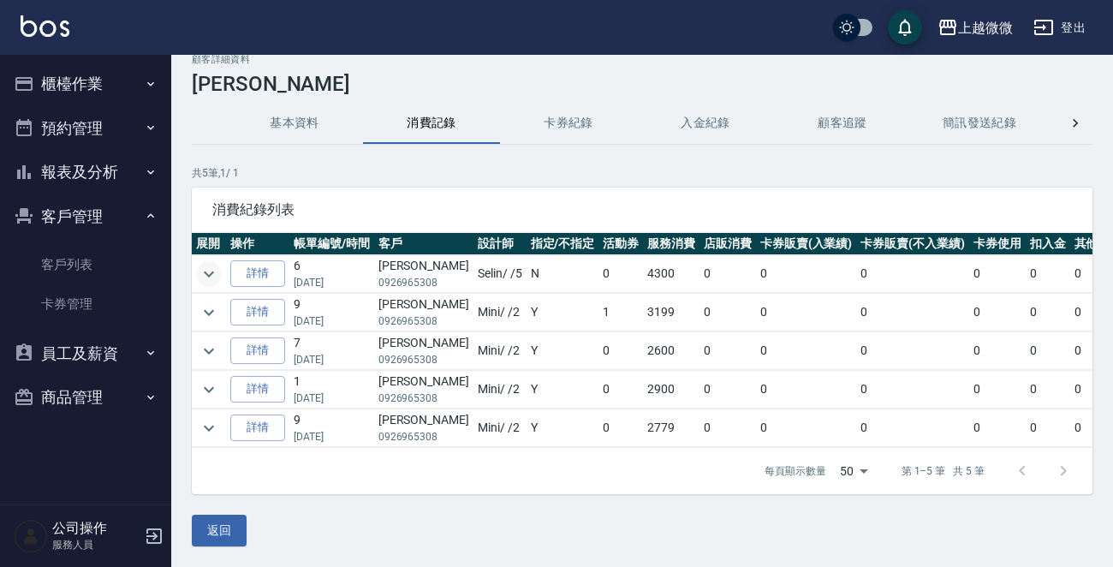
click at [207, 264] on icon "expand row" at bounding box center [209, 274] width 21 height 21
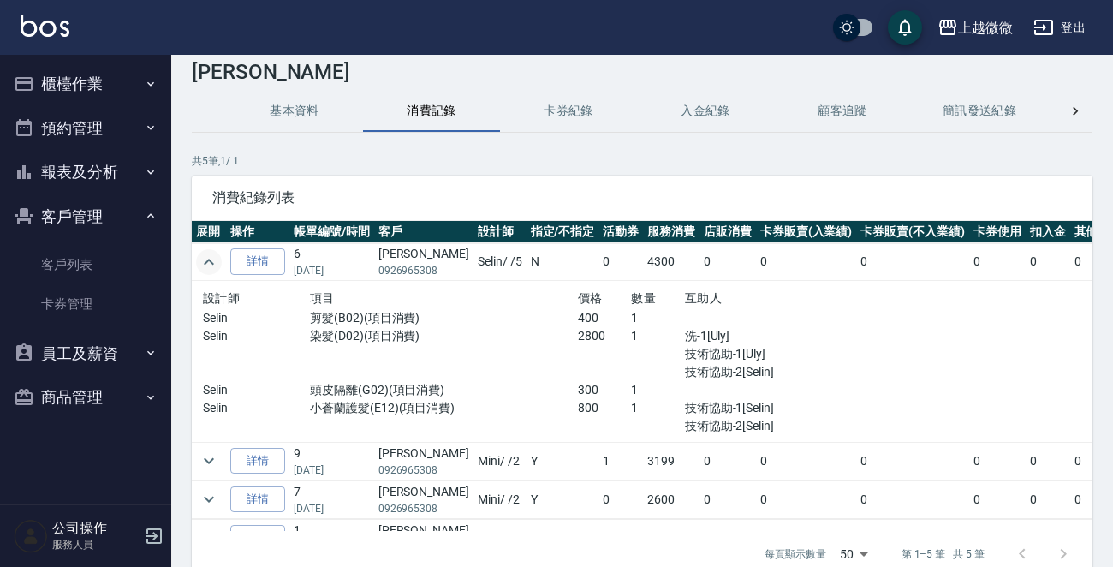
click at [207, 260] on icon "expand row" at bounding box center [209, 262] width 10 height 6
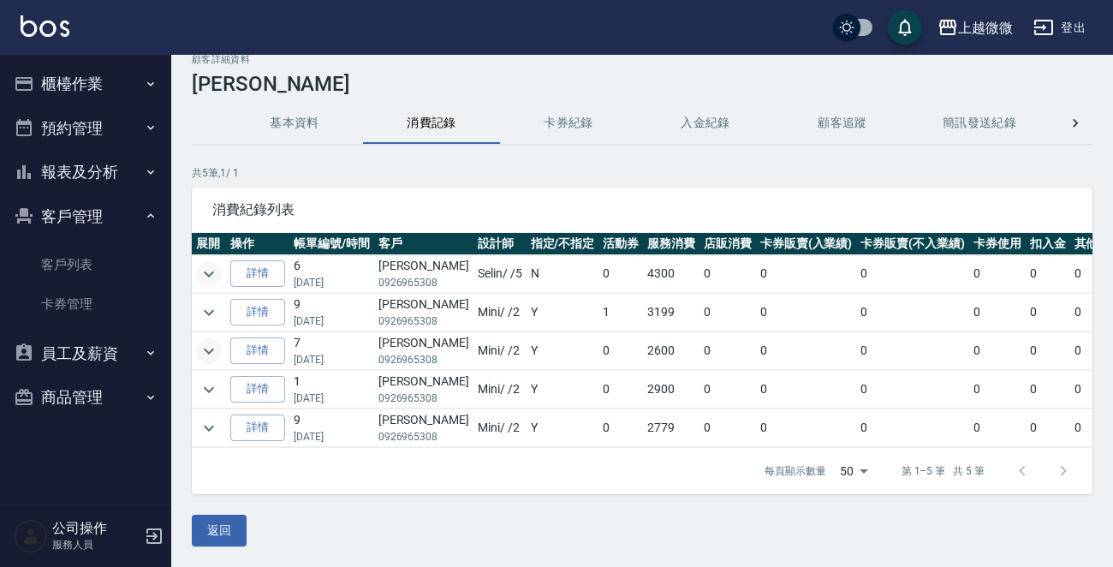
click at [204, 341] on icon "expand row" at bounding box center [209, 351] width 21 height 21
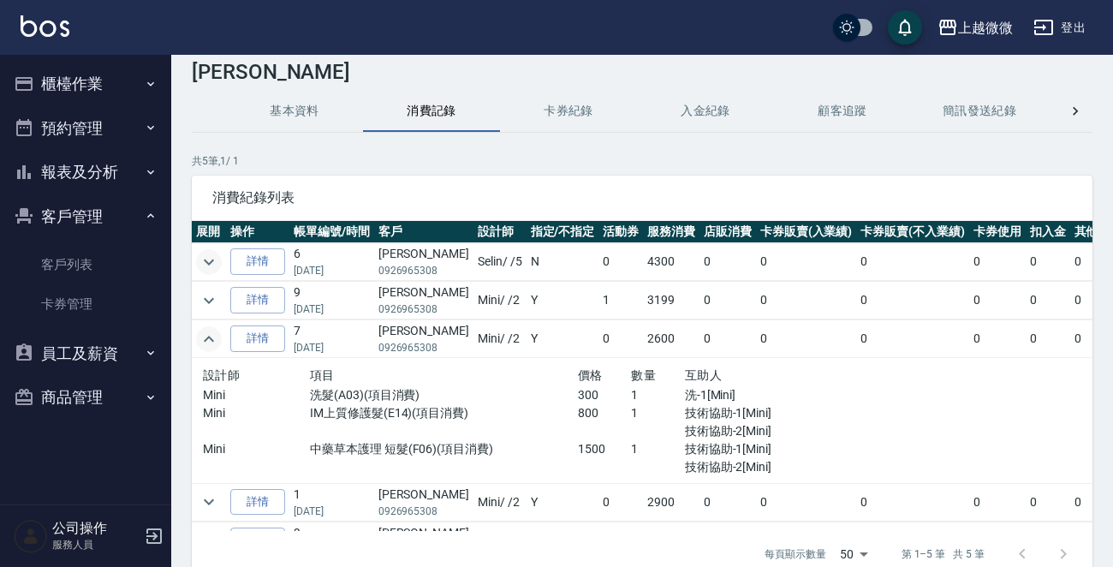
click at [204, 332] on icon "expand row" at bounding box center [209, 339] width 21 height 21
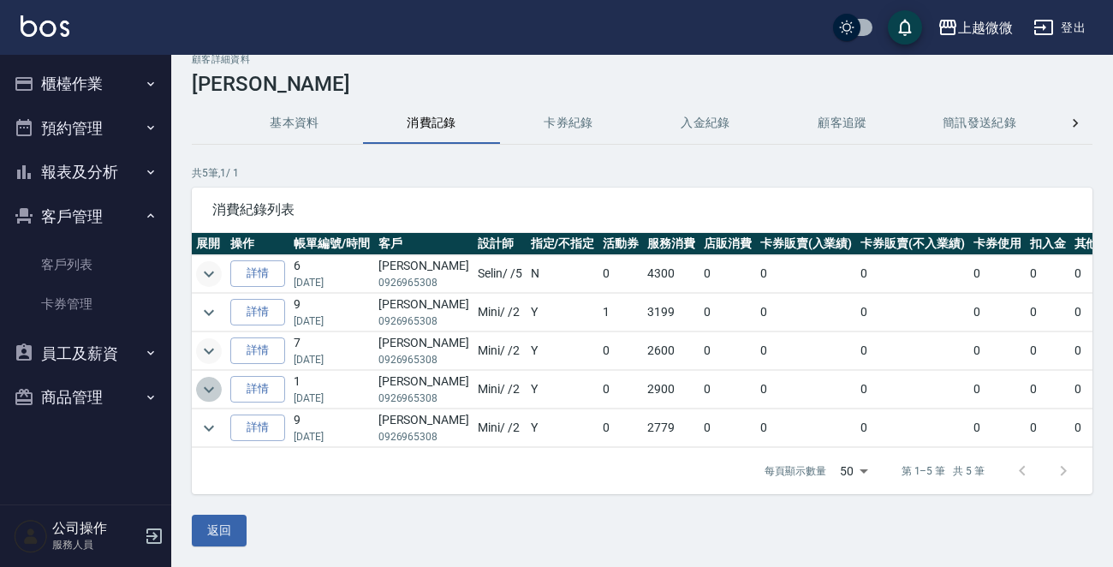
click at [202, 379] on icon "expand row" at bounding box center [209, 389] width 21 height 21
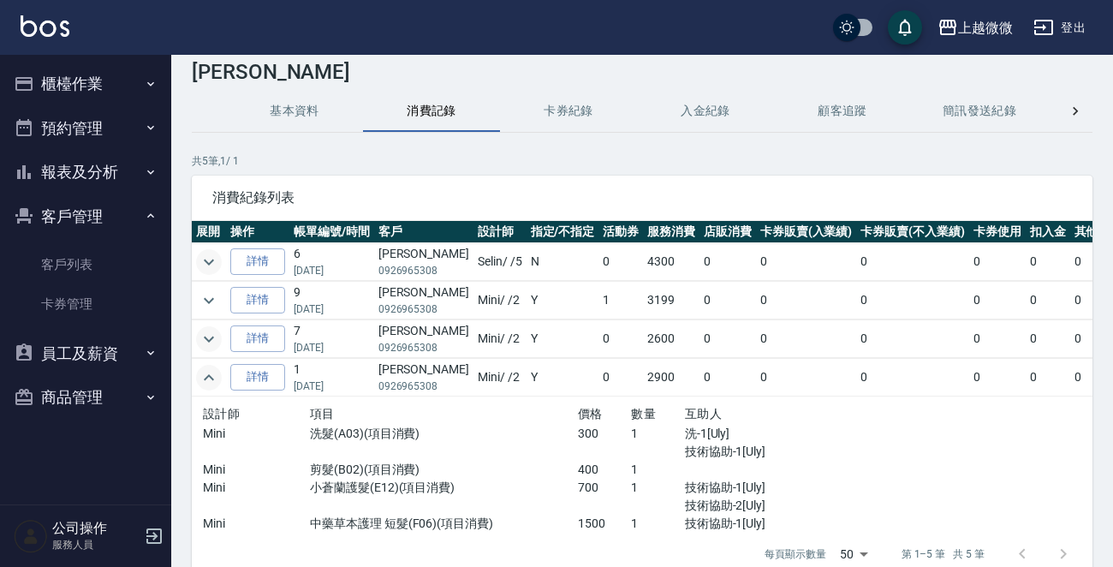
click at [202, 367] on icon "expand row" at bounding box center [209, 377] width 21 height 21
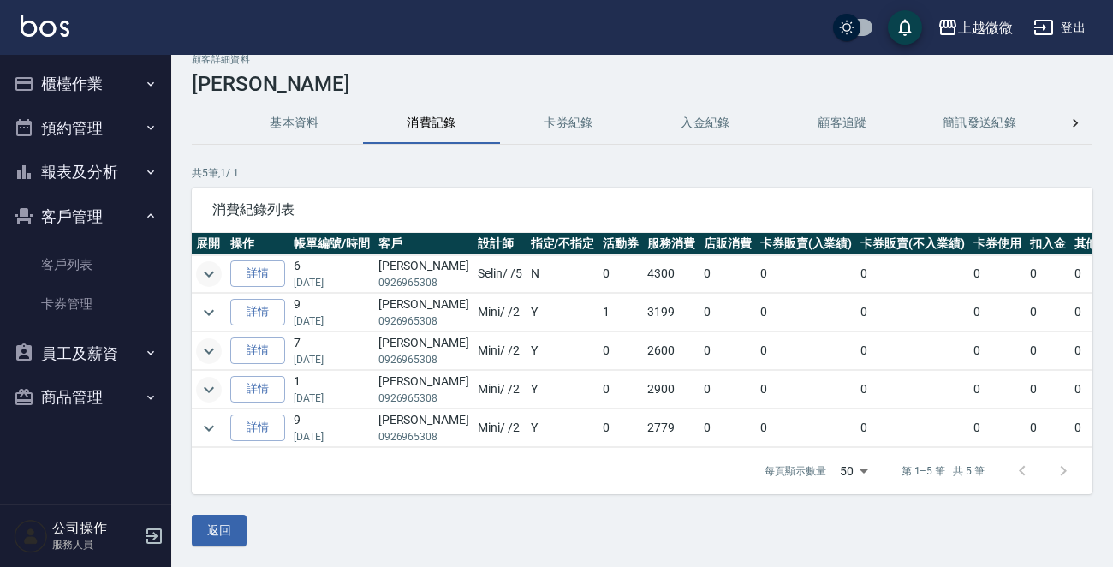
click at [210, 266] on icon "expand row" at bounding box center [209, 274] width 21 height 21
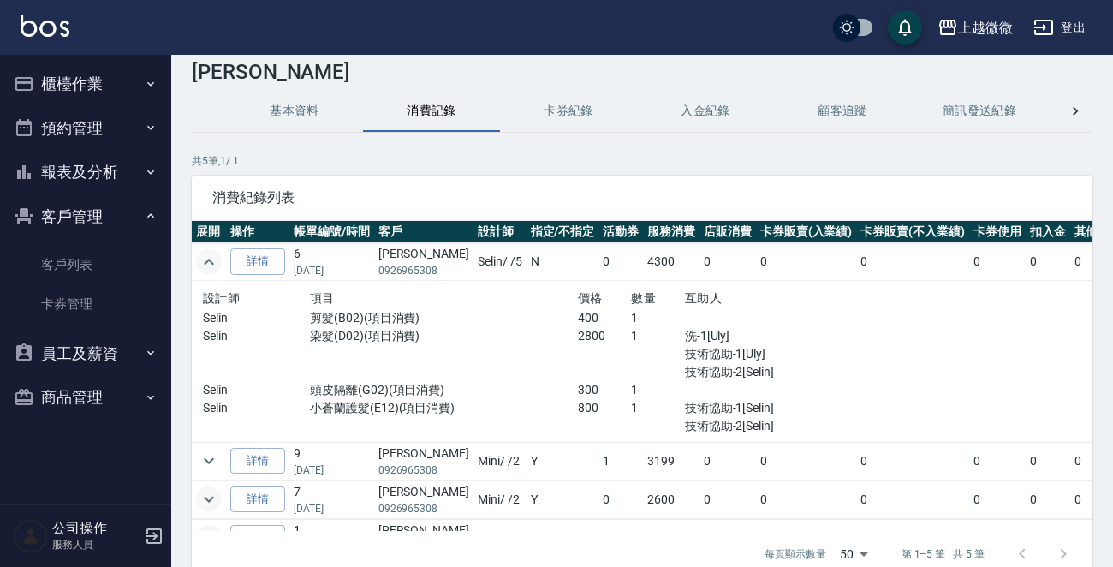
click at [63, 22] on img at bounding box center [45, 25] width 49 height 21
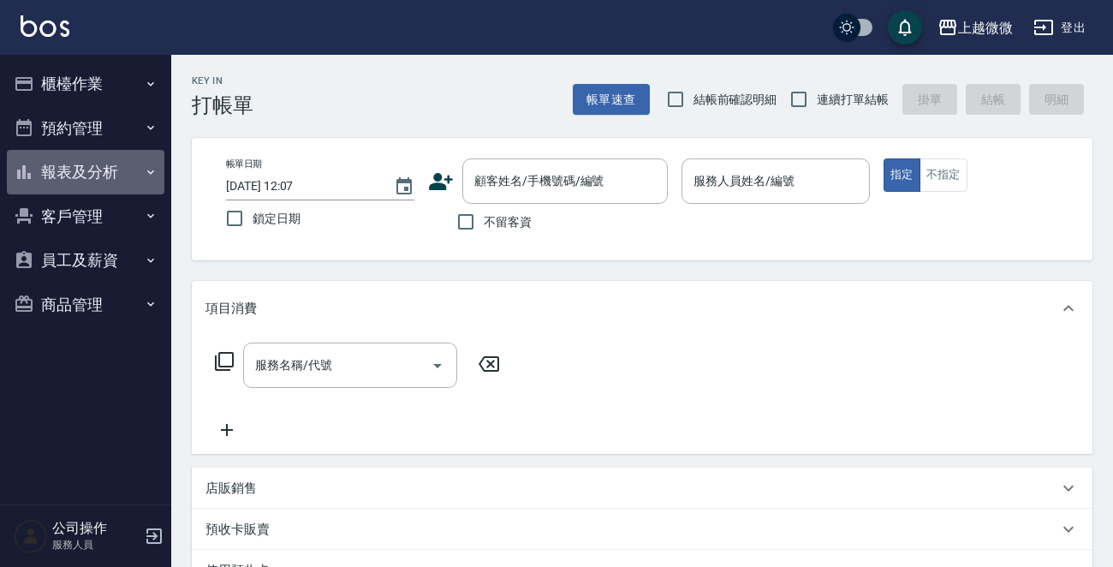
drag, startPoint x: 131, startPoint y: 160, endPoint x: 93, endPoint y: 216, distance: 67.2
click at [129, 160] on button "報表及分析" at bounding box center [86, 172] width 158 height 45
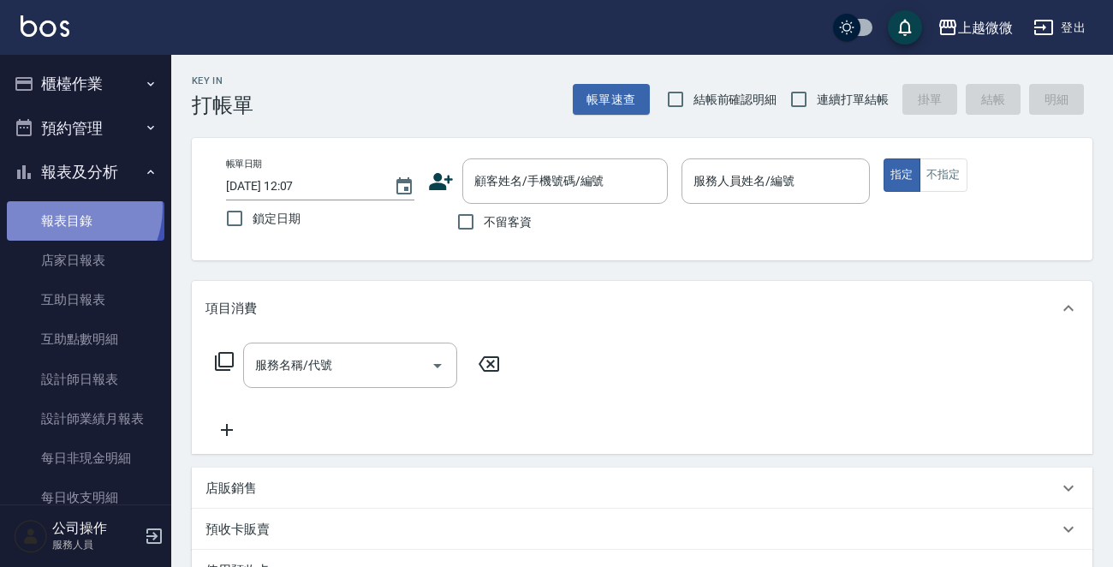
click at [63, 207] on link "報表目錄" at bounding box center [86, 220] width 158 height 39
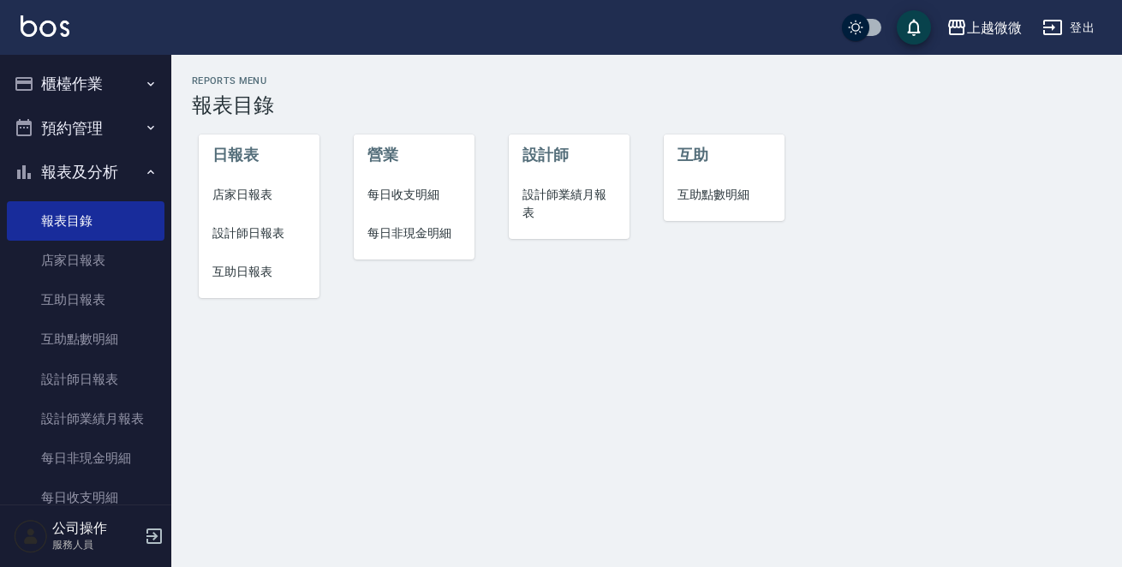
click at [253, 187] on span "店家日報表" at bounding box center [258, 195] width 93 height 18
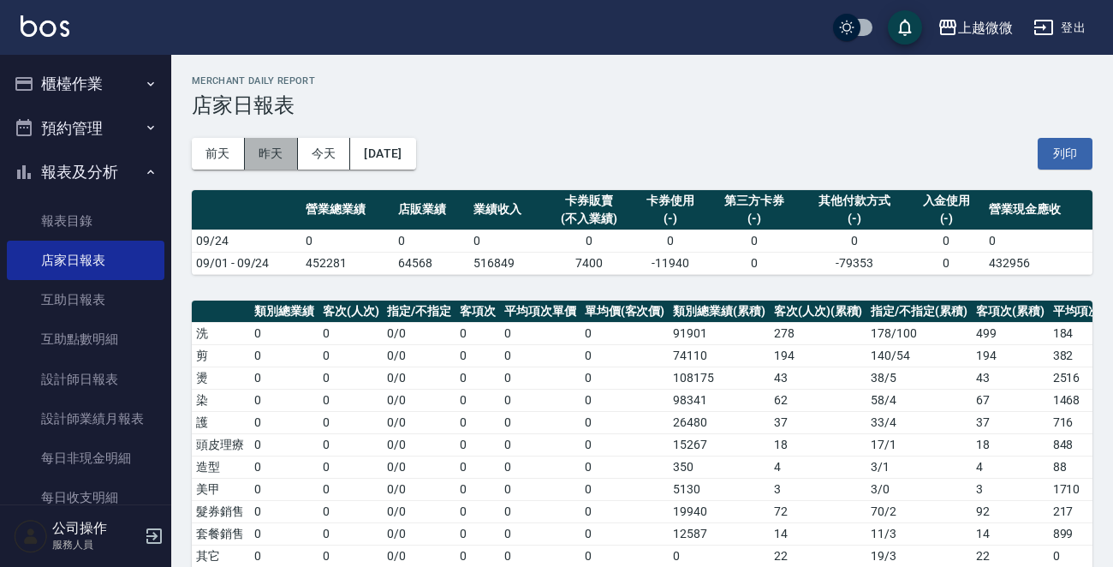
click at [264, 153] on button "昨天" at bounding box center [271, 154] width 53 height 32
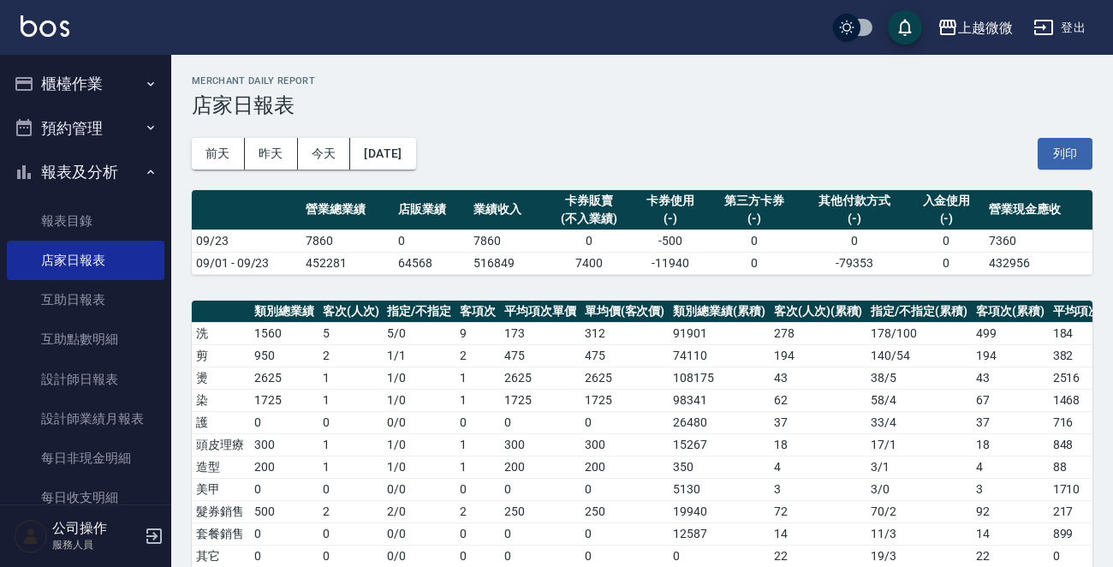
click at [42, 25] on img at bounding box center [45, 25] width 49 height 21
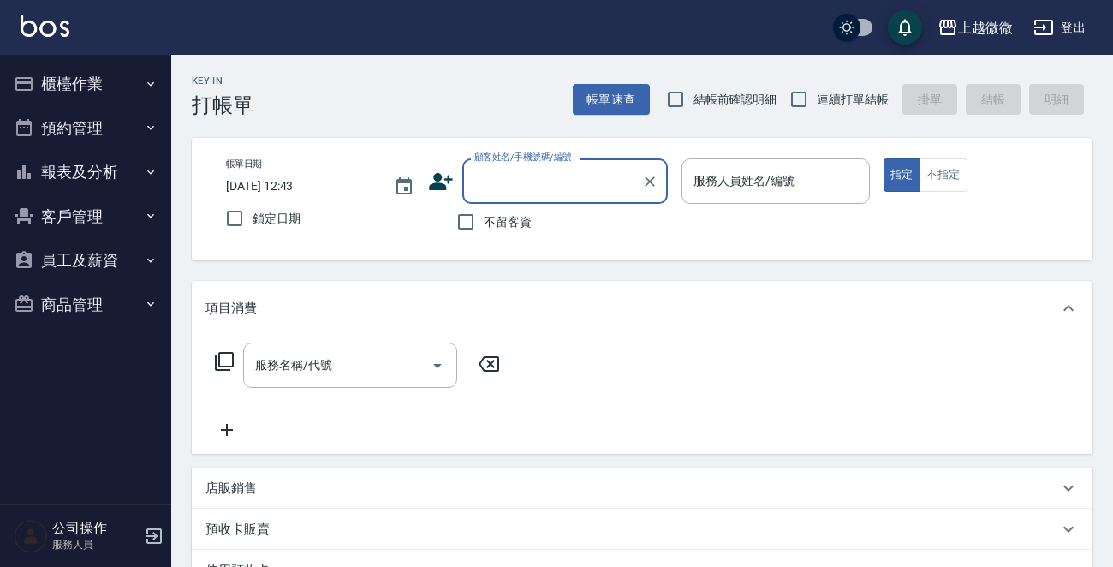
click at [39, 24] on img at bounding box center [45, 25] width 49 height 21
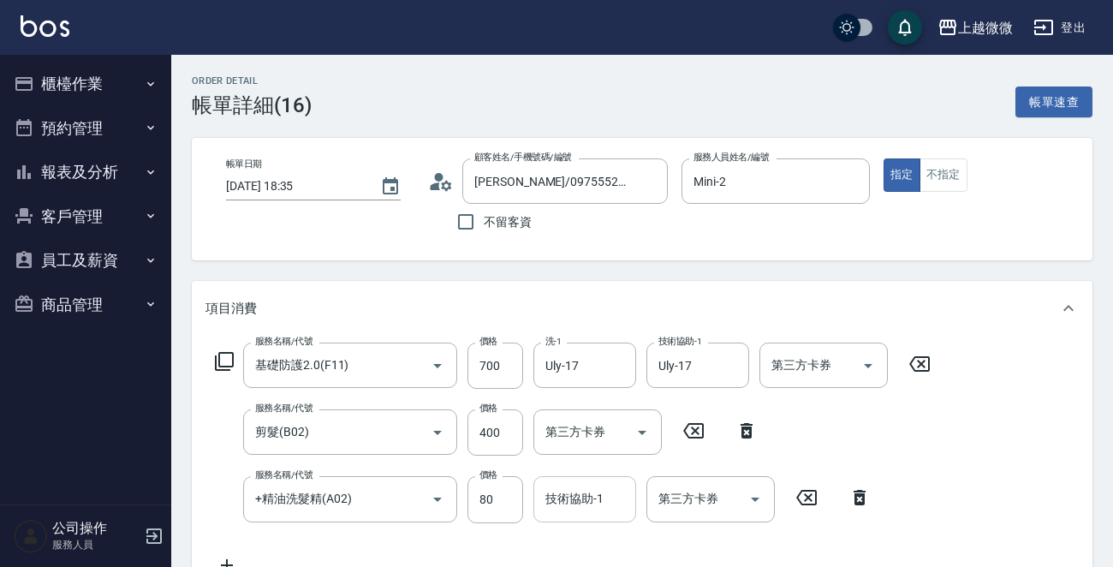
click at [574, 485] on input "技術協助-1" at bounding box center [584, 499] width 87 height 30
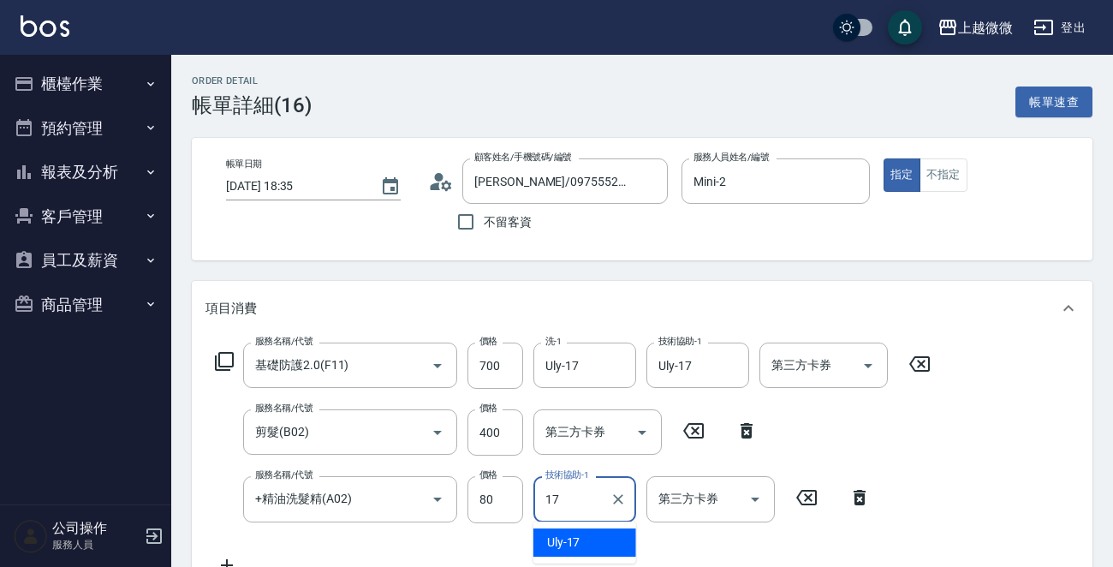
click at [595, 545] on div "Uly -17" at bounding box center [584, 542] width 103 height 28
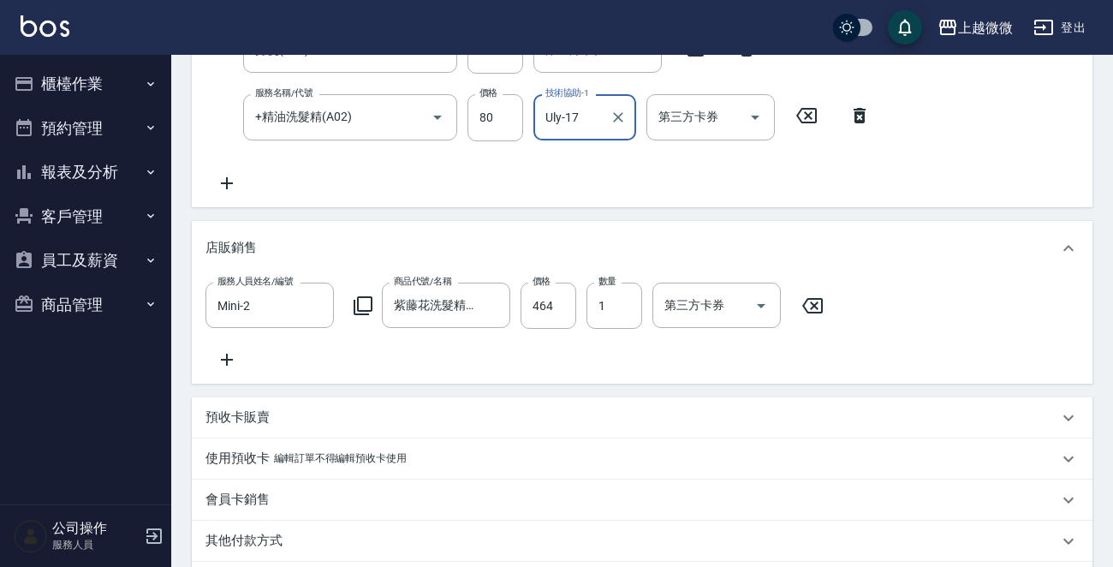
scroll to position [612, 0]
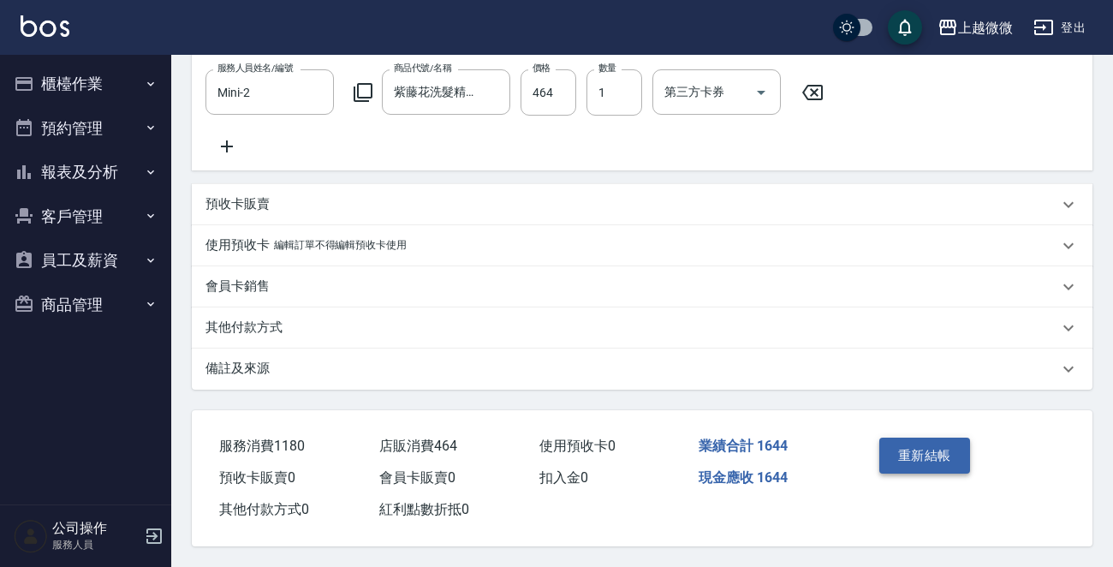
type input "Uly-17"
click at [920, 453] on button "重新結帳" at bounding box center [924, 456] width 91 height 36
